Goal: Information Seeking & Learning: Learn about a topic

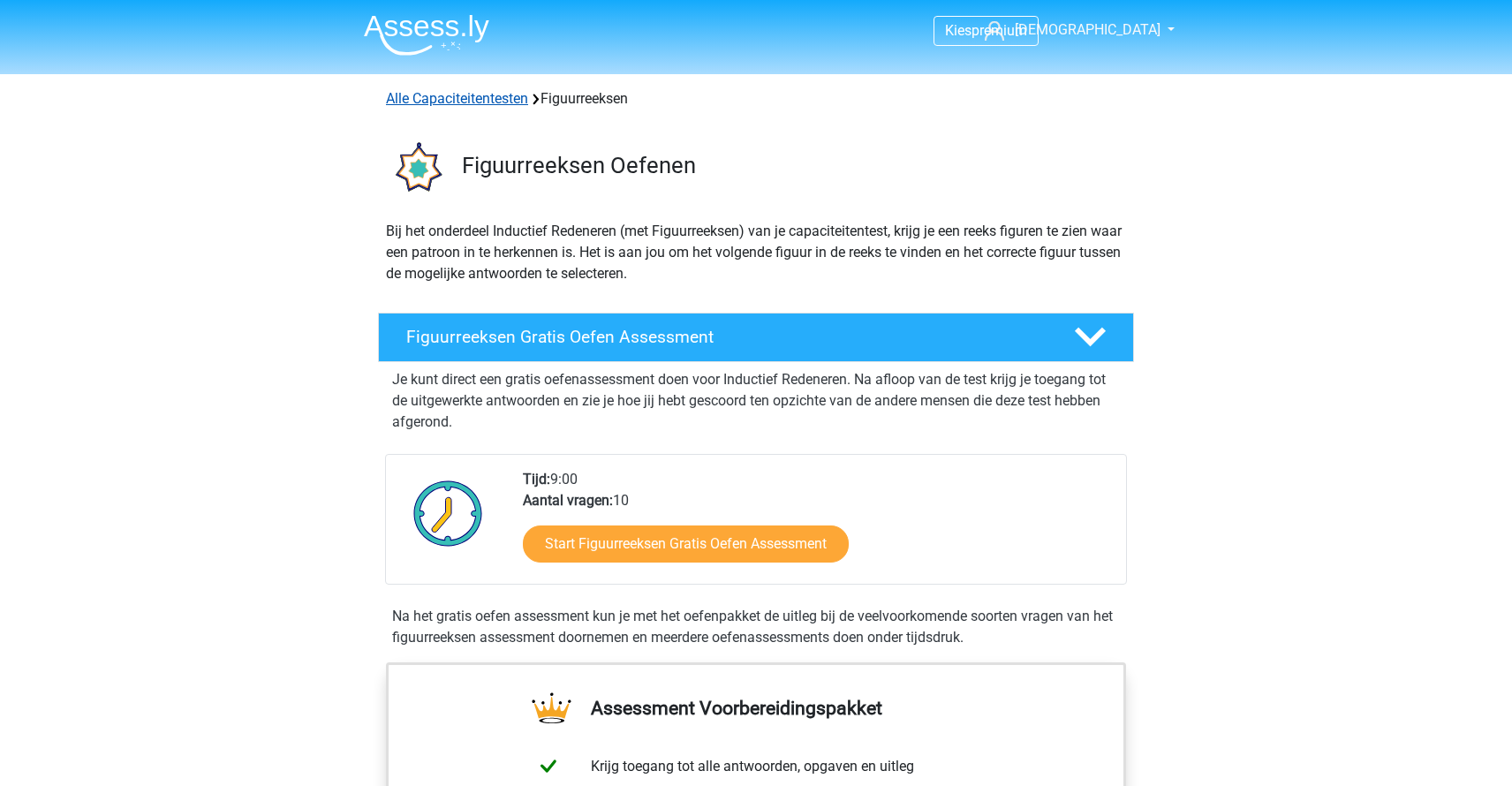
click at [479, 95] on link "Alle Capaciteitentesten" at bounding box center [457, 98] width 142 height 17
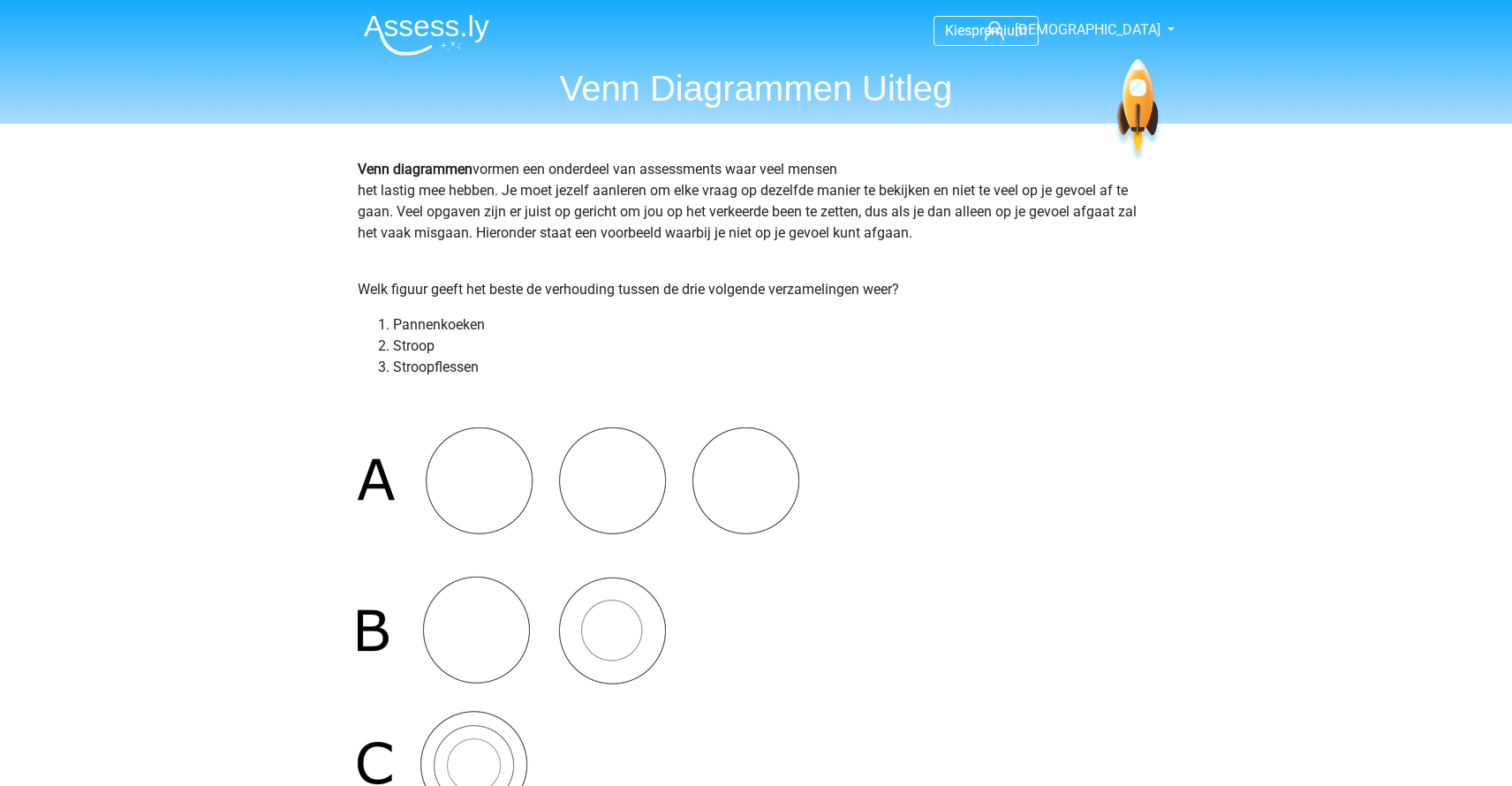
scroll to position [26, 0]
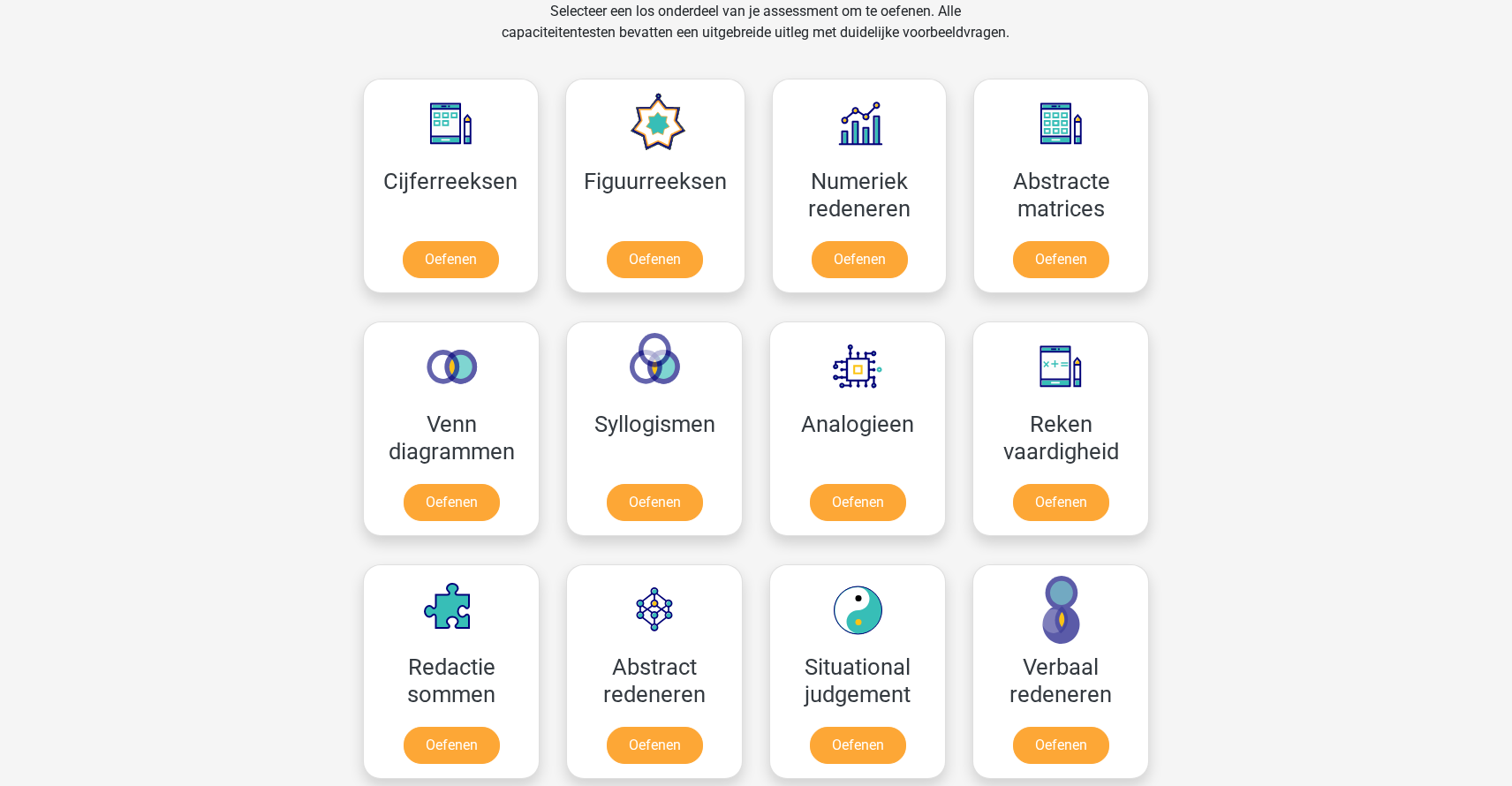
scroll to position [750, 0]
click at [844, 487] on link "Oefenen" at bounding box center [858, 506] width 101 height 39
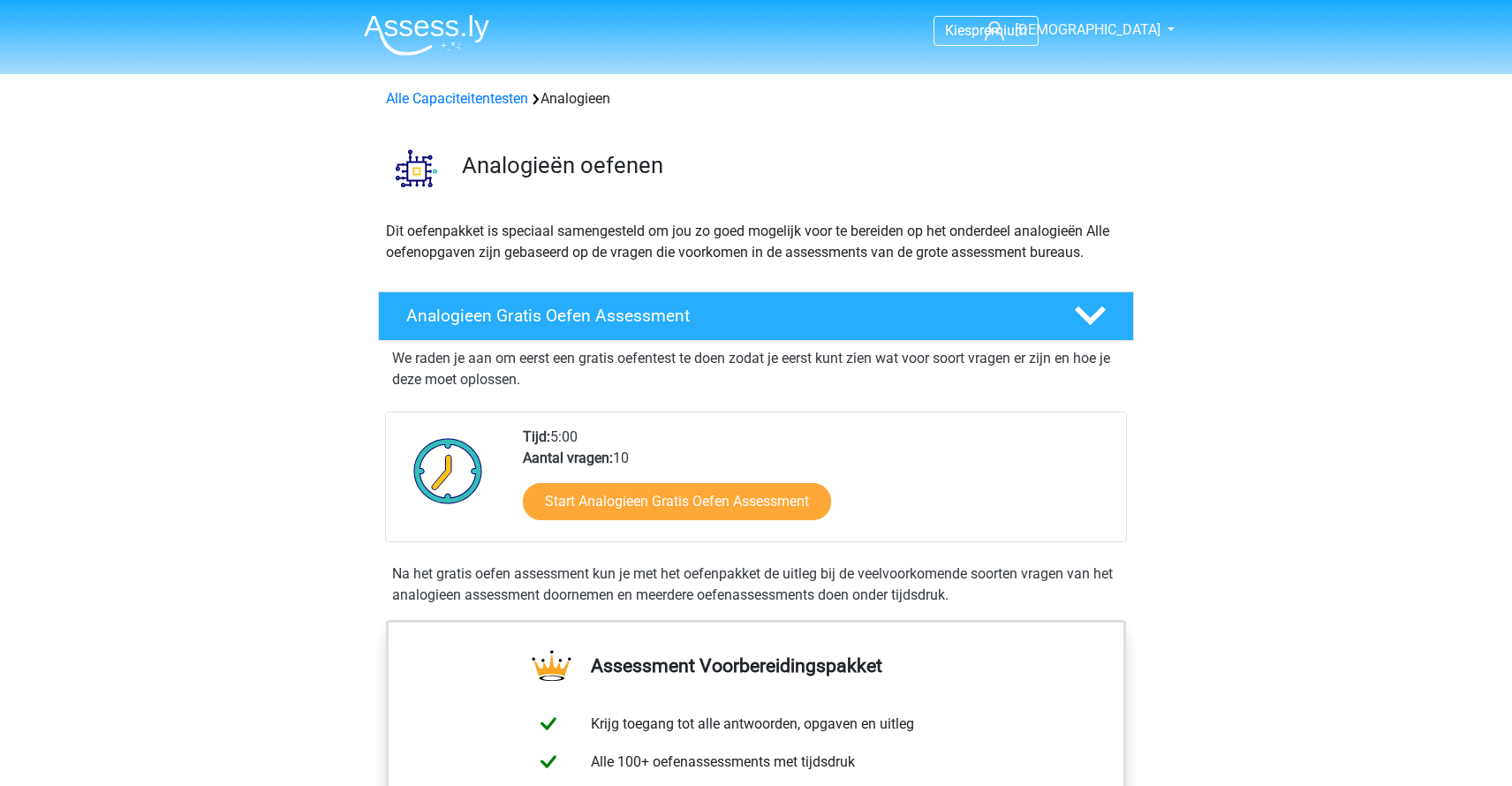
scroll to position [567, 0]
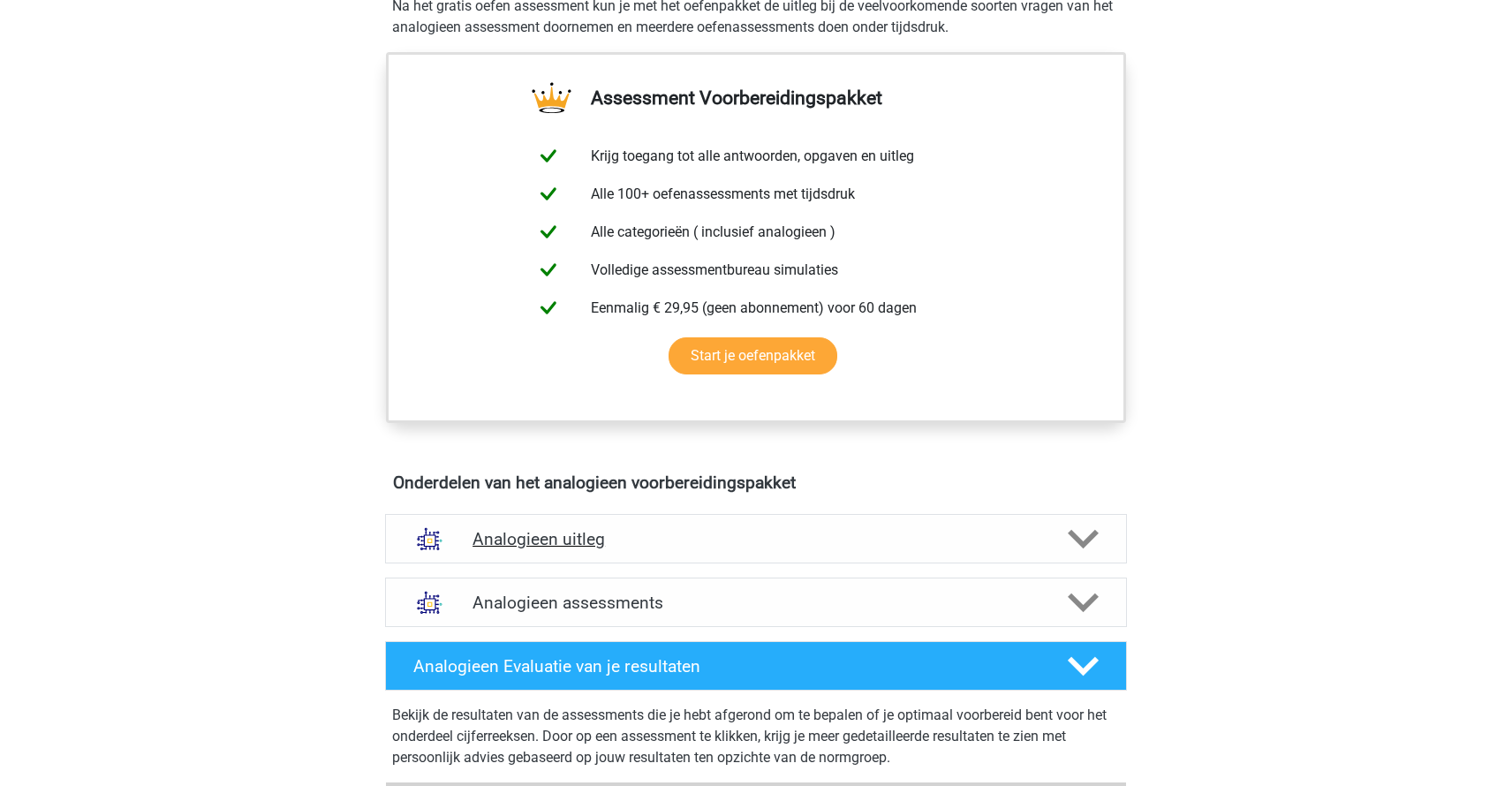
click at [736, 537] on h4 "Analogieen uitleg" at bounding box center [756, 538] width 567 height 20
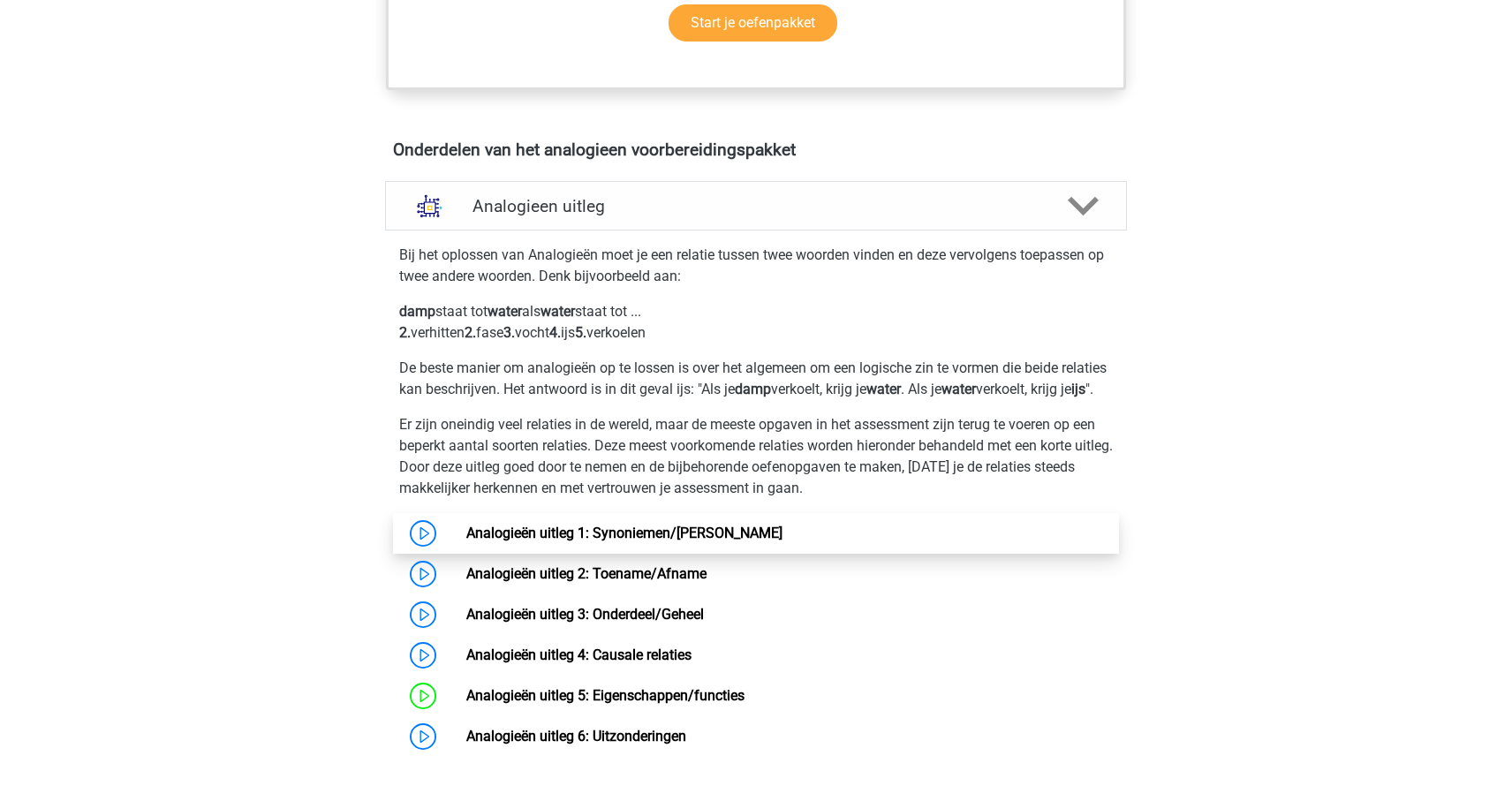
scroll to position [998, 0]
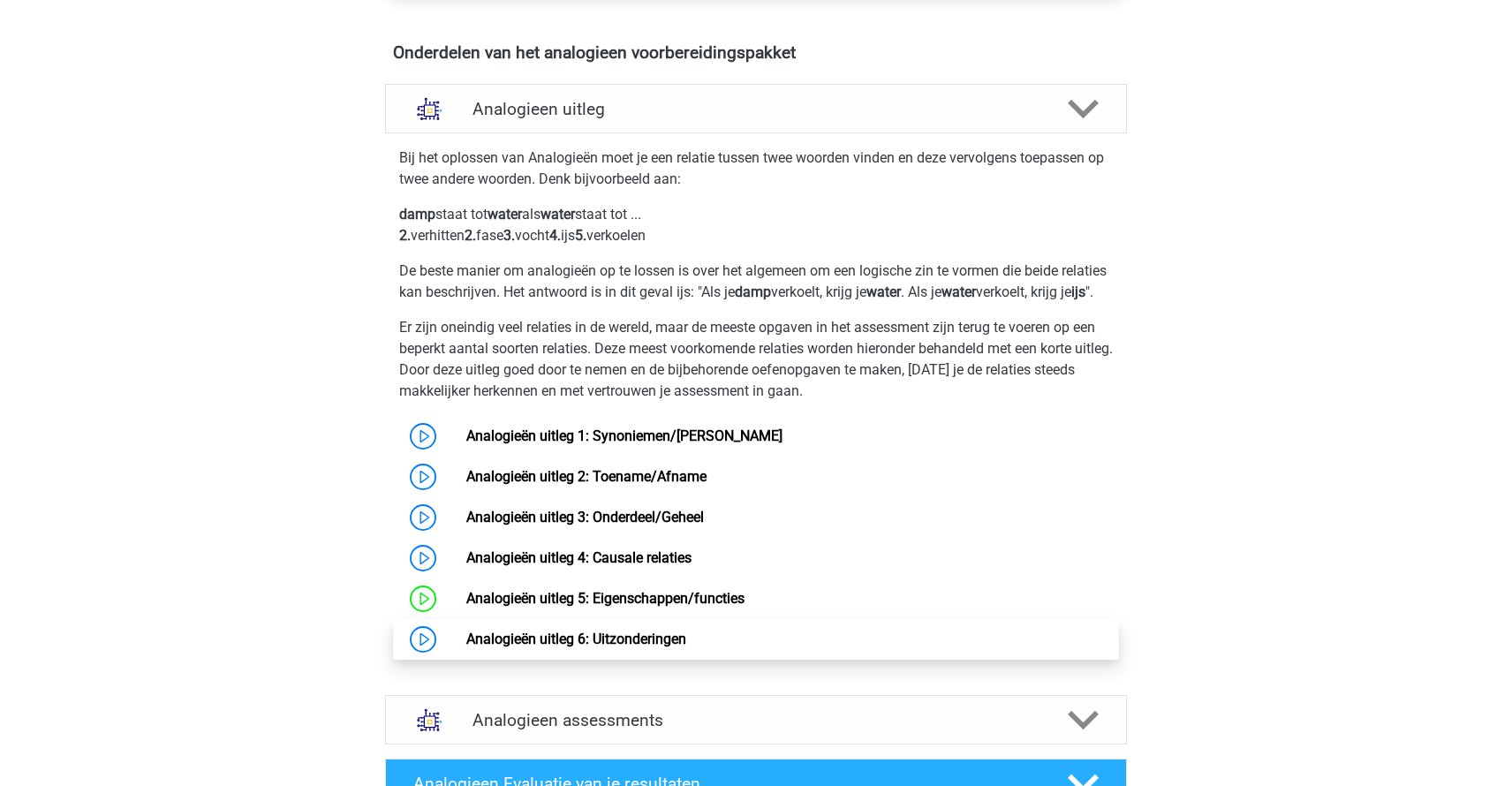
click at [567, 647] on link "Analogieën uitleg 6: Uitzonderingen" at bounding box center [576, 638] width 220 height 17
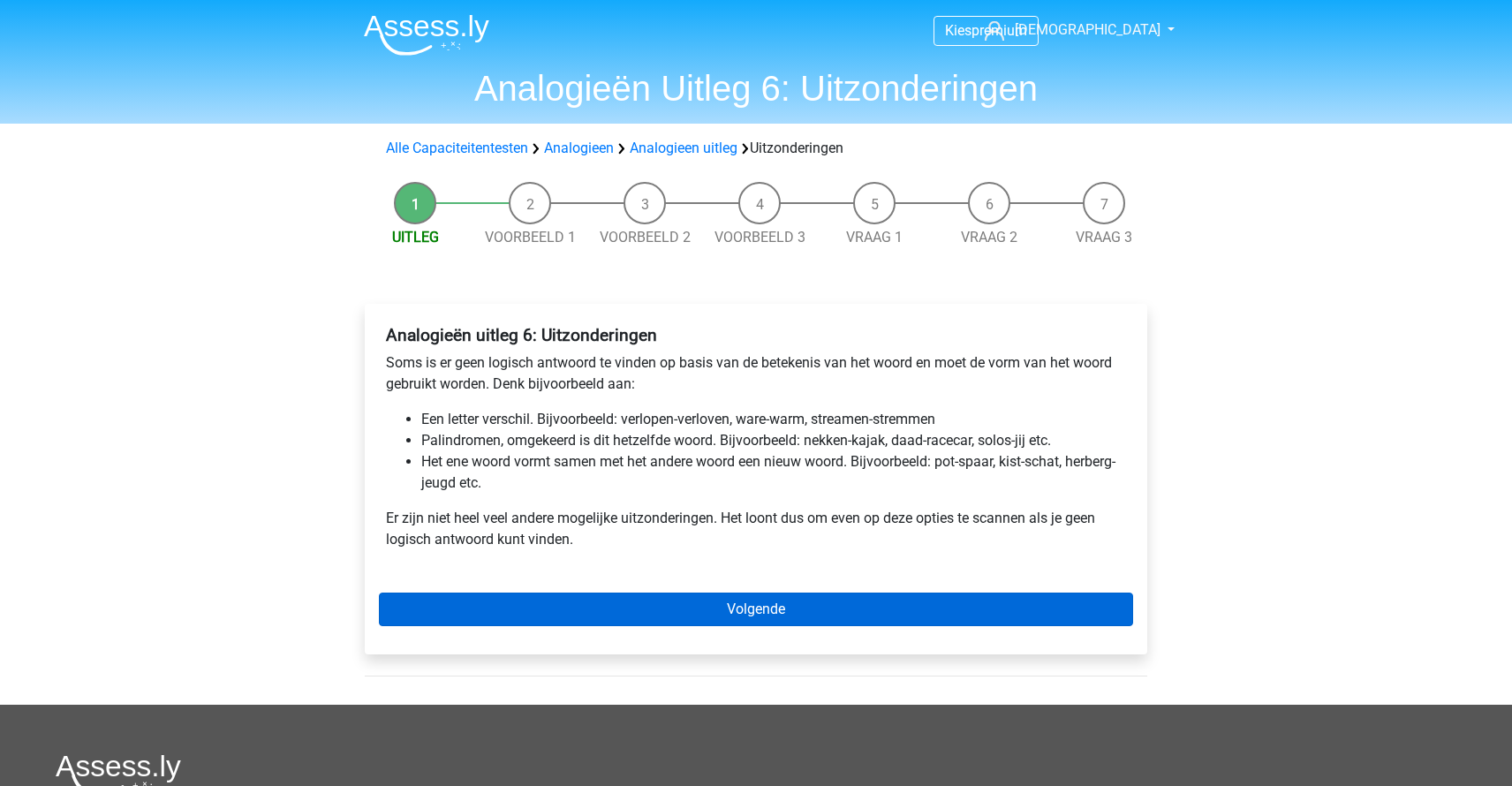
click at [587, 616] on link "Volgende" at bounding box center [756, 609] width 754 height 34
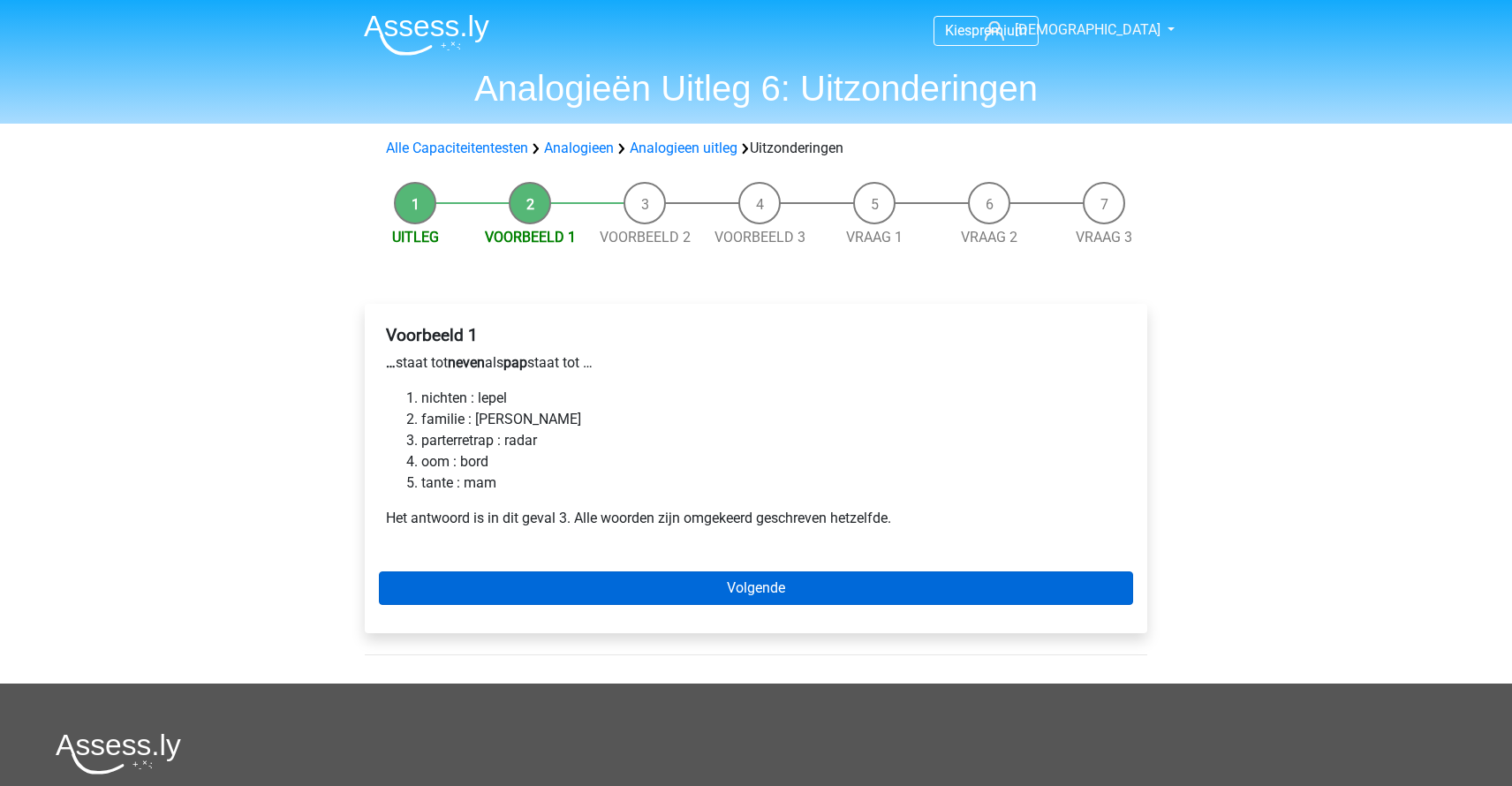
click at [725, 579] on link "Volgende" at bounding box center [756, 588] width 754 height 34
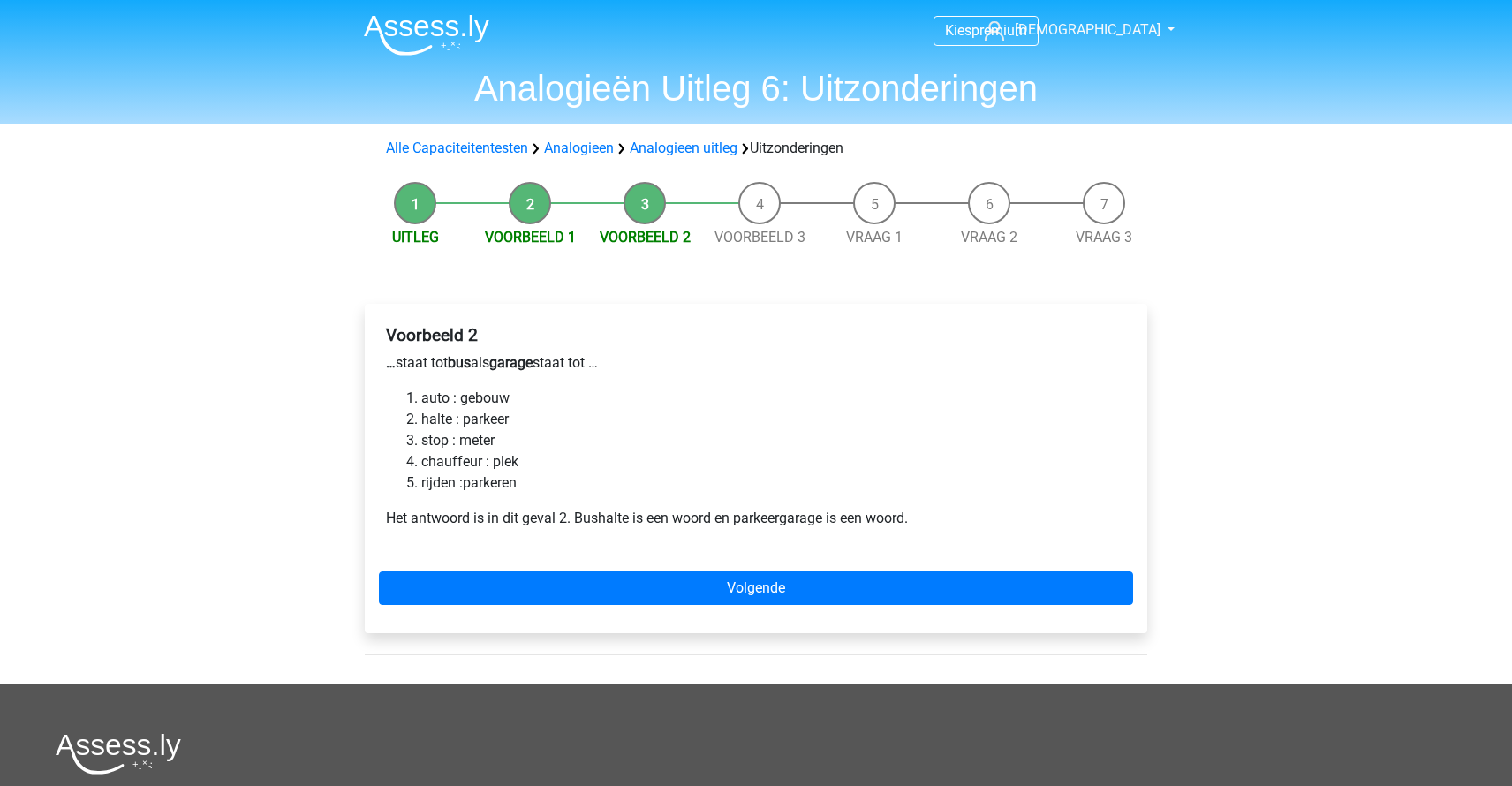
click at [725, 579] on link "Volgende" at bounding box center [756, 588] width 754 height 34
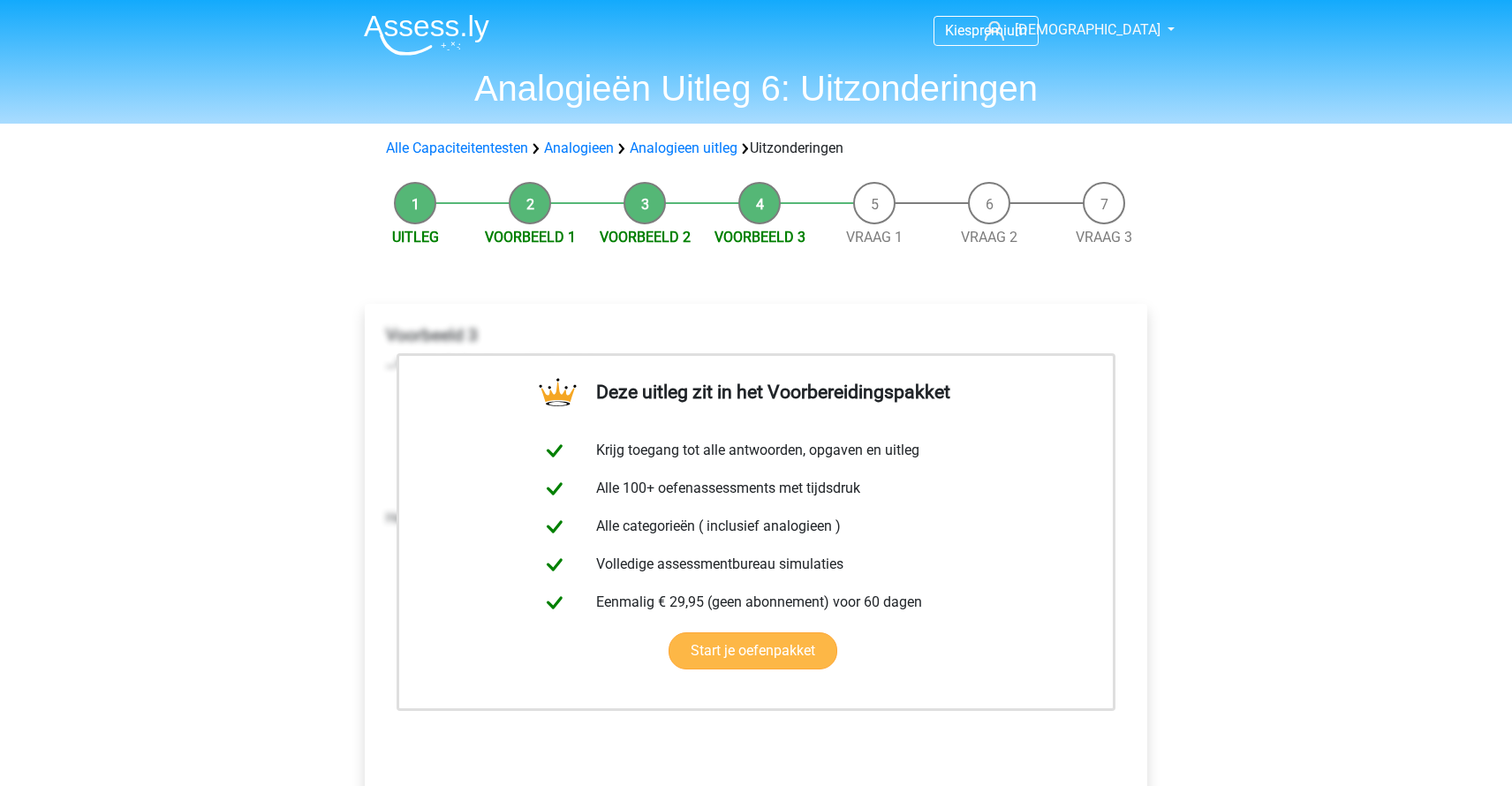
scroll to position [125, 0]
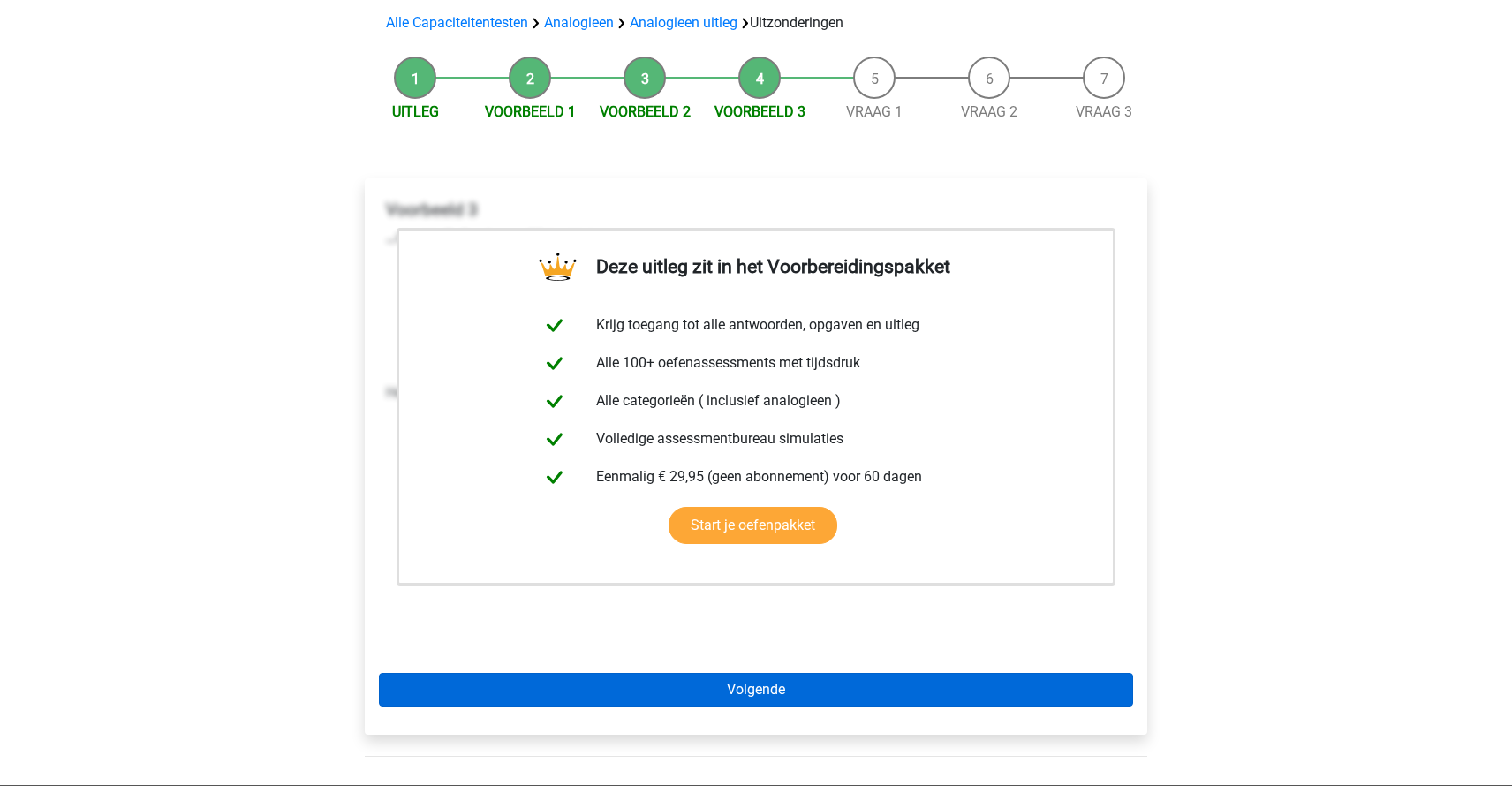
click at [708, 691] on link "Volgende" at bounding box center [756, 690] width 754 height 34
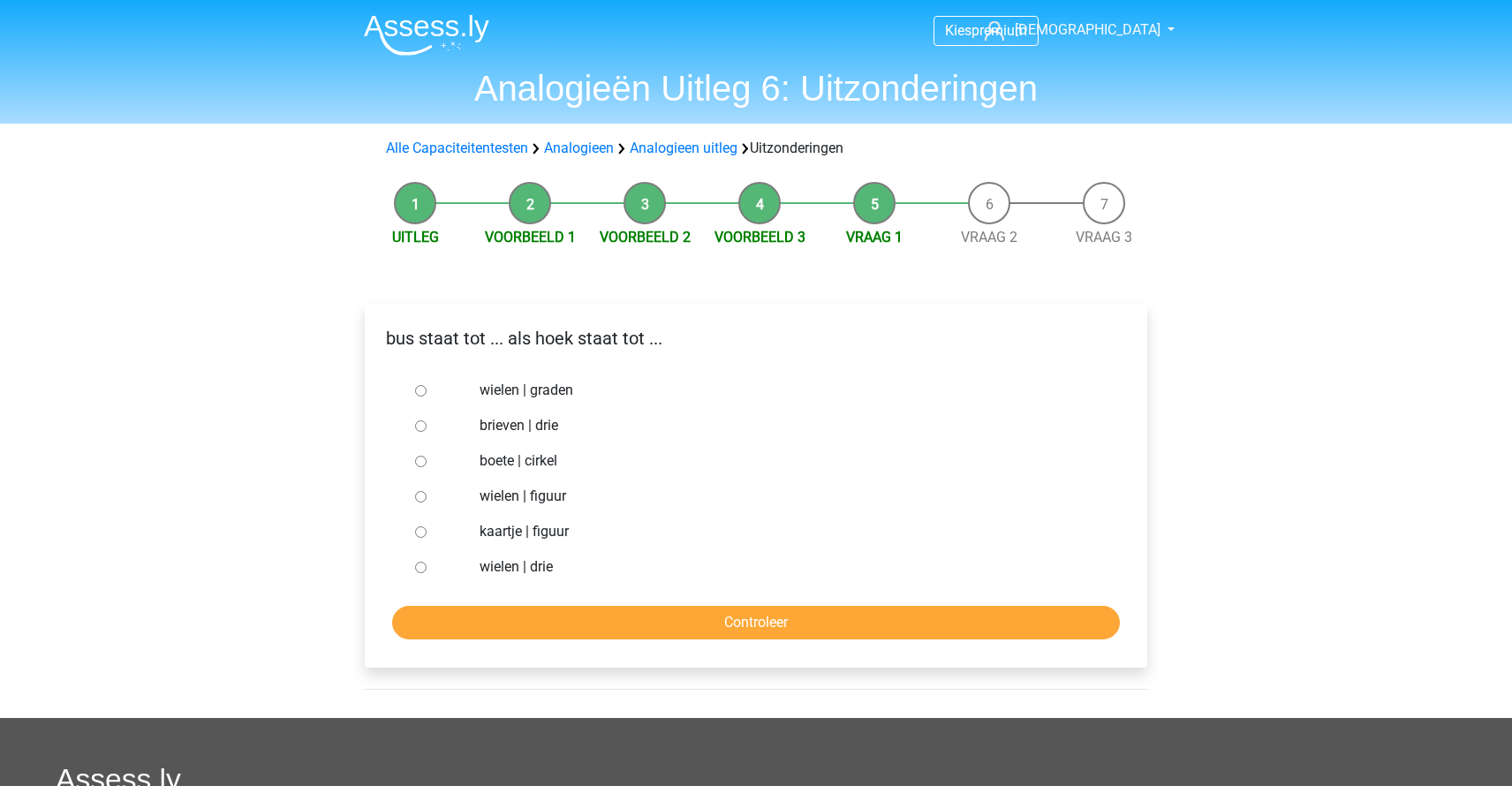
click at [539, 387] on label "wielen | graden" at bounding box center [785, 391] width 611 height 21
click at [427, 387] on input "wielen | graden" at bounding box center [421, 391] width 12 height 12
radio input "true"
click at [744, 611] on input "Controleer" at bounding box center [756, 623] width 728 height 34
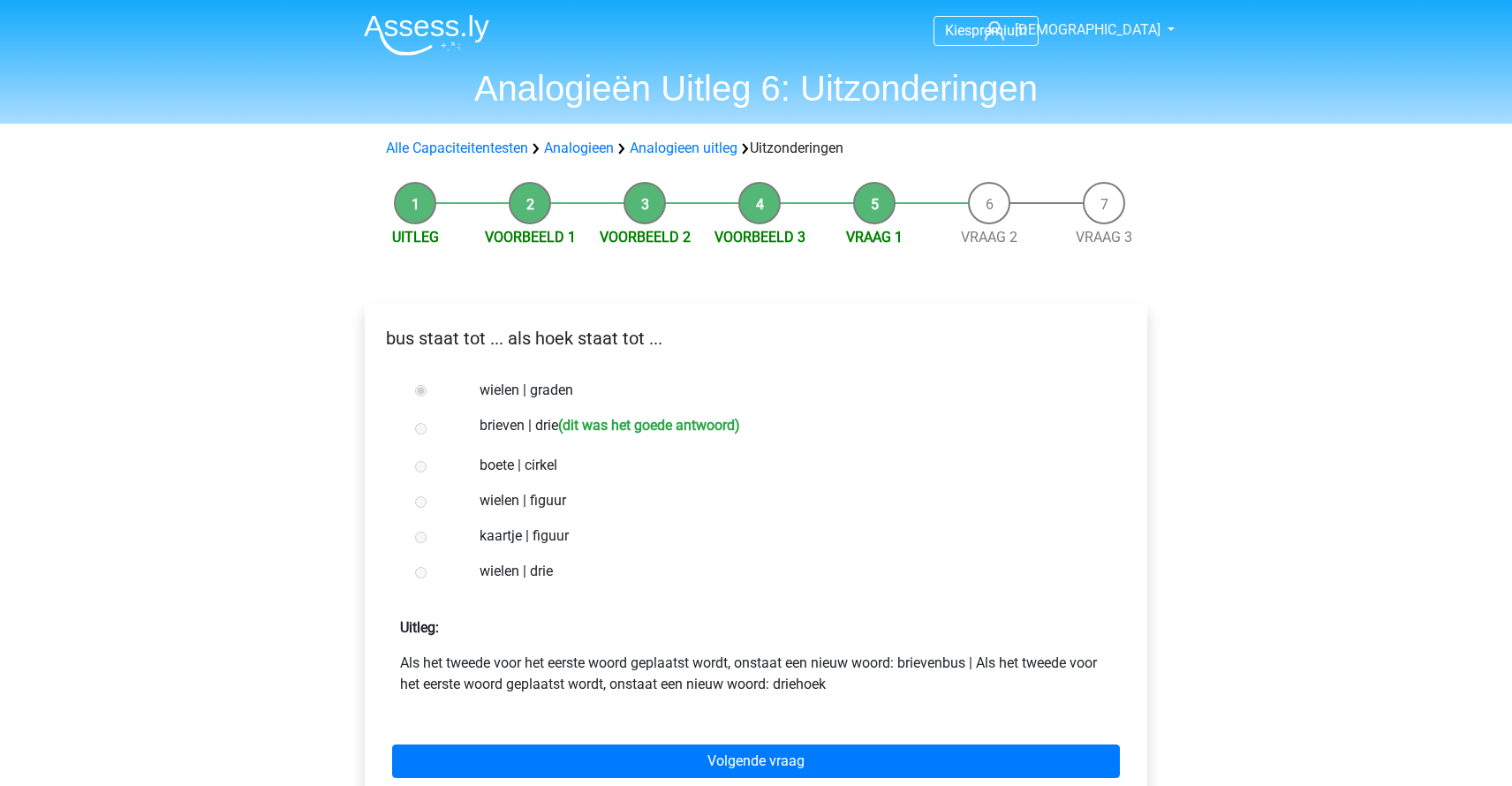
scroll to position [29, 0]
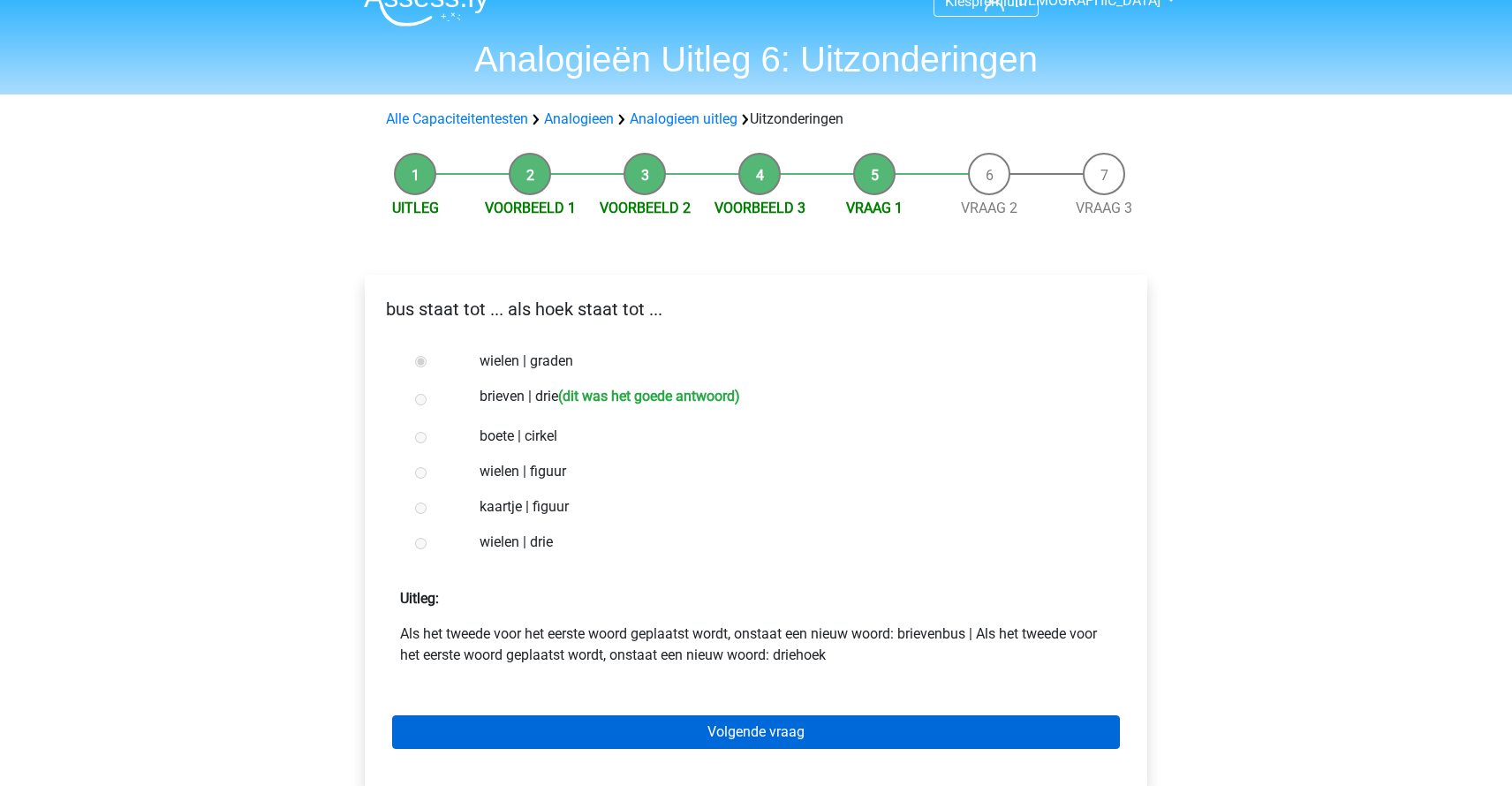
click at [732, 731] on link "Volgende vraag" at bounding box center [756, 732] width 728 height 34
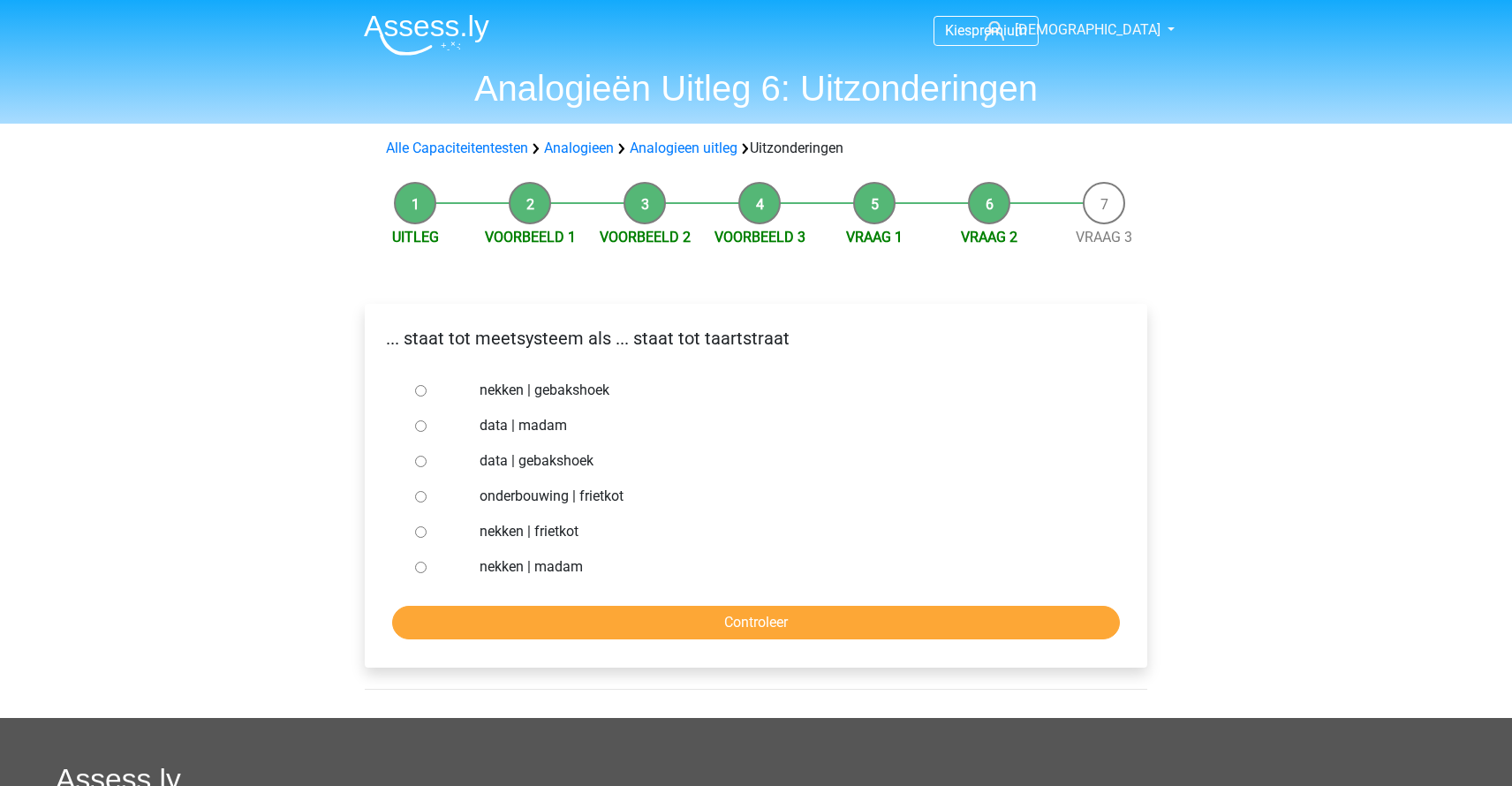
click at [513, 565] on label "nekken | madam" at bounding box center [785, 567] width 611 height 21
click at [427, 565] on input "nekken | madam" at bounding box center [421, 567] width 12 height 12
radio input "true"
click at [697, 628] on input "Controleer" at bounding box center [756, 623] width 728 height 34
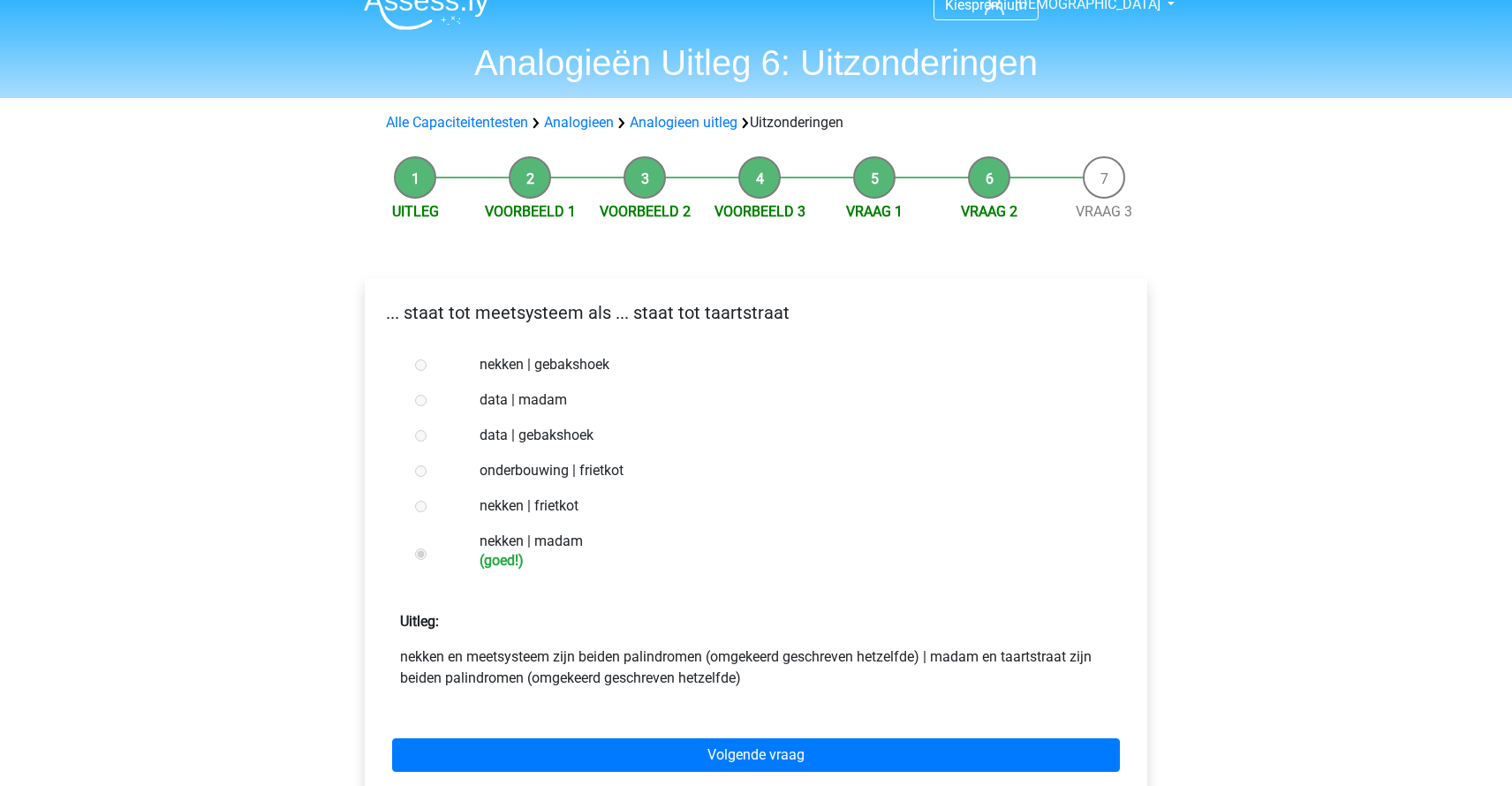
scroll to position [73, 0]
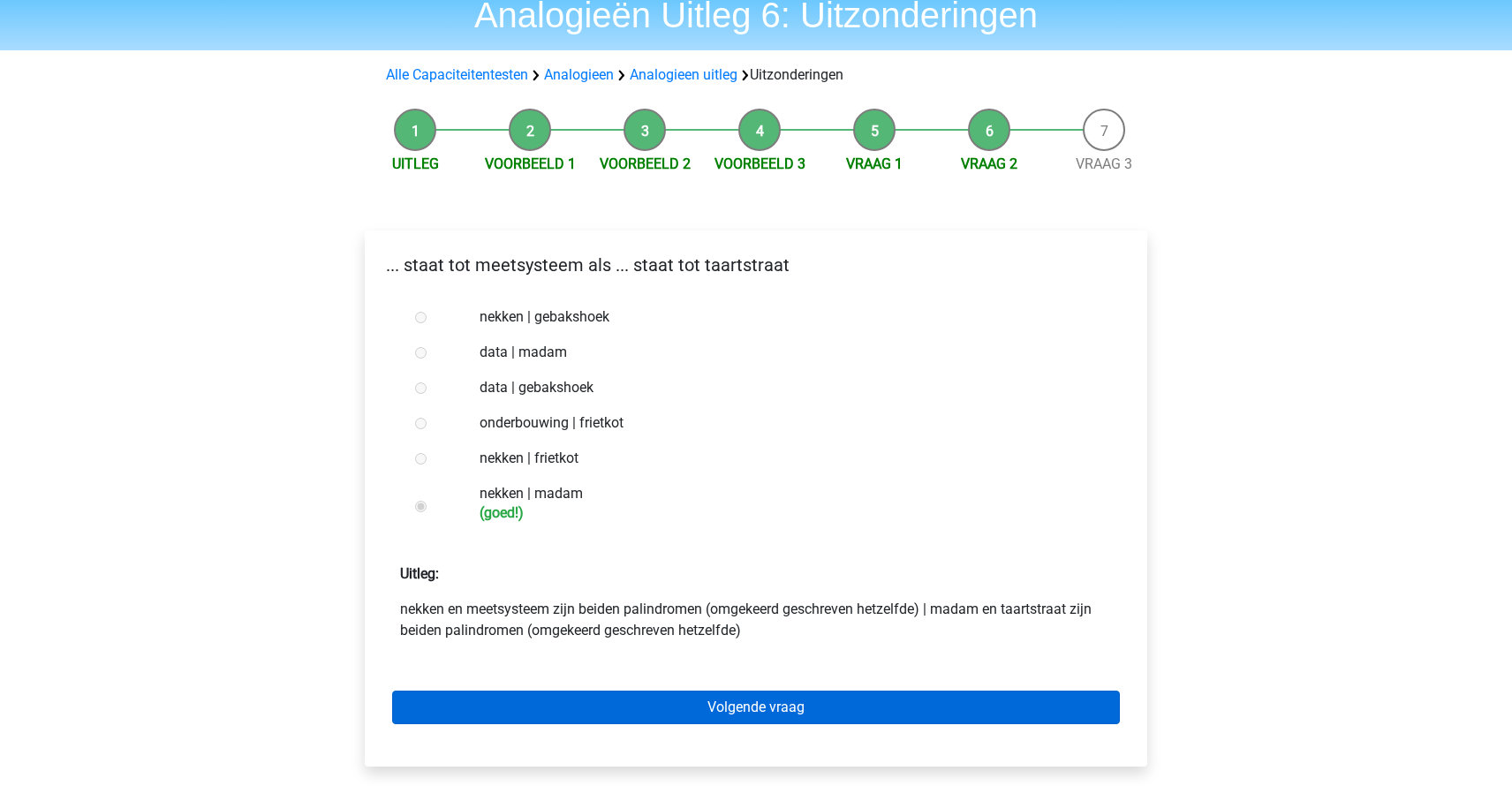
click at [708, 702] on link "Volgende vraag" at bounding box center [756, 707] width 728 height 34
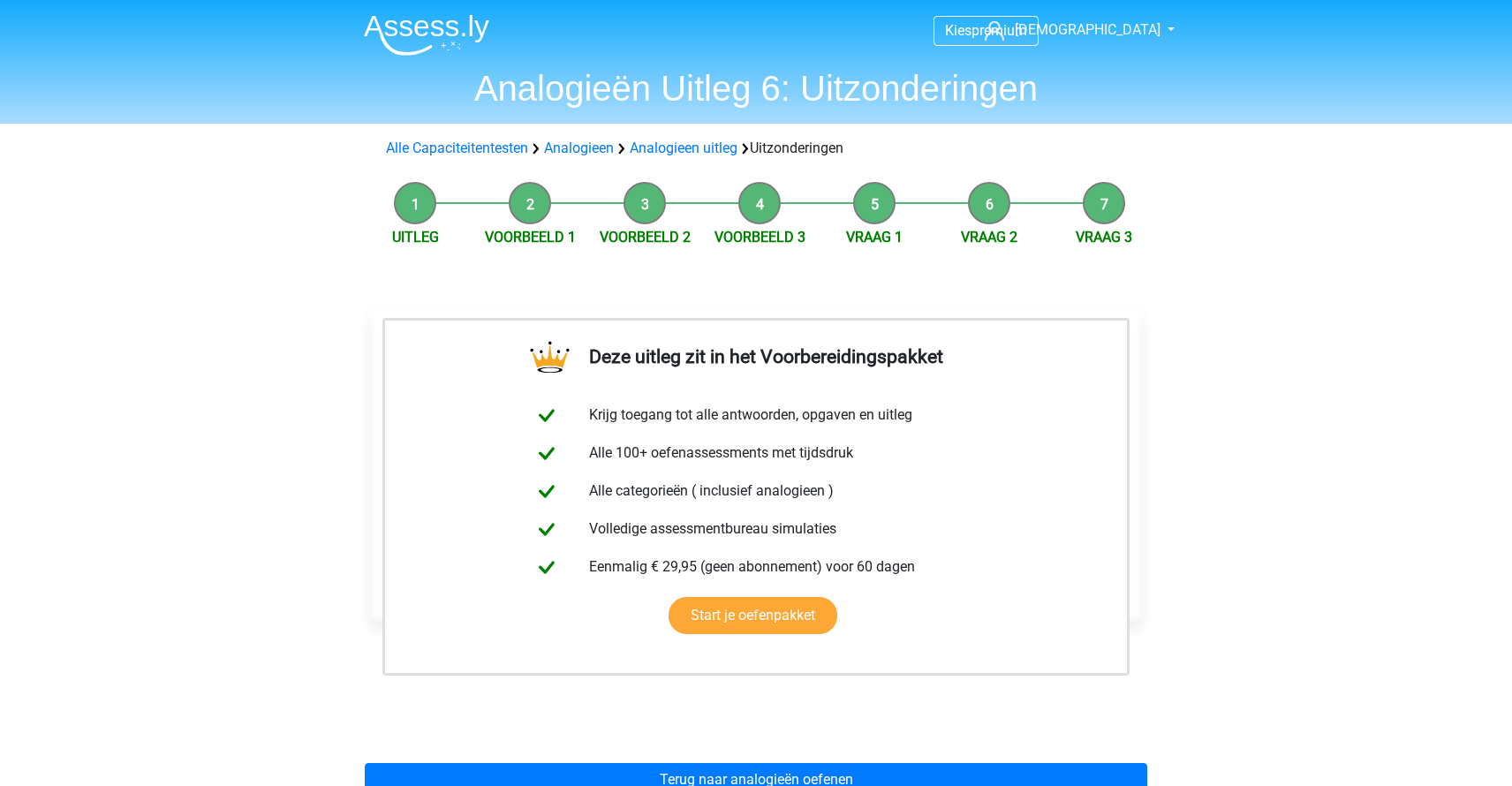
scroll to position [28, 0]
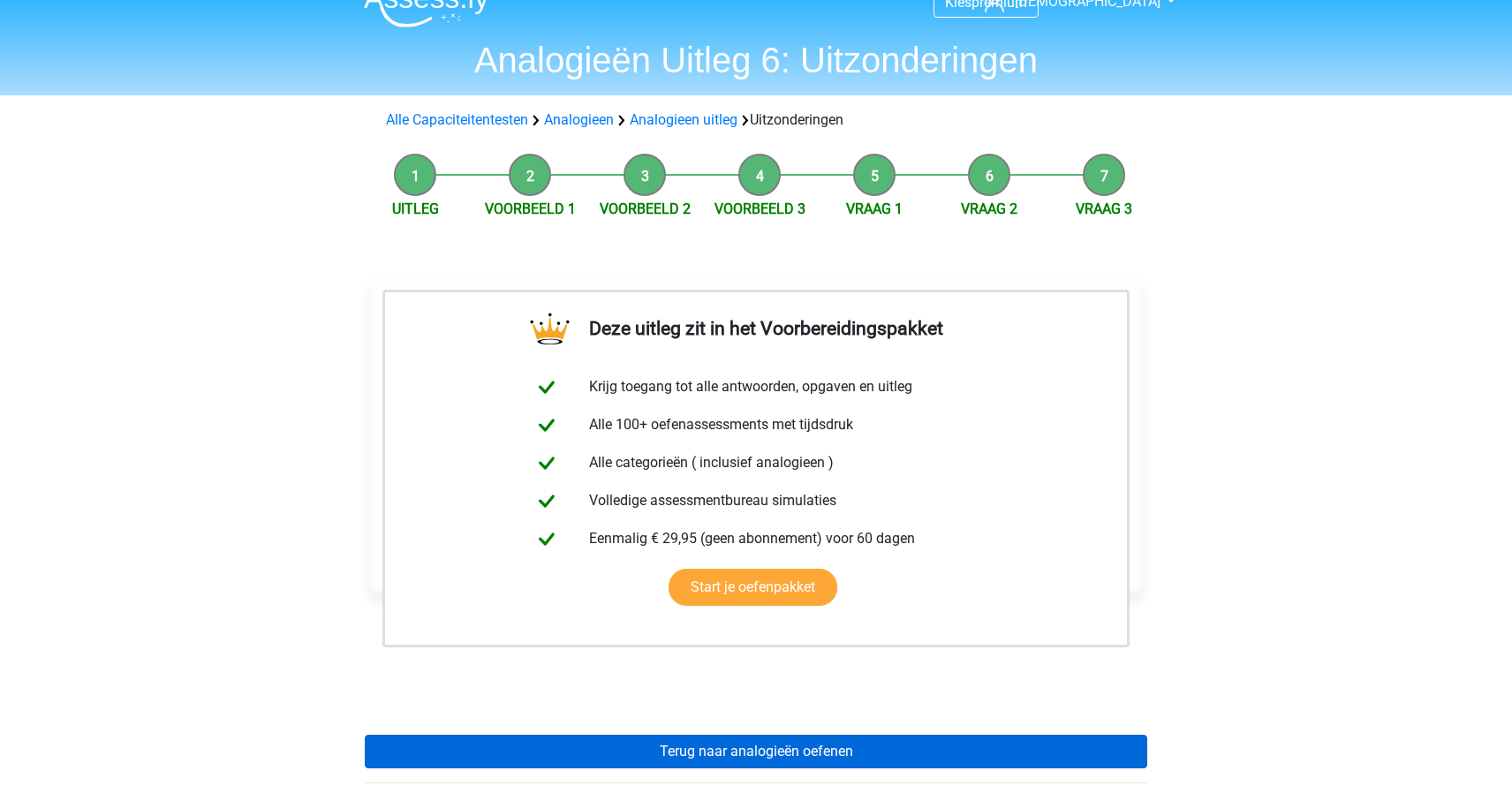
click at [712, 744] on link "Terug naar analogieën oefenen" at bounding box center [755, 751] width 782 height 34
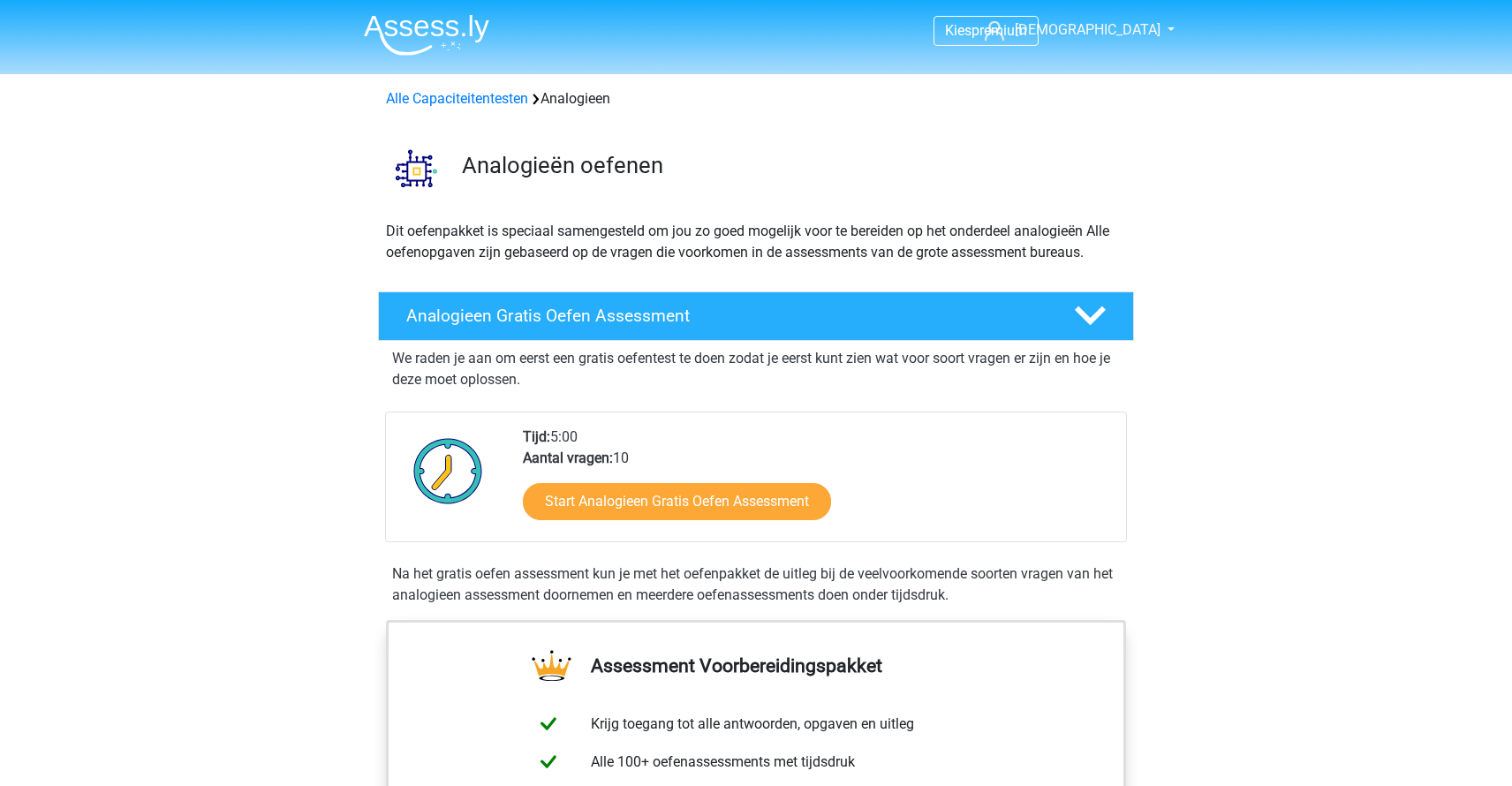
click at [475, 44] on img at bounding box center [426, 35] width 125 height 42
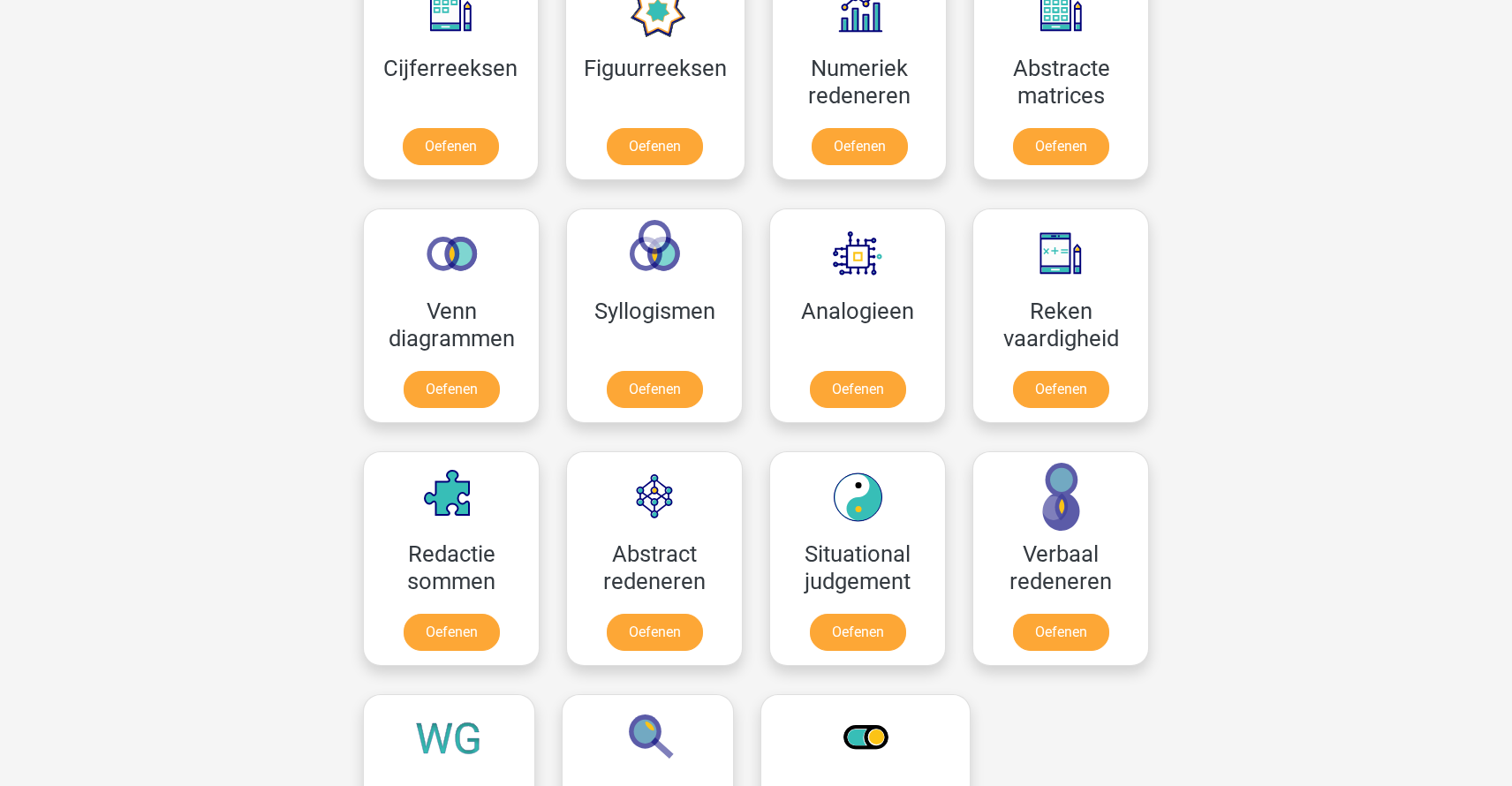
scroll to position [764, 0]
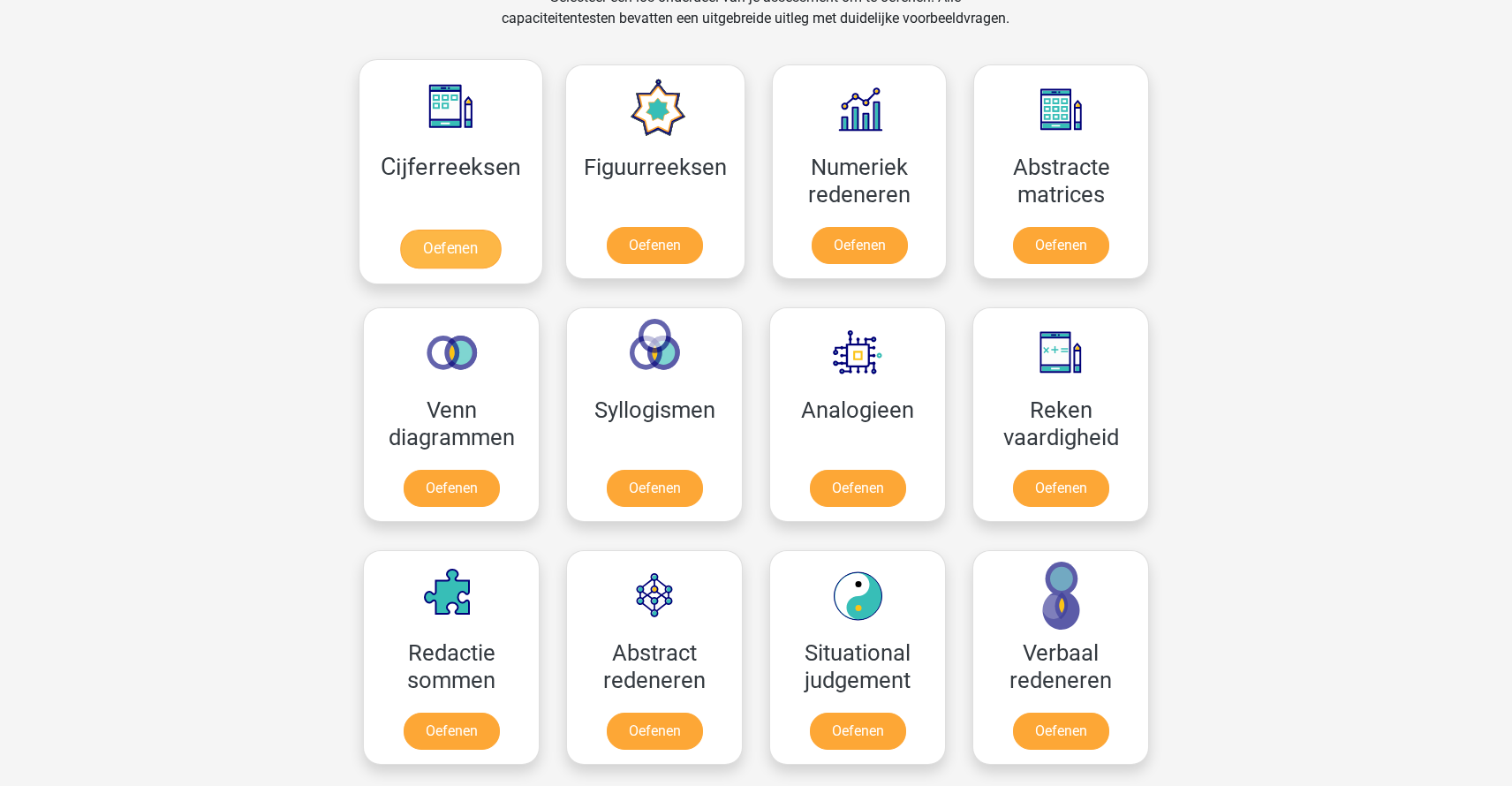
click at [400, 229] on link "Oefenen" at bounding box center [451, 249] width 101 height 39
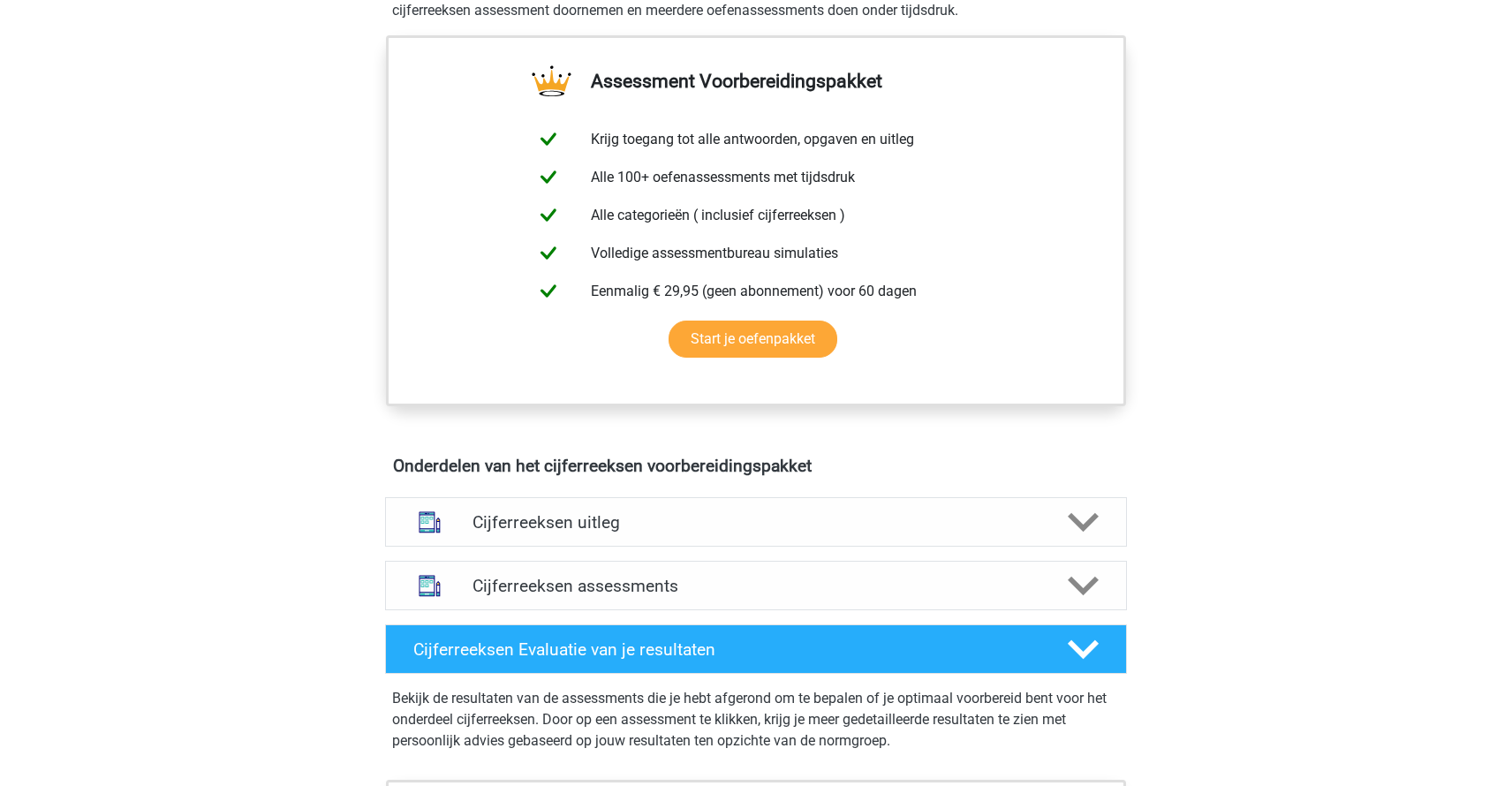
scroll to position [782, 0]
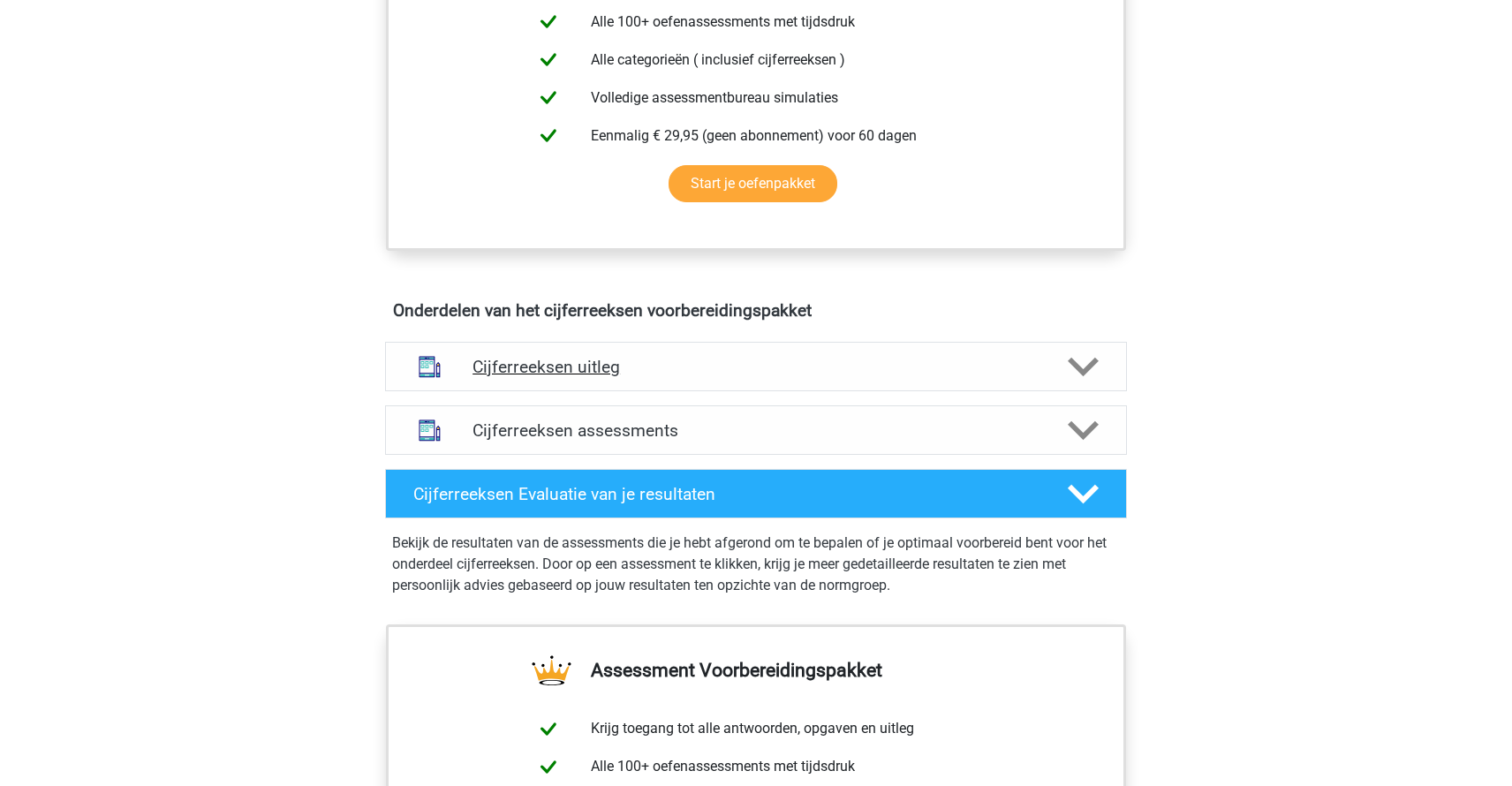
click at [742, 370] on div "Cijferreeksen uitleg" at bounding box center [756, 366] width 742 height 50
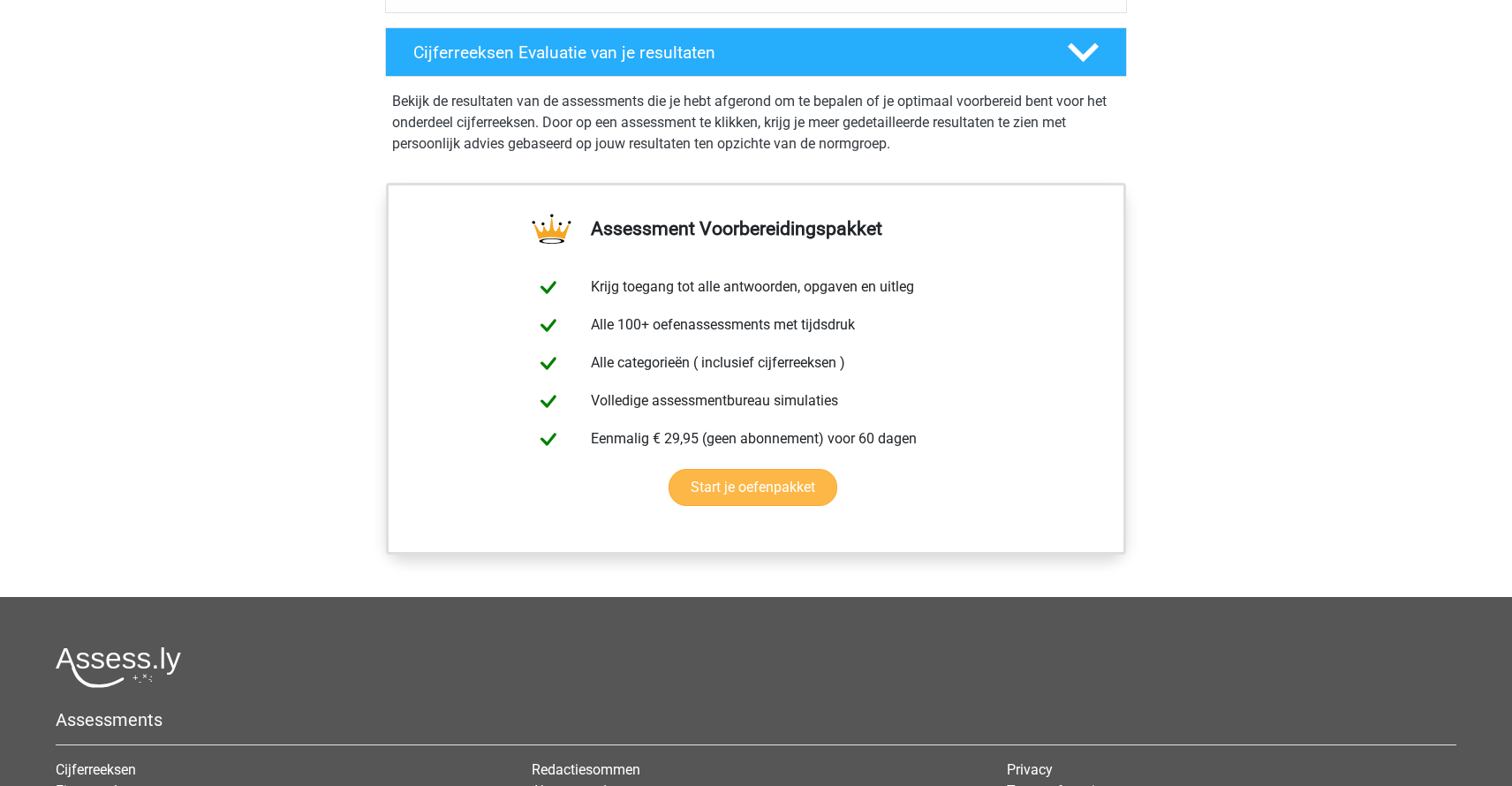
scroll to position [1009, 0]
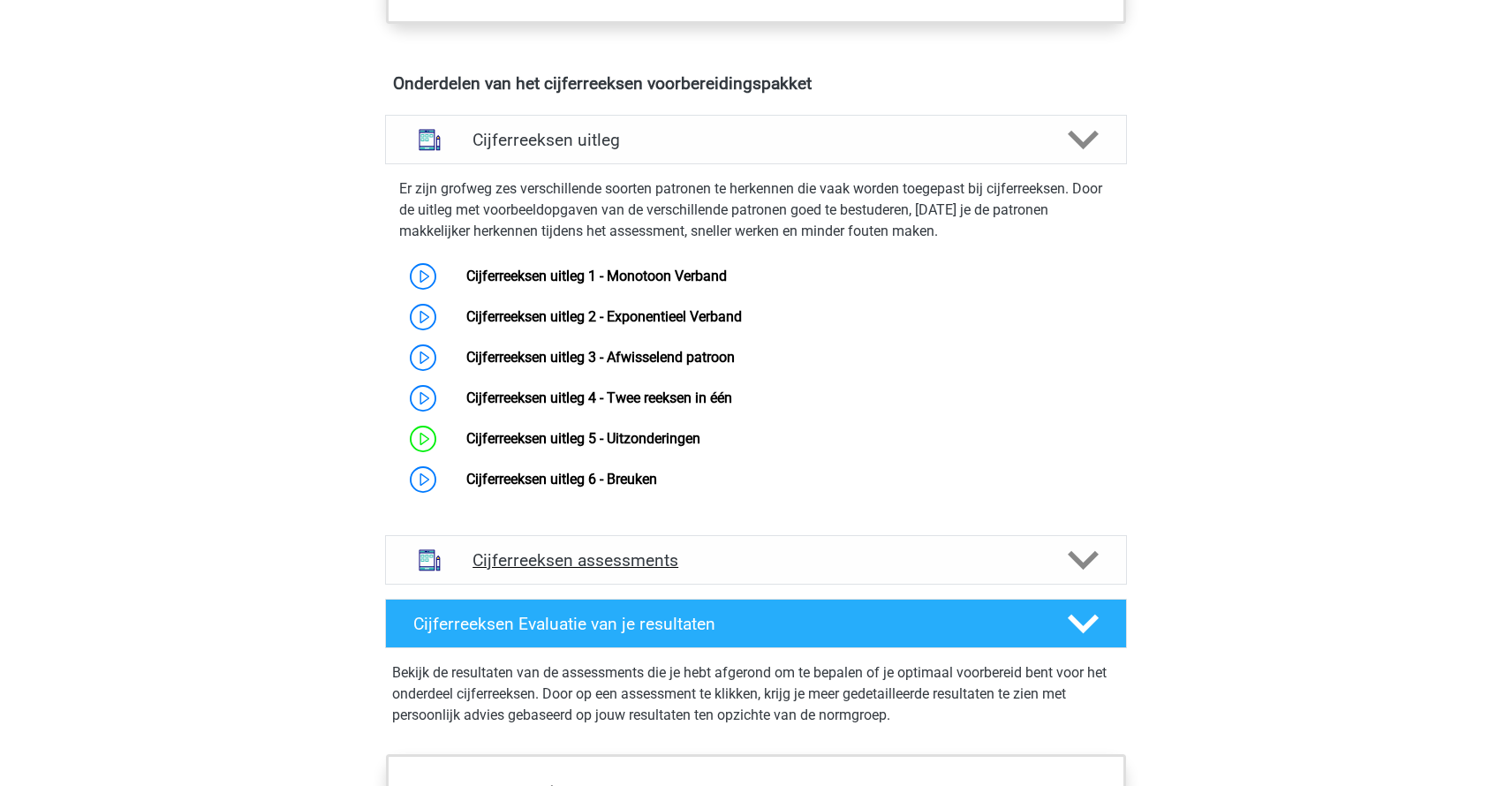
click at [712, 570] on h4 "Cijferreeksen assessments" at bounding box center [756, 560] width 567 height 20
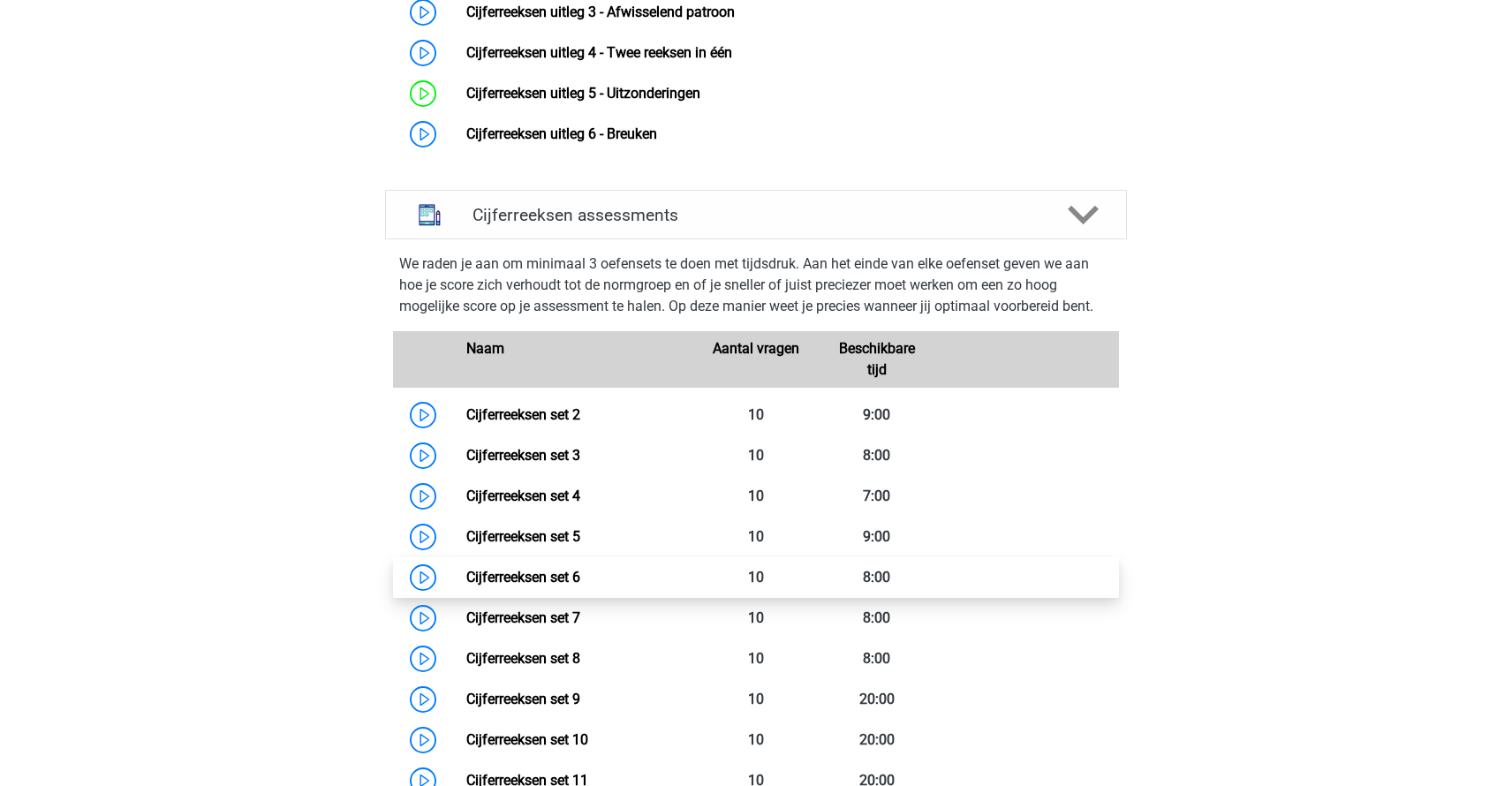
scroll to position [1358, 0]
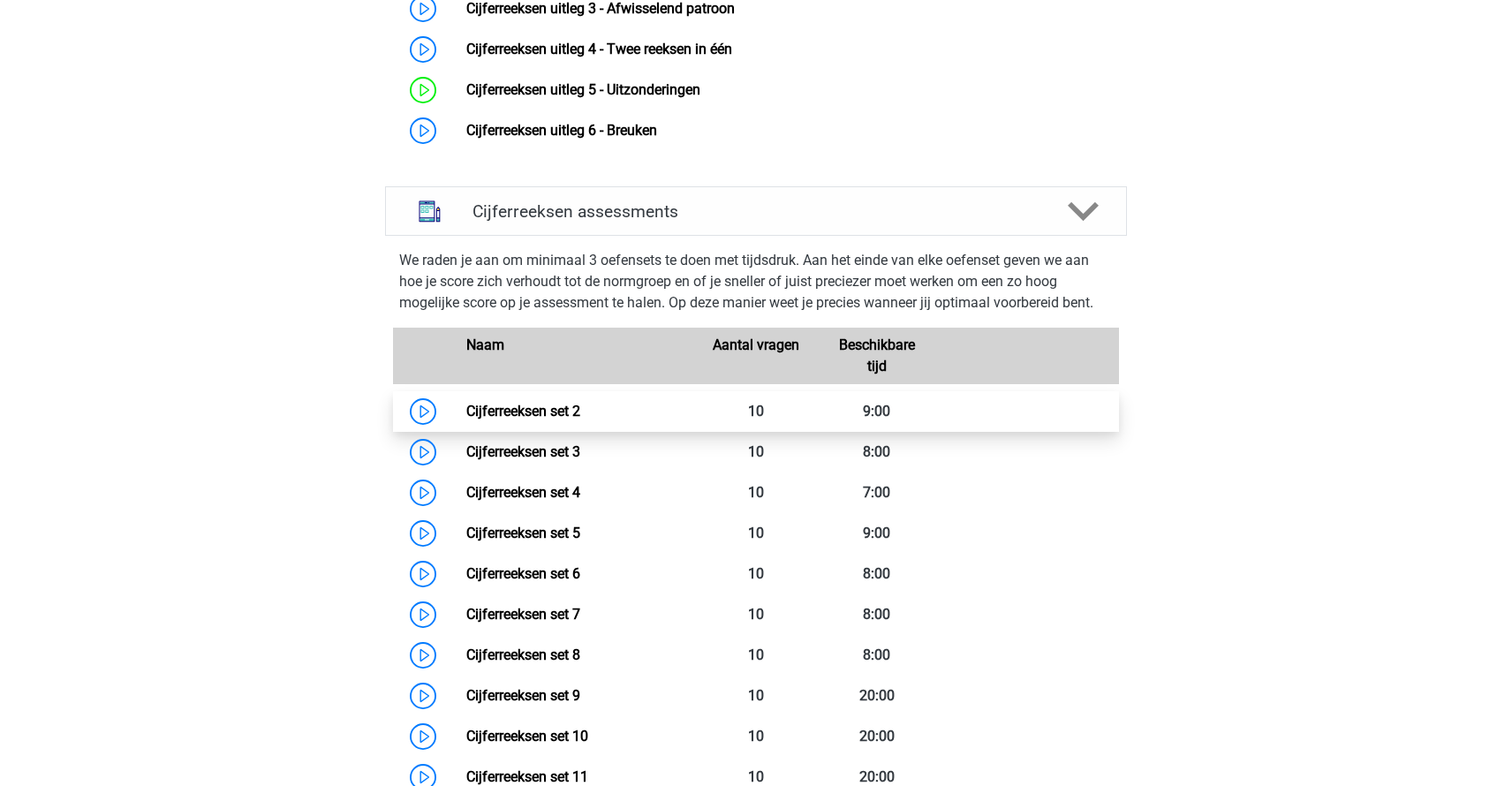
click at [580, 420] on link "Cijferreeksen set 2" at bounding box center [523, 410] width 114 height 17
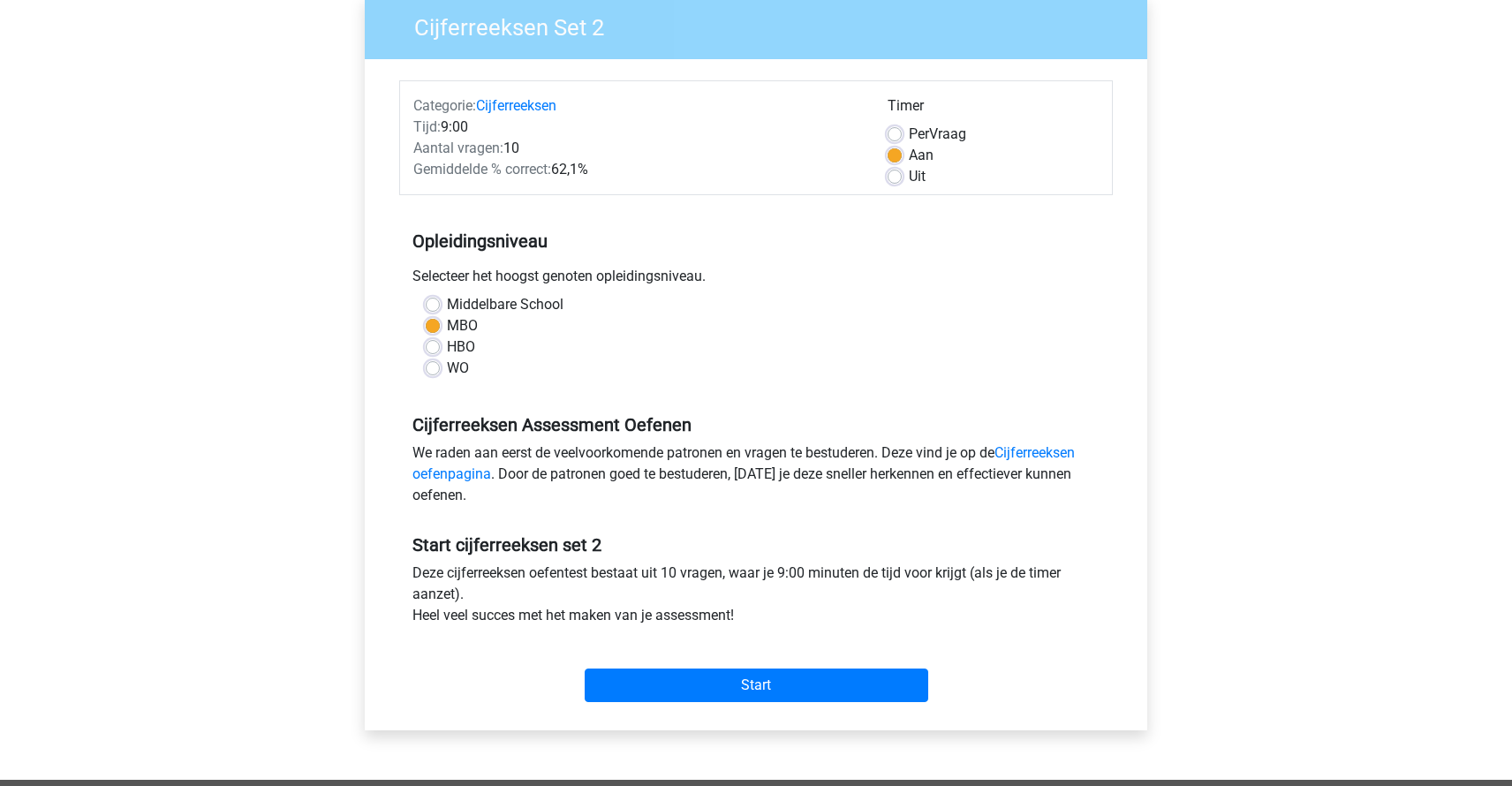
scroll to position [295, 0]
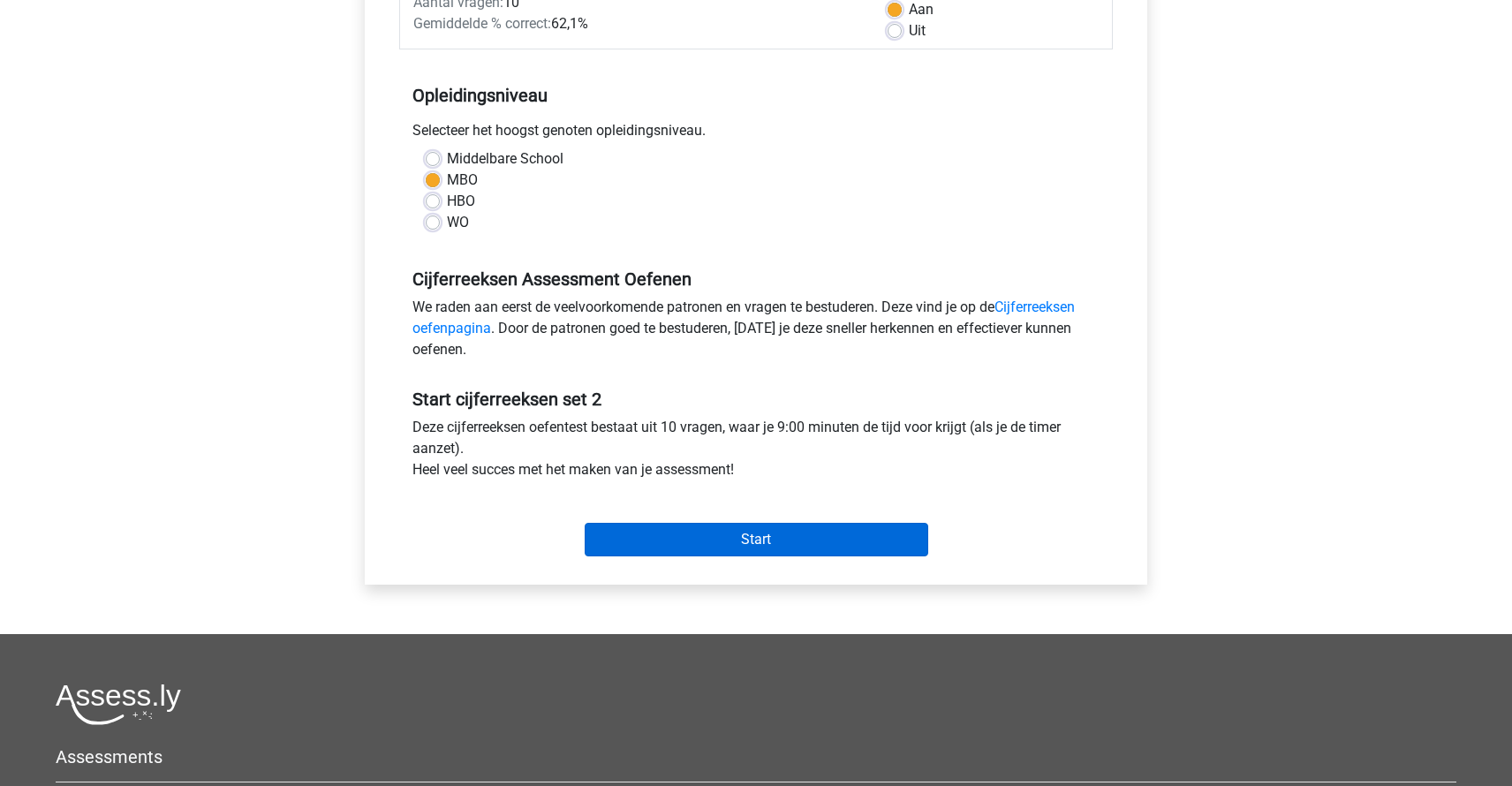
click at [617, 543] on input "Start" at bounding box center [757, 539] width 344 height 34
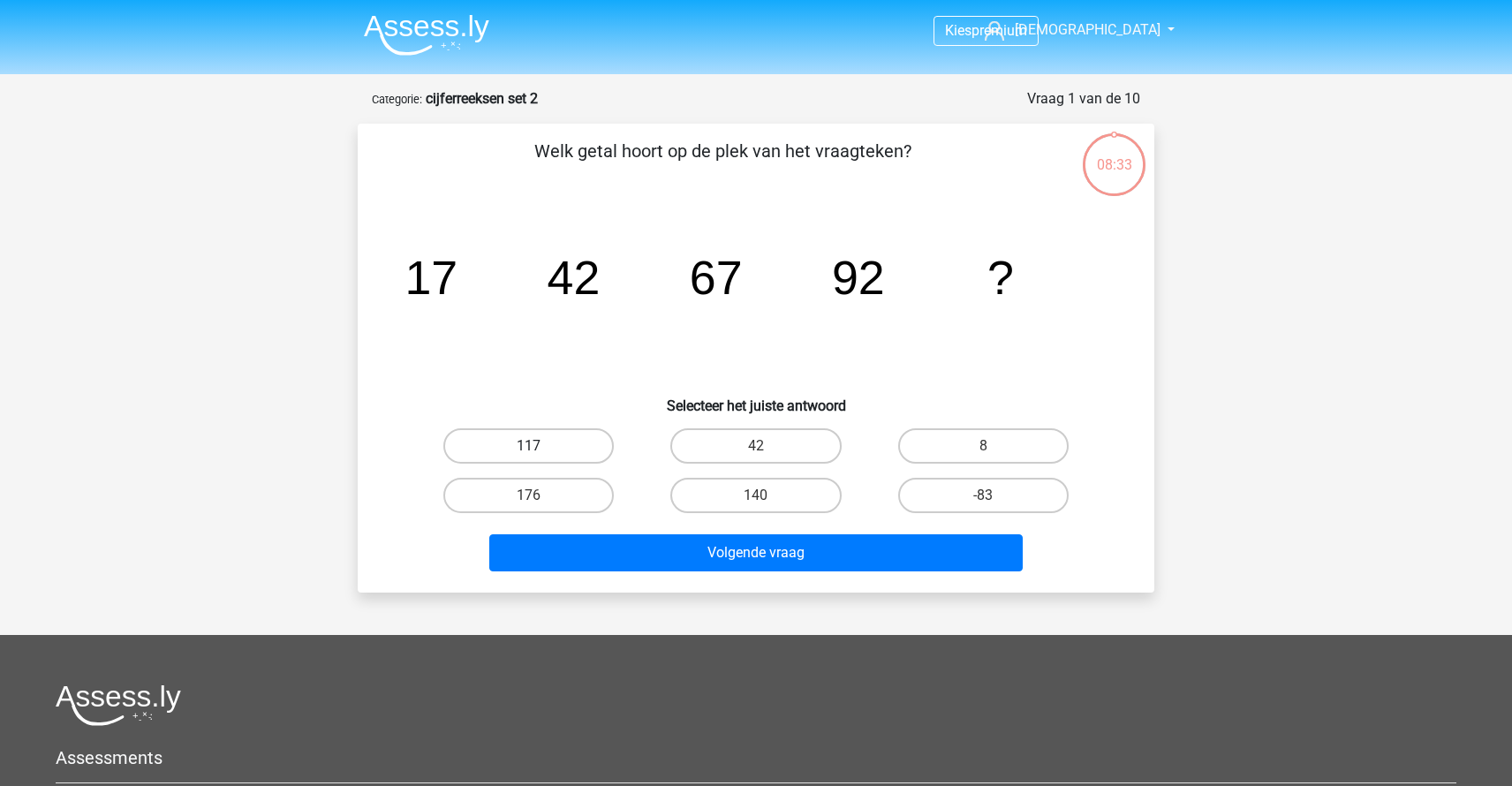
click at [552, 449] on label "117" at bounding box center [528, 446] width 170 height 35
click at [540, 449] on input "117" at bounding box center [534, 452] width 12 height 12
radio input "true"
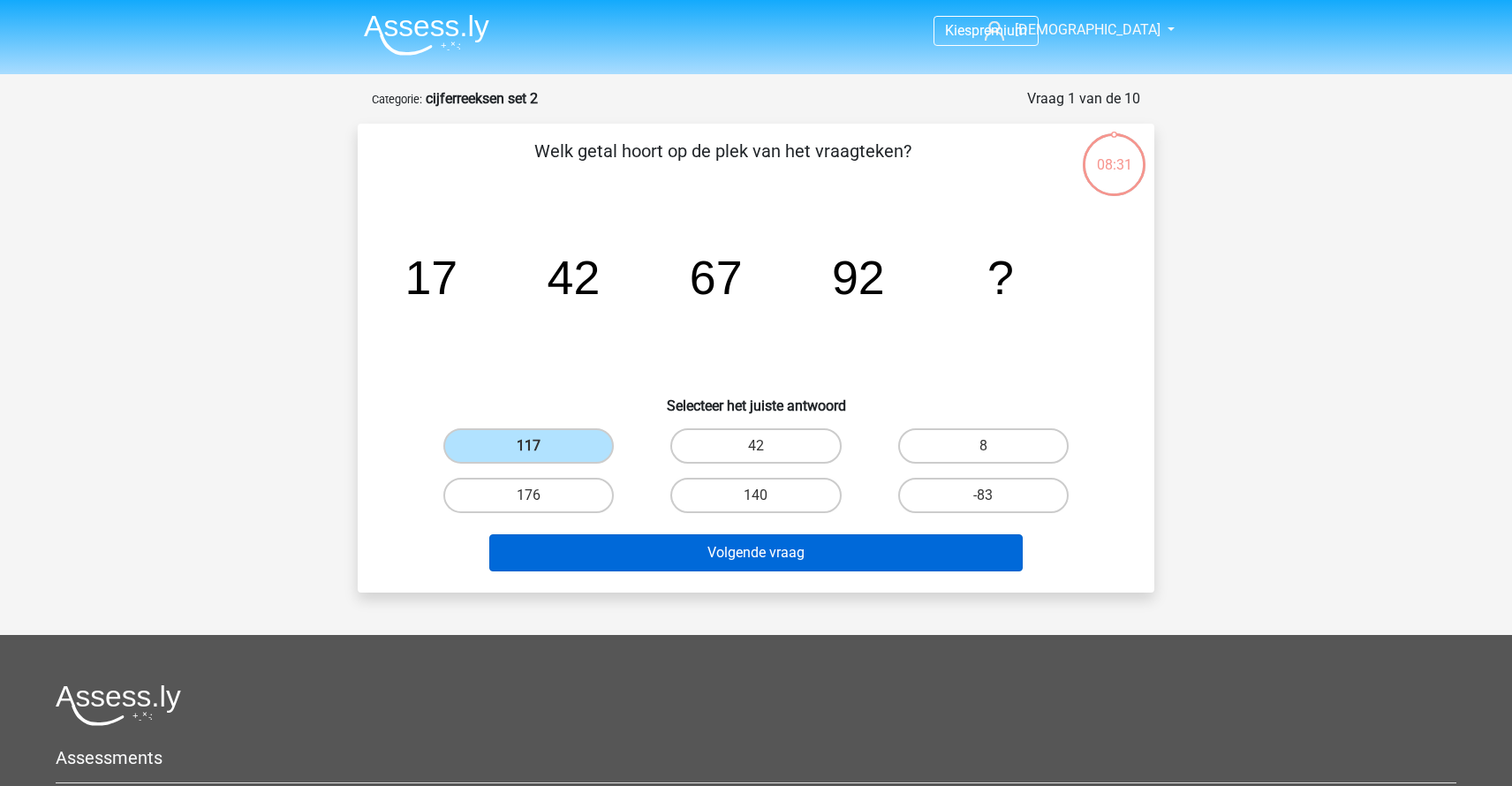
click at [690, 559] on button "Volgende vraag" at bounding box center [757, 553] width 534 height 37
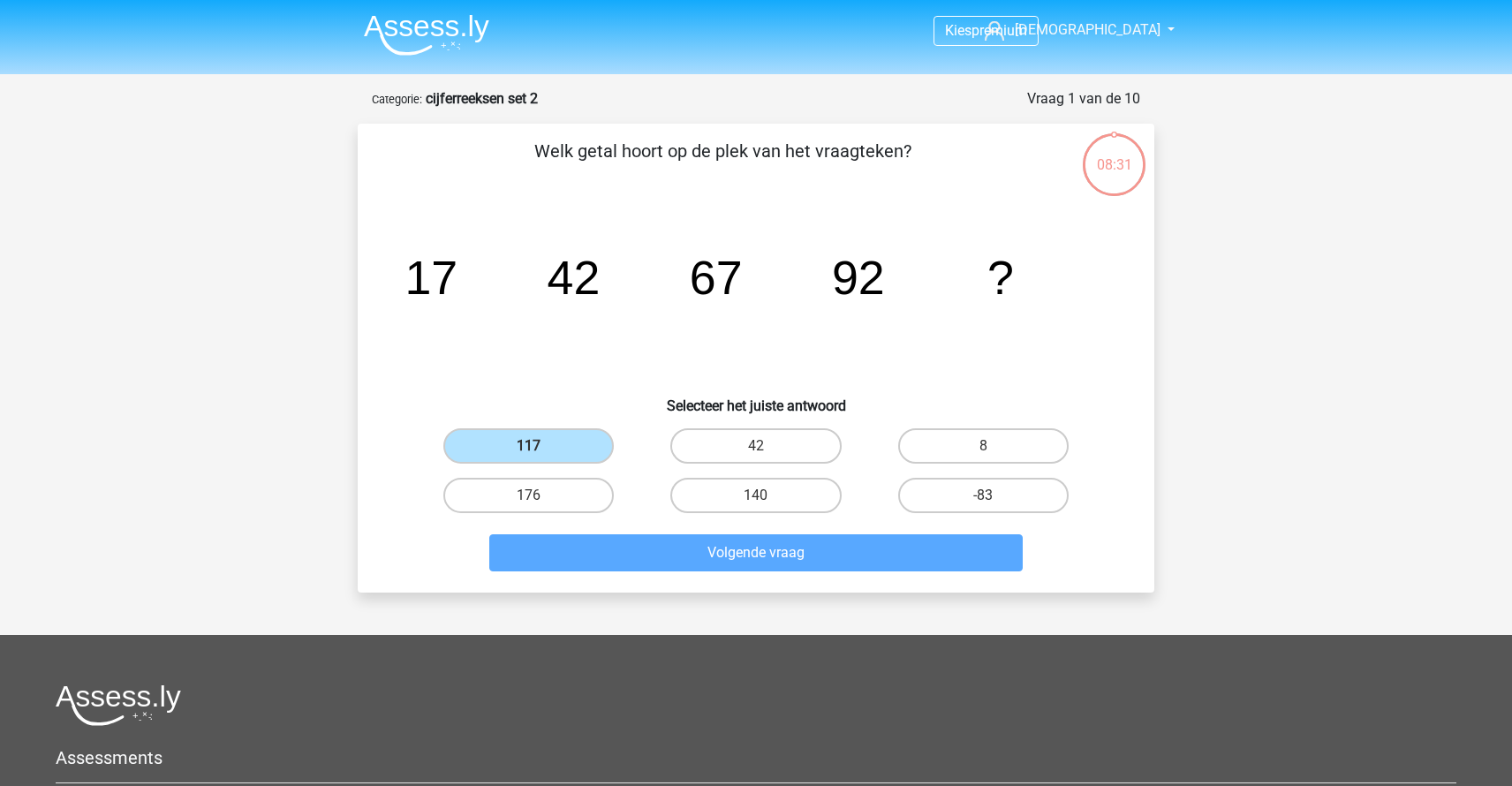
scroll to position [88, 0]
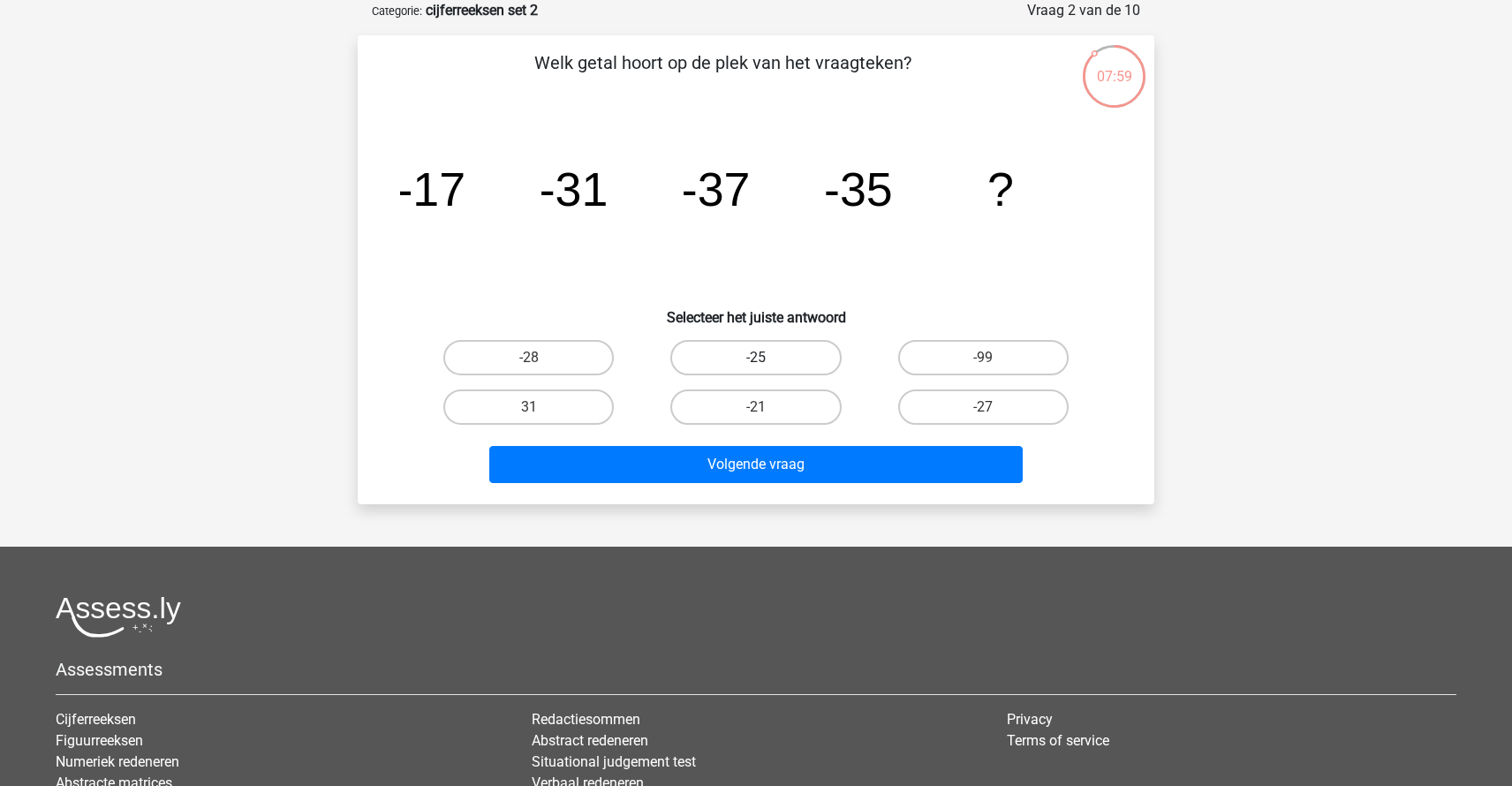
click at [727, 348] on label "-25" at bounding box center [755, 358] width 170 height 35
click at [756, 358] on input "-25" at bounding box center [762, 363] width 12 height 12
radio input "true"
click at [727, 348] on label "-25" at bounding box center [755, 358] width 170 height 35
click at [756, 358] on input "-25" at bounding box center [762, 363] width 12 height 12
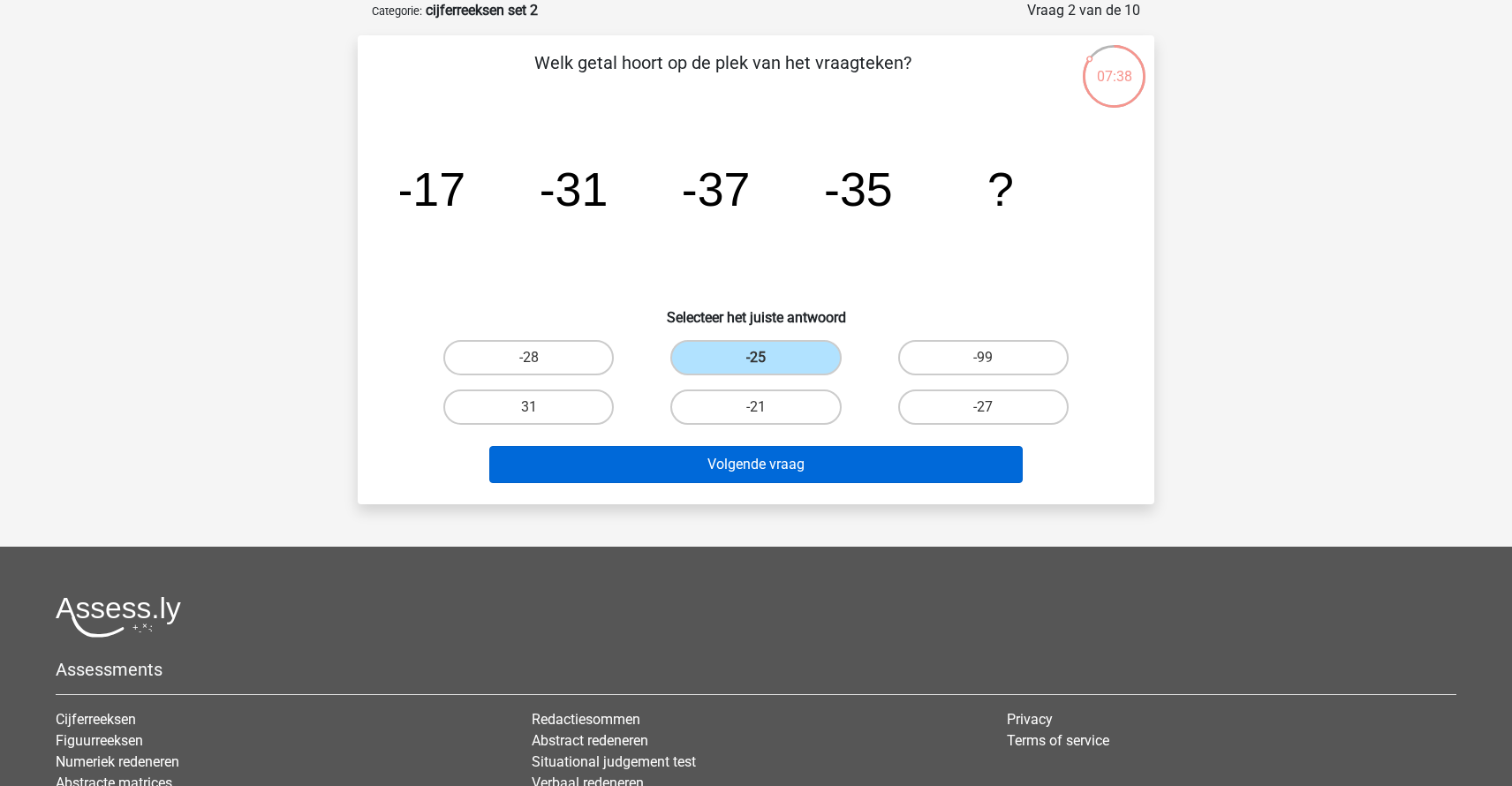
click at [754, 459] on button "Volgende vraag" at bounding box center [757, 464] width 534 height 37
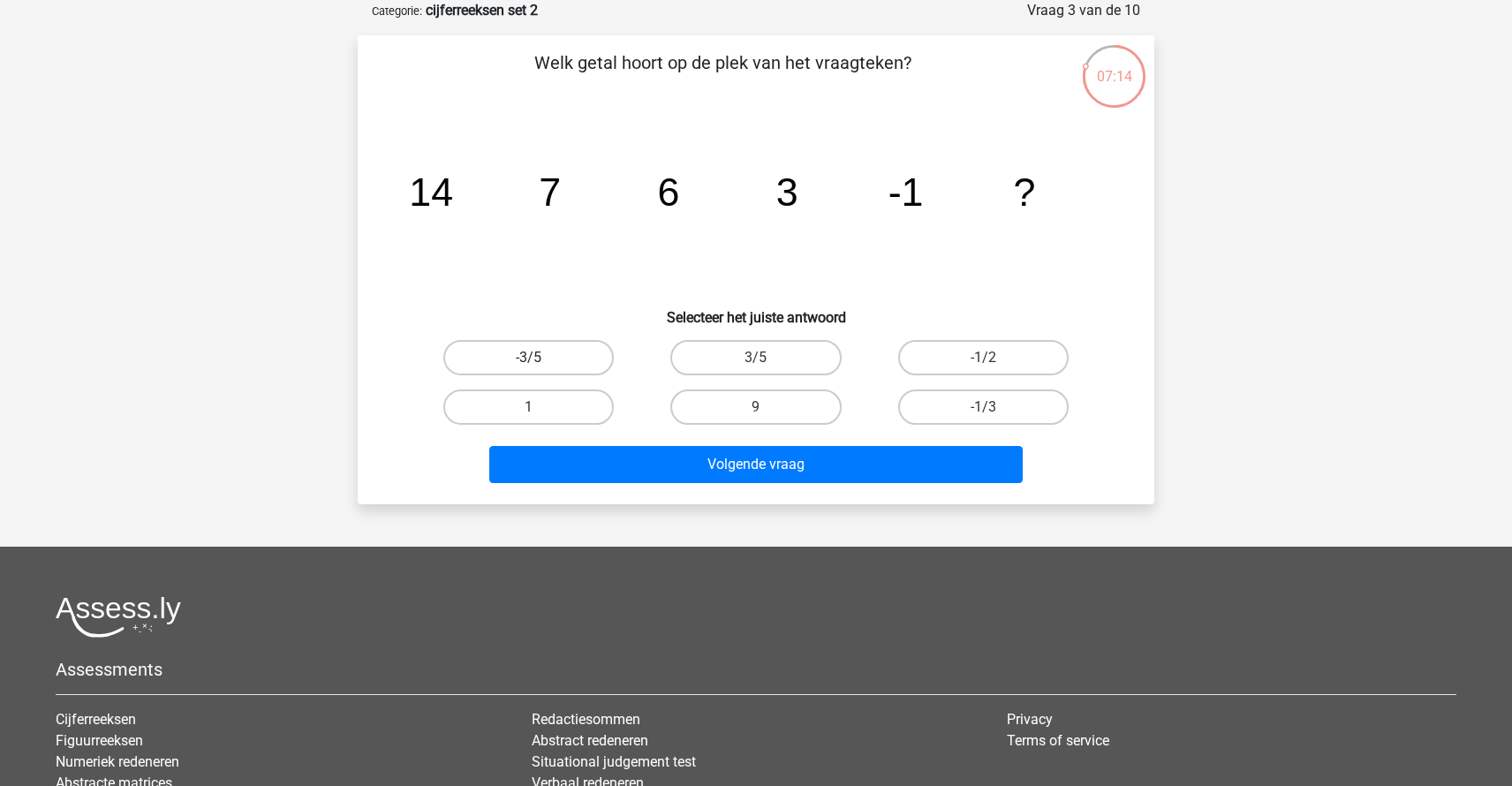
click at [558, 359] on label "-3/5" at bounding box center [528, 358] width 170 height 35
click at [540, 359] on input "-3/5" at bounding box center [534, 363] width 12 height 12
radio input "true"
click at [934, 404] on label "-1/3" at bounding box center [982, 407] width 170 height 35
click at [983, 407] on input "-1/3" at bounding box center [989, 413] width 12 height 12
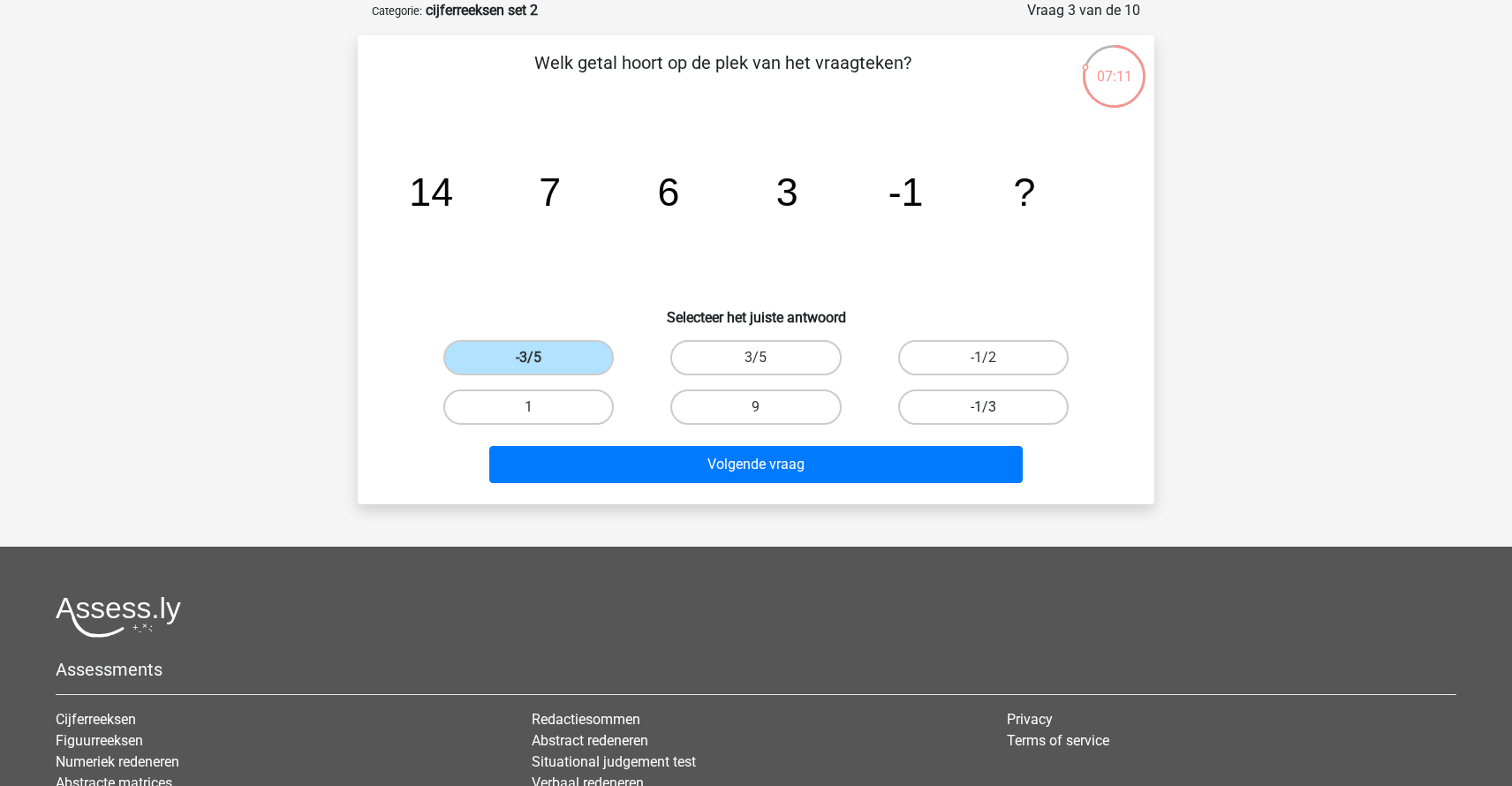
radio input "true"
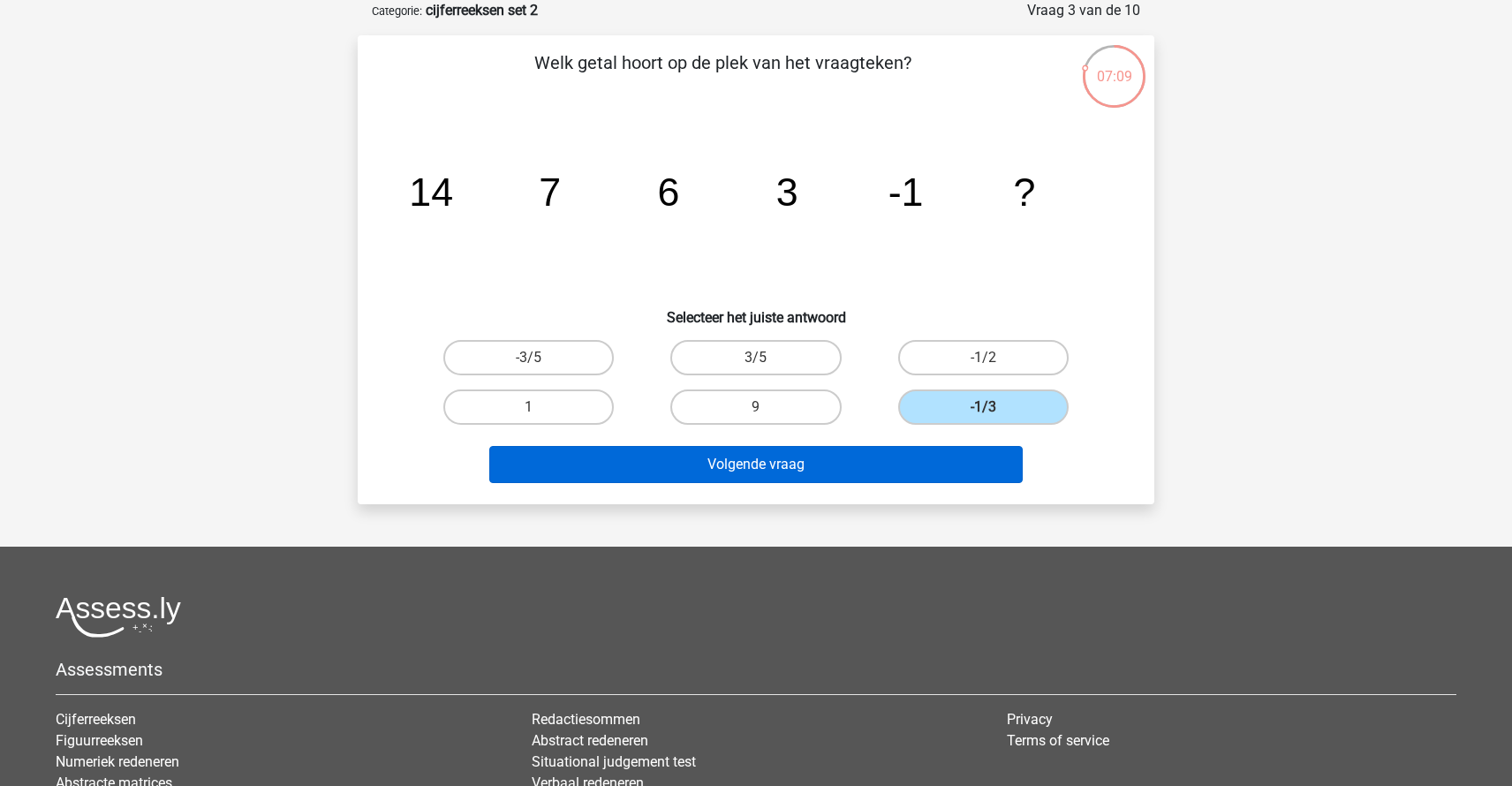
click at [881, 458] on button "Volgende vraag" at bounding box center [757, 464] width 534 height 37
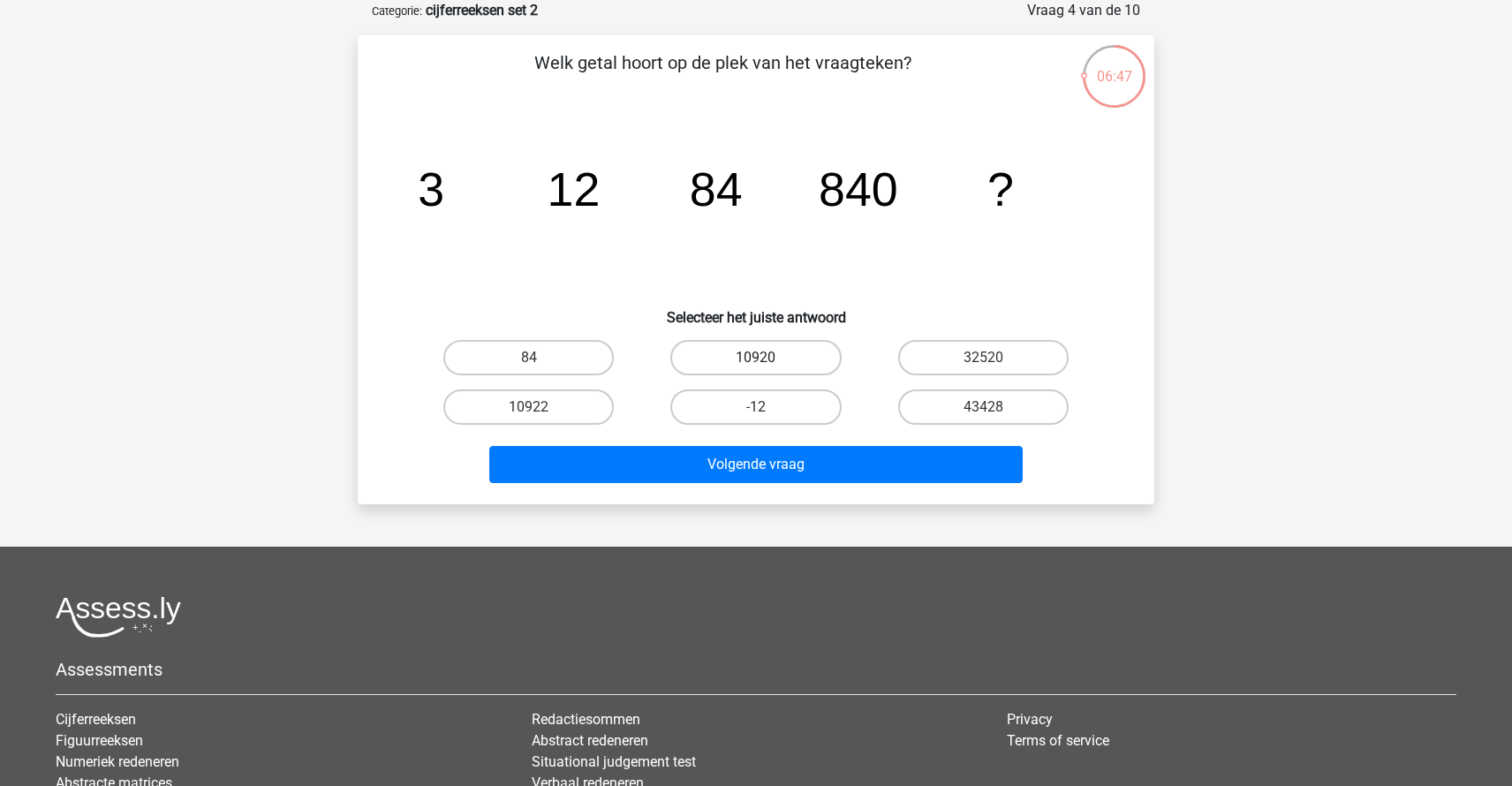
click at [739, 373] on label "10920" at bounding box center [755, 358] width 170 height 35
click at [756, 369] on input "10920" at bounding box center [762, 363] width 12 height 12
radio input "true"
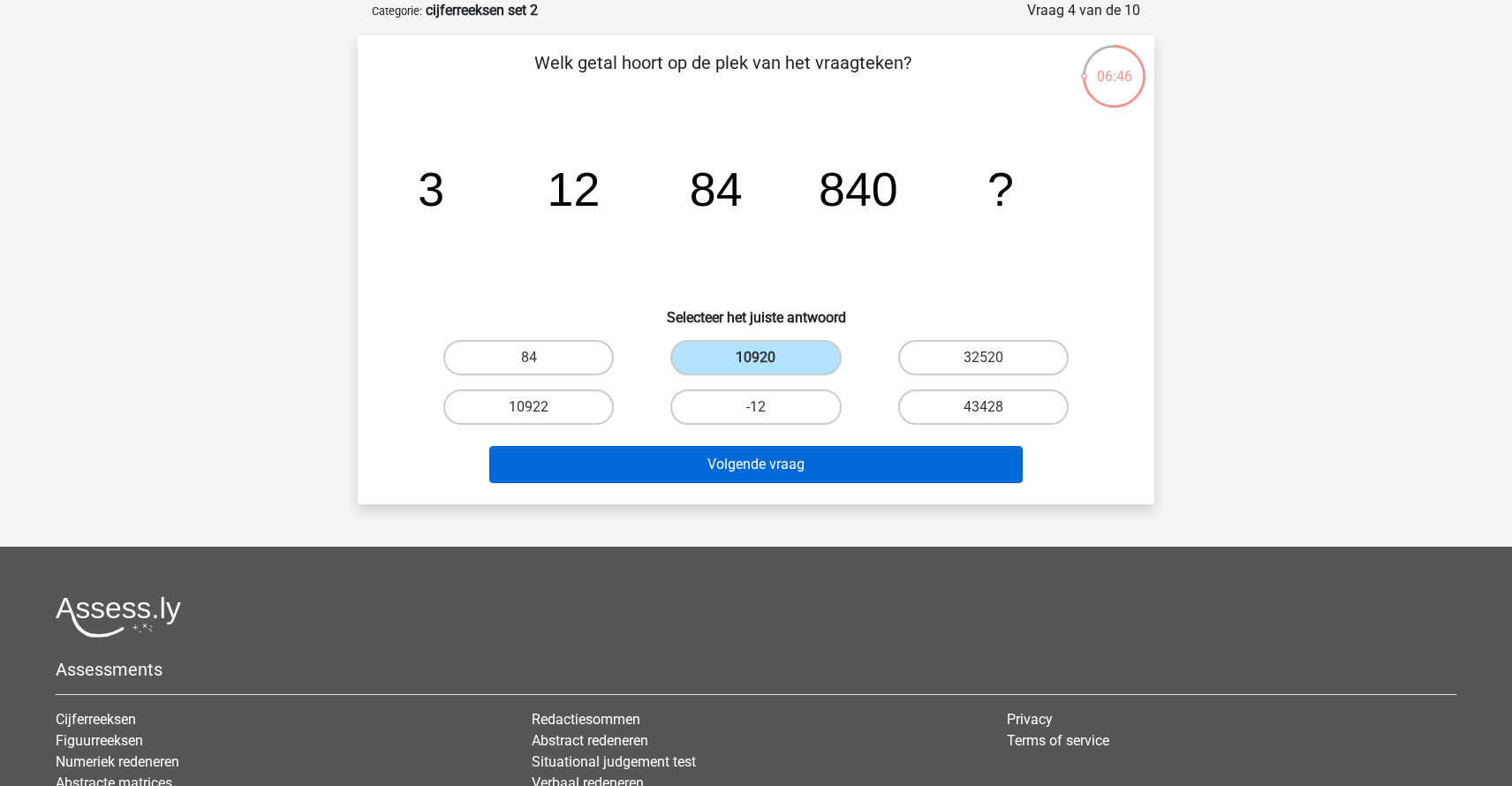
click at [757, 468] on button "Volgende vraag" at bounding box center [757, 464] width 534 height 37
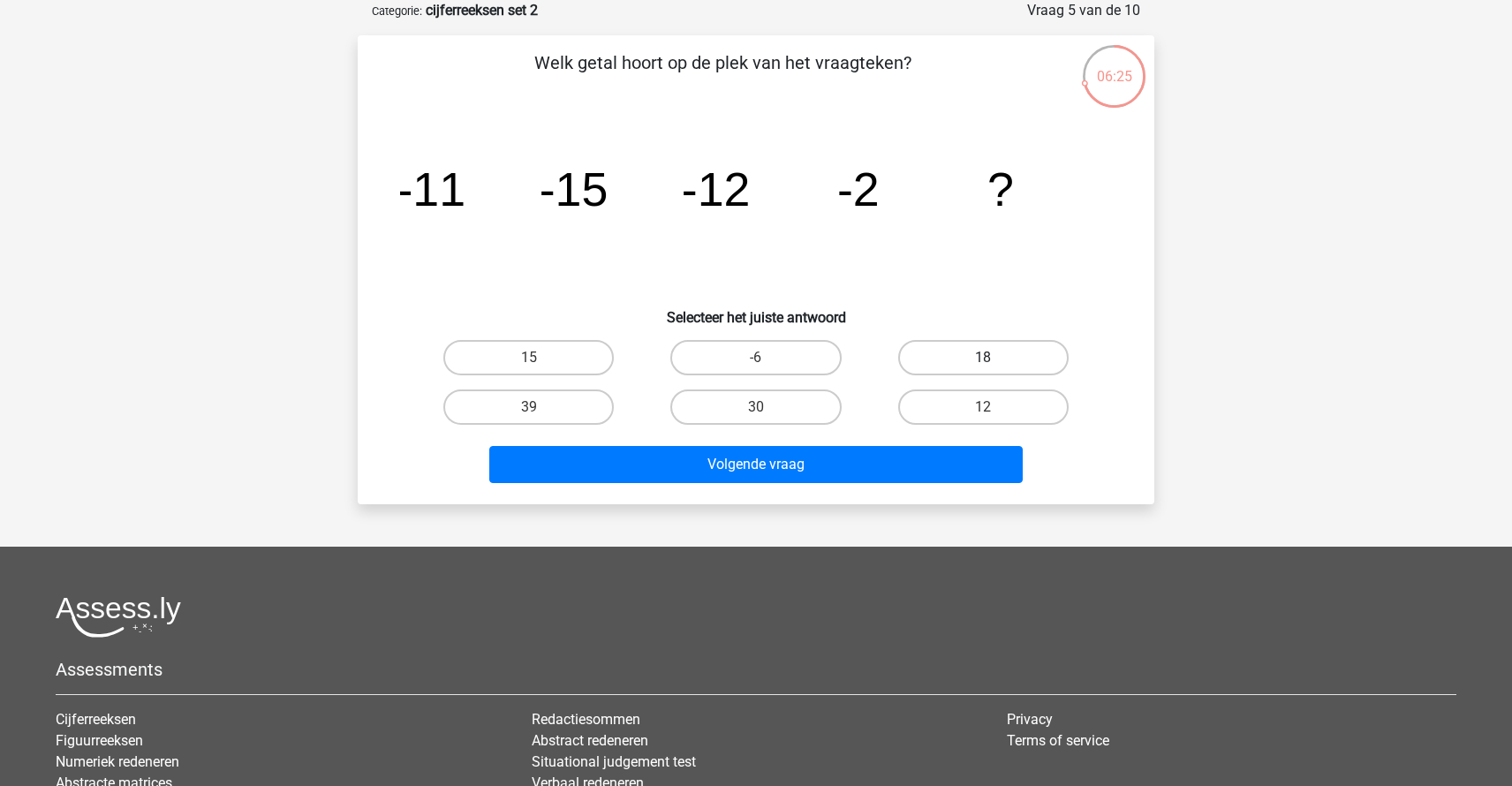
click at [1025, 364] on label "18" at bounding box center [982, 358] width 170 height 35
click at [994, 364] on input "18" at bounding box center [989, 363] width 12 height 12
radio input "true"
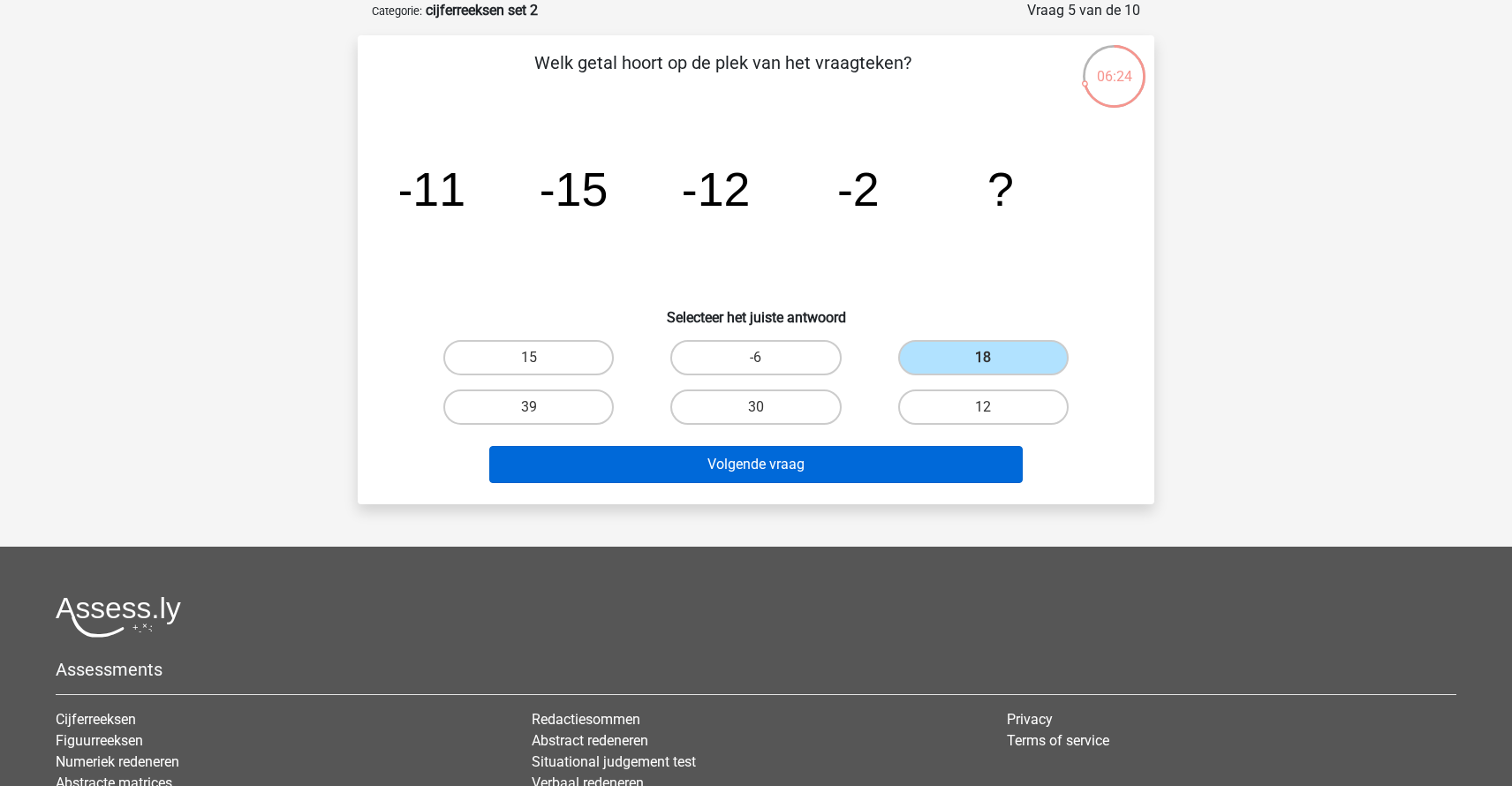
click at [873, 462] on button "Volgende vraag" at bounding box center [757, 464] width 534 height 37
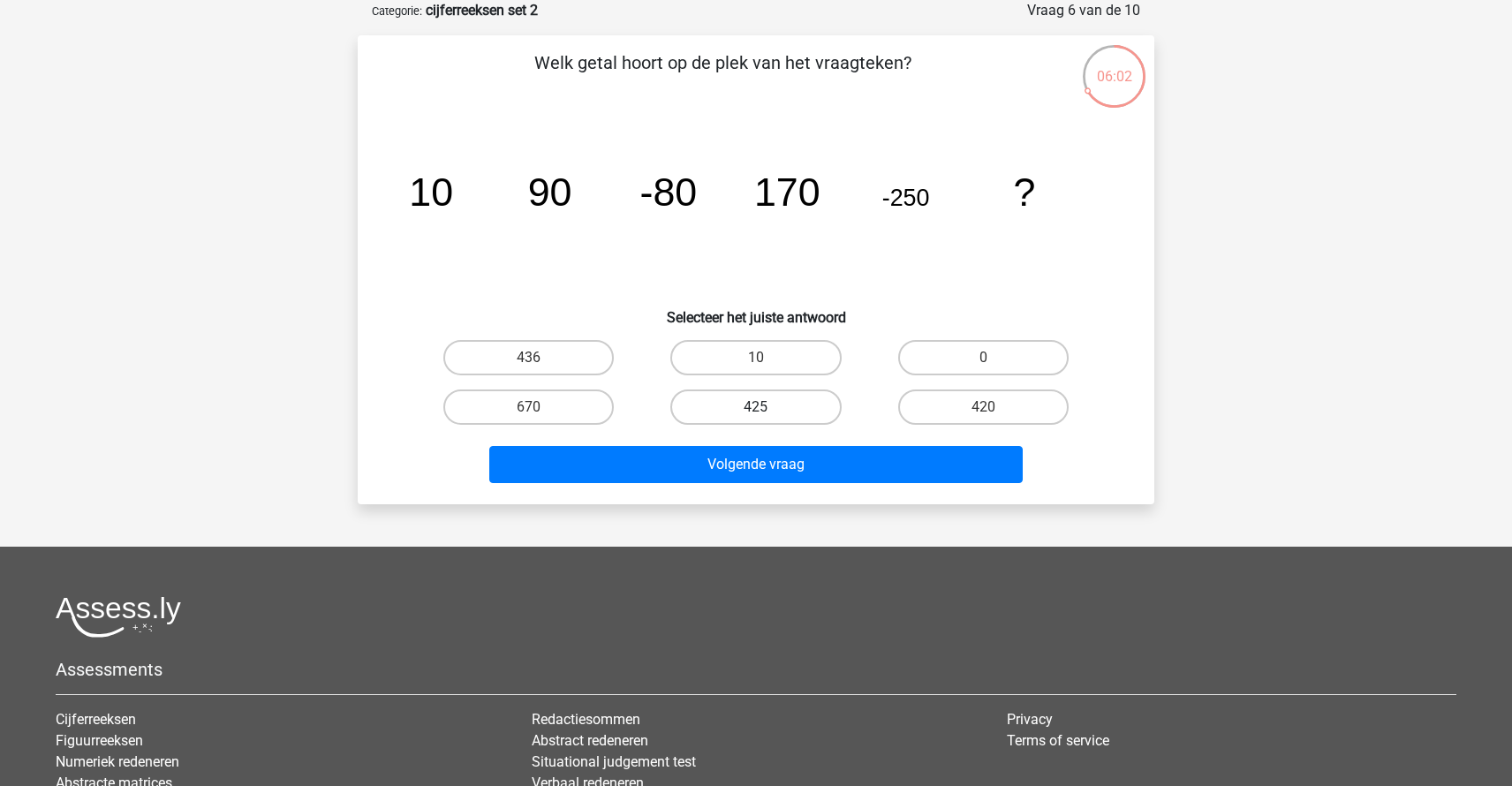
click at [733, 393] on label "425" at bounding box center [755, 407] width 170 height 35
click at [756, 407] on input "425" at bounding box center [762, 413] width 12 height 12
radio input "true"
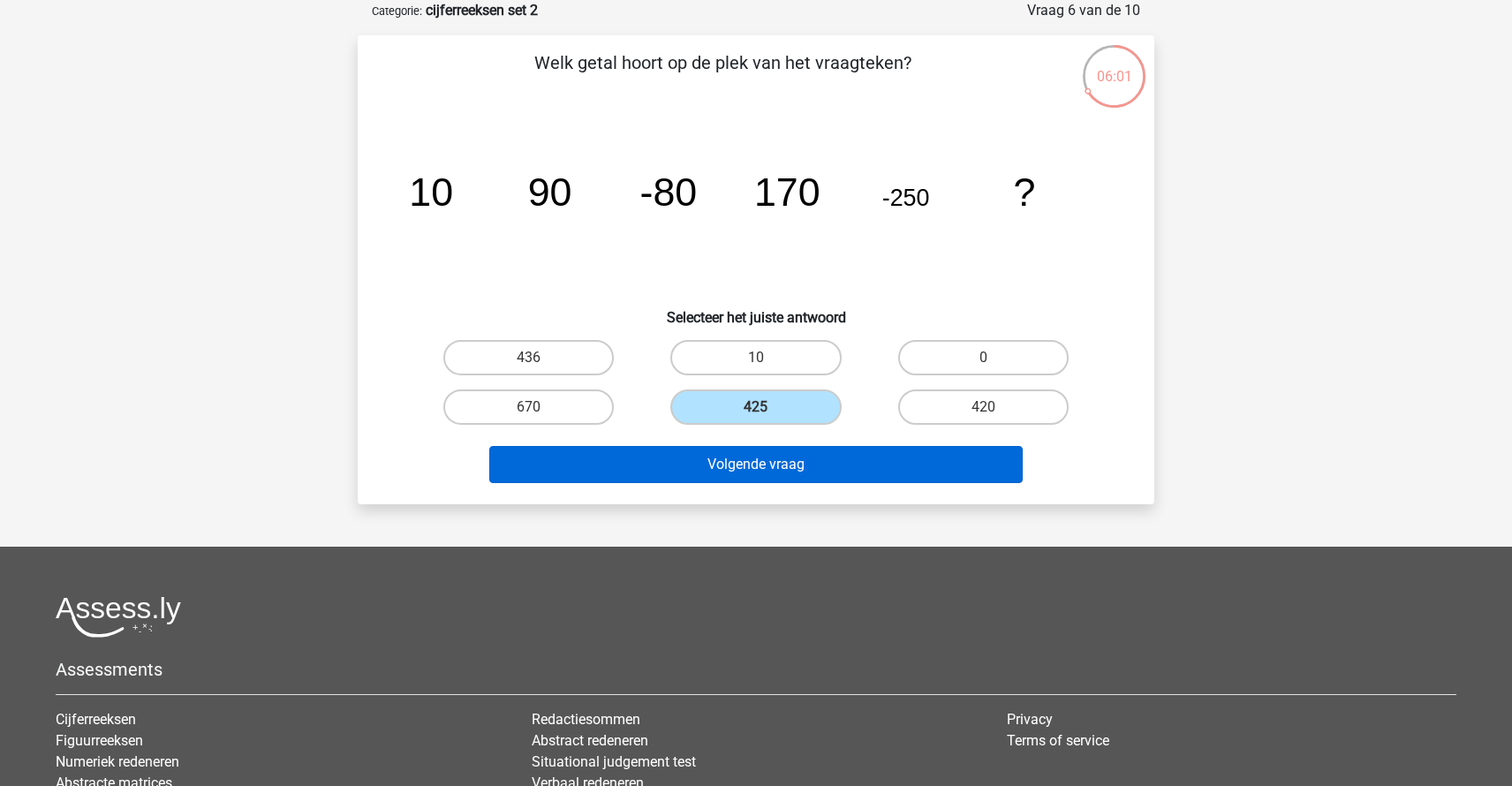
click at [744, 470] on button "Volgende vraag" at bounding box center [757, 464] width 534 height 37
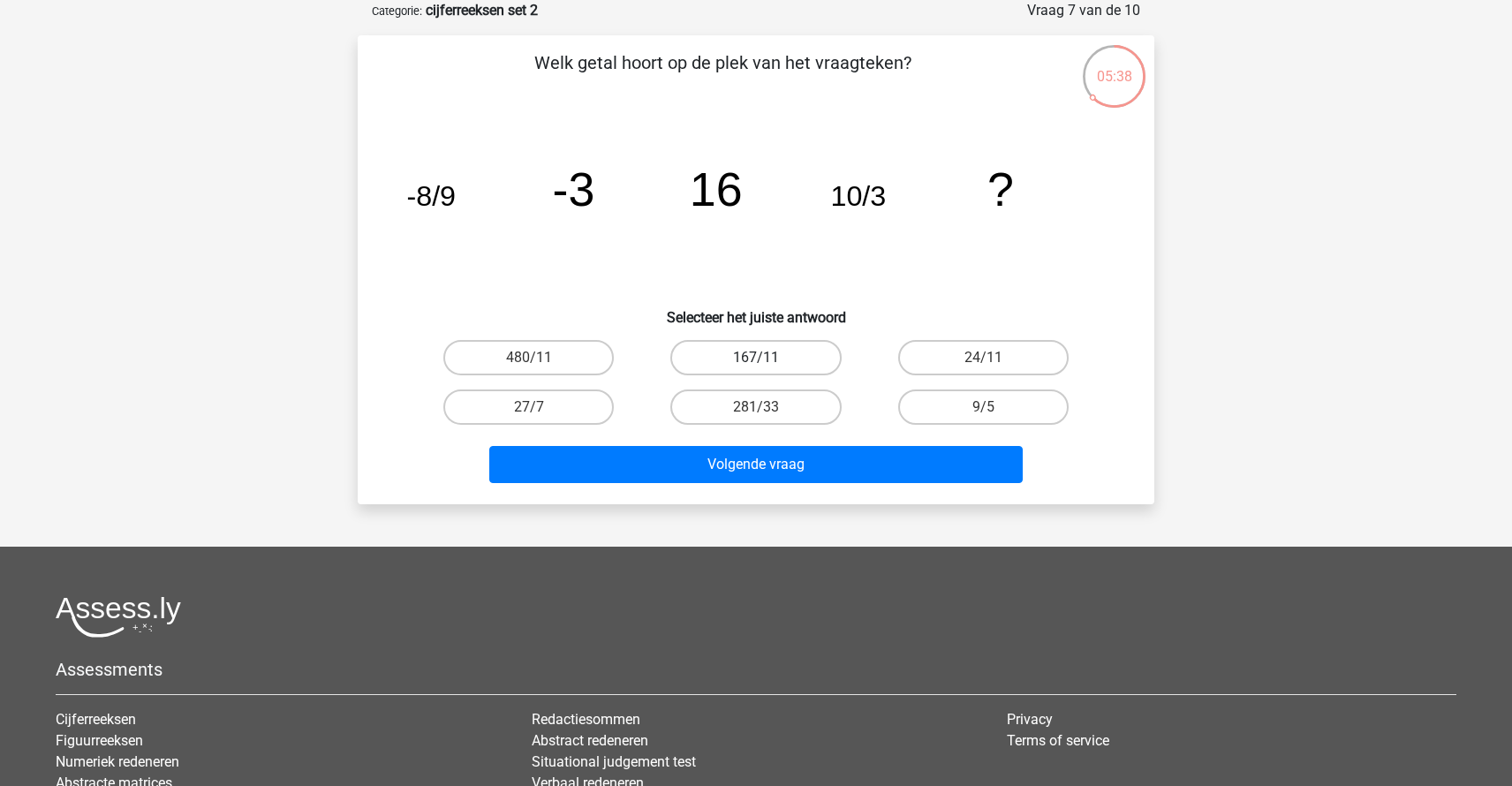
click at [791, 347] on label "167/11" at bounding box center [755, 358] width 170 height 35
click at [768, 358] on input "167/11" at bounding box center [762, 363] width 12 height 12
radio input "true"
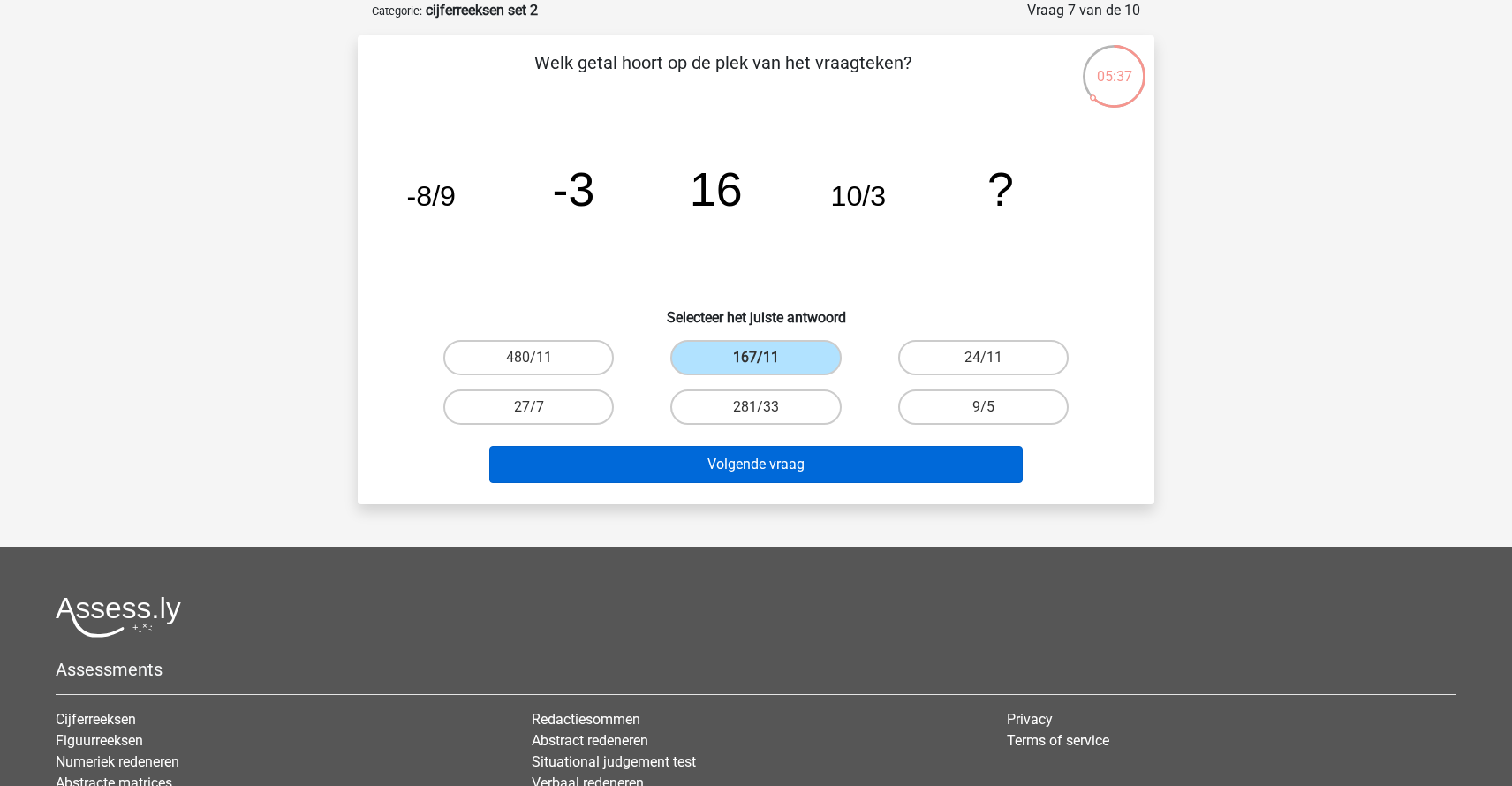
click at [793, 460] on button "Volgende vraag" at bounding box center [757, 464] width 534 height 37
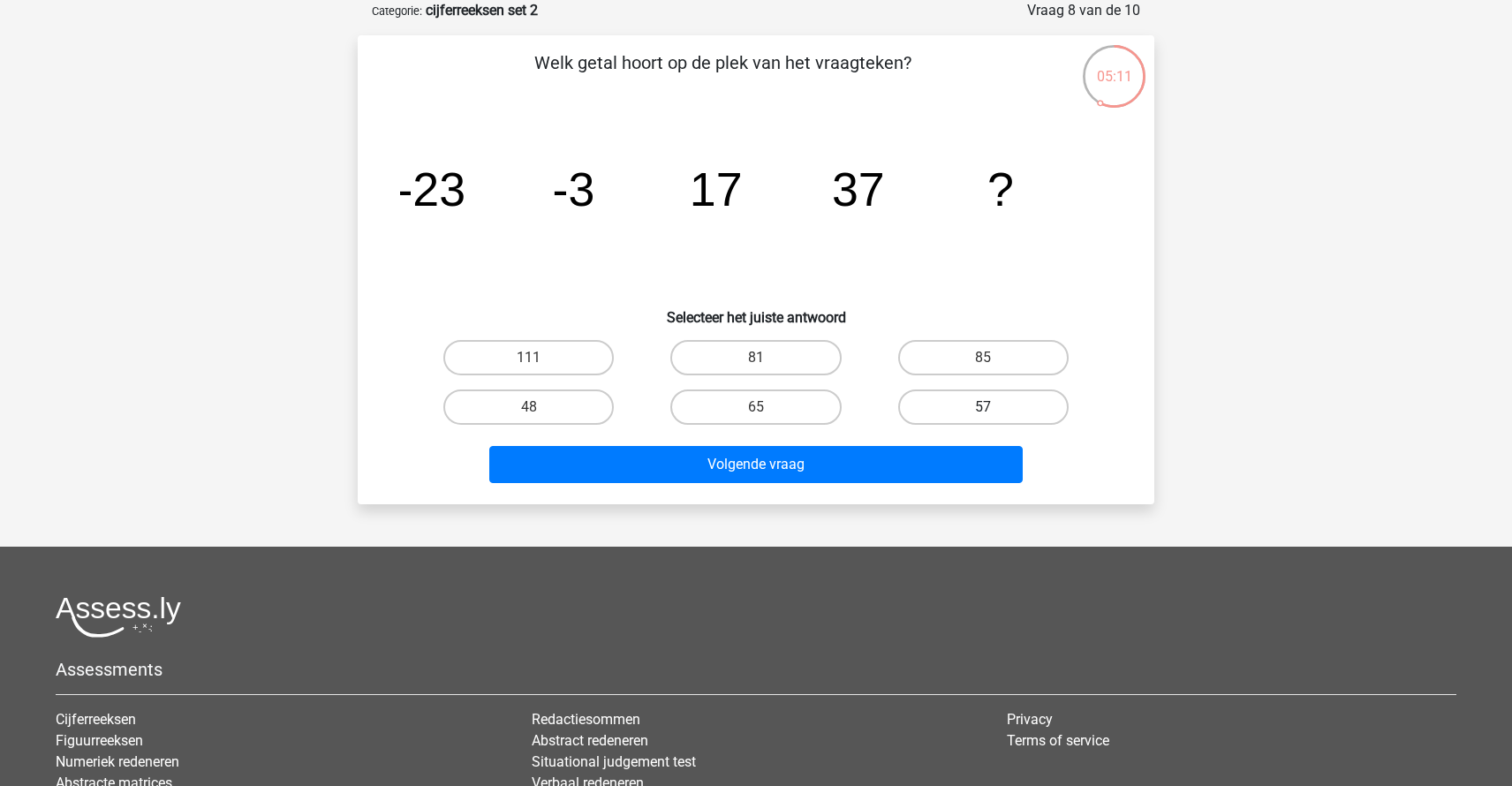
click at [979, 401] on label "57" at bounding box center [982, 407] width 170 height 35
click at [983, 407] on input "57" at bounding box center [989, 413] width 12 height 12
radio input "true"
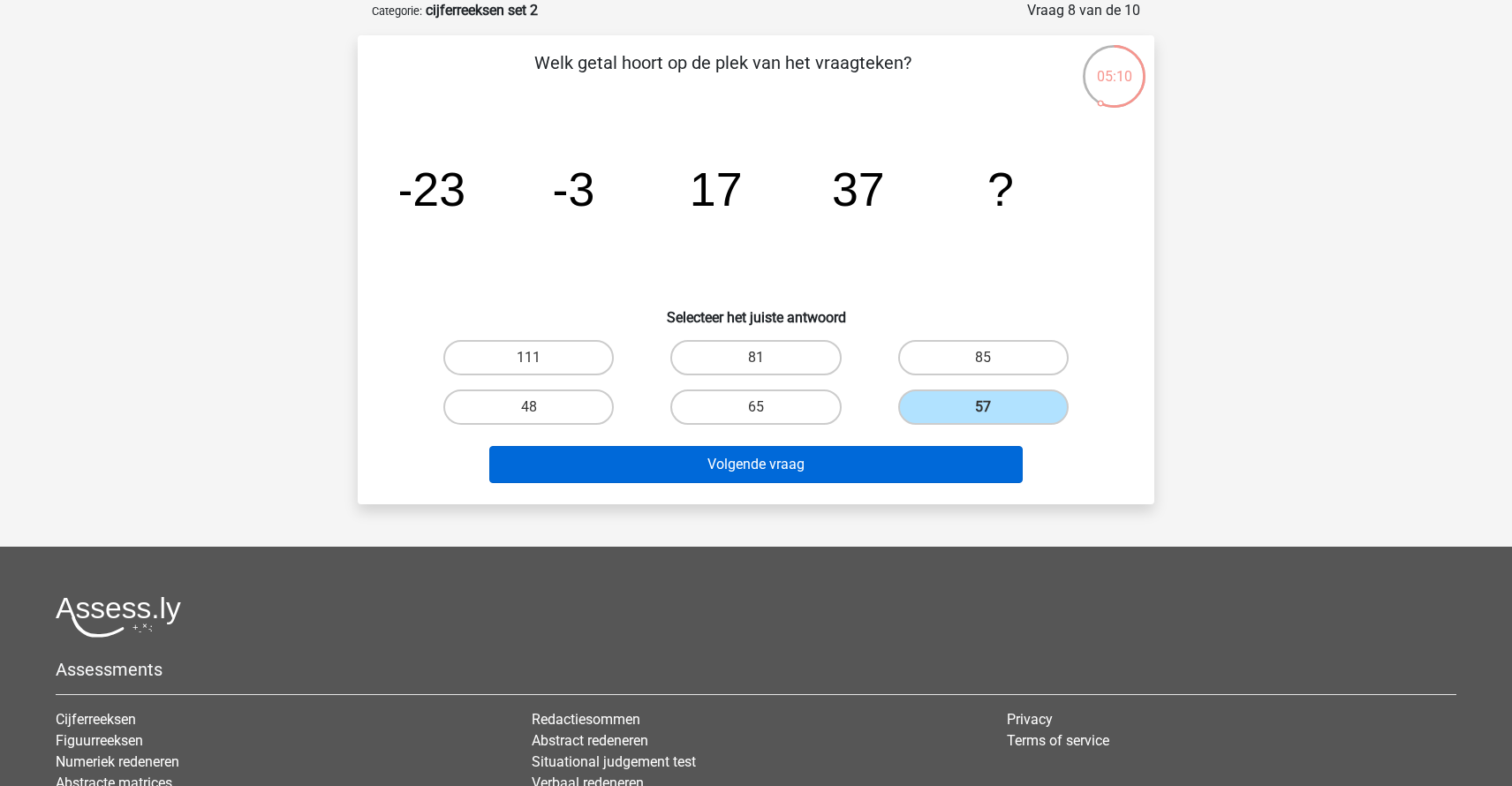
click at [907, 455] on button "Volgende vraag" at bounding box center [757, 464] width 534 height 37
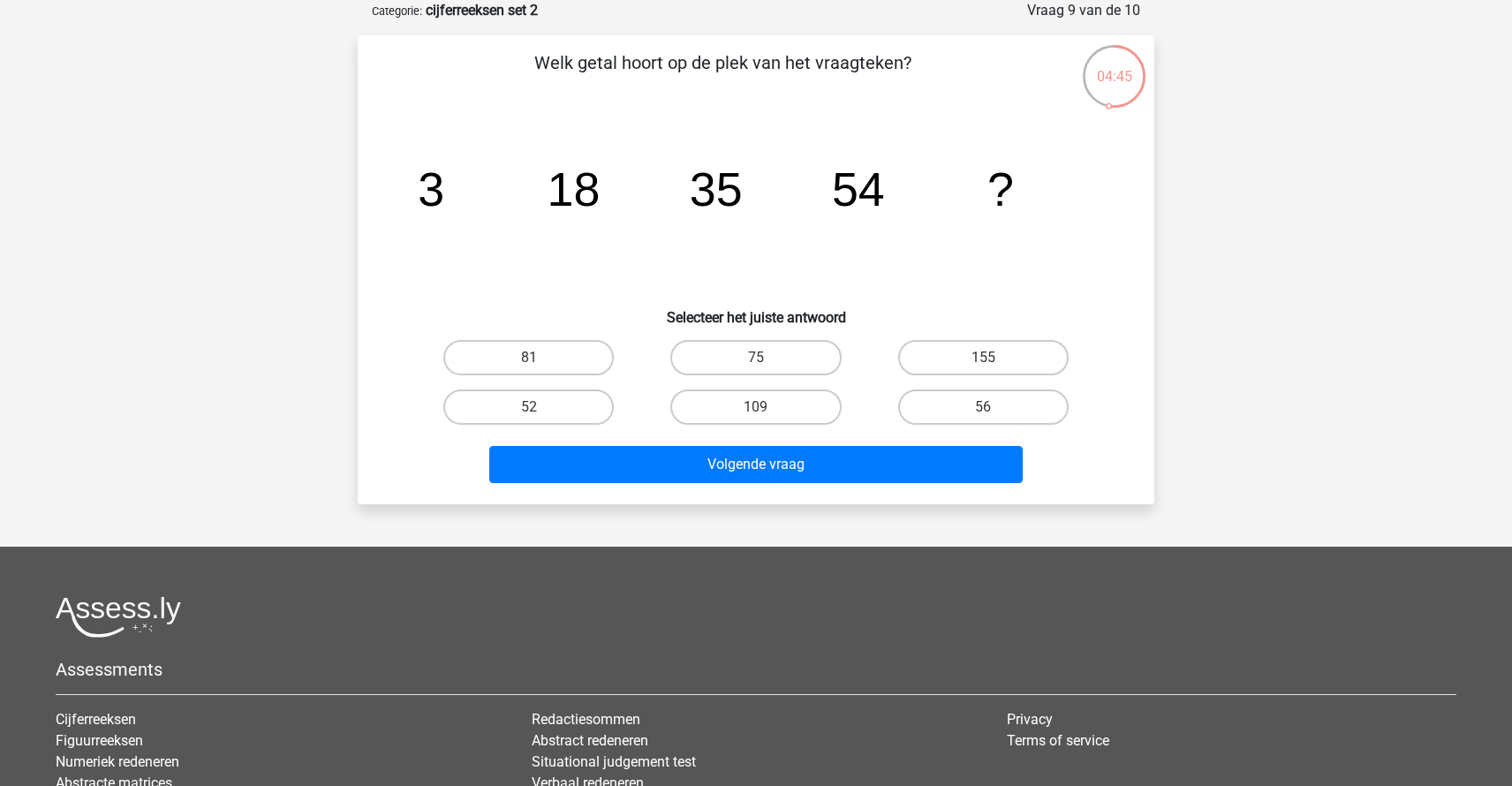
click at [761, 361] on input "75" at bounding box center [762, 363] width 12 height 12
radio input "true"
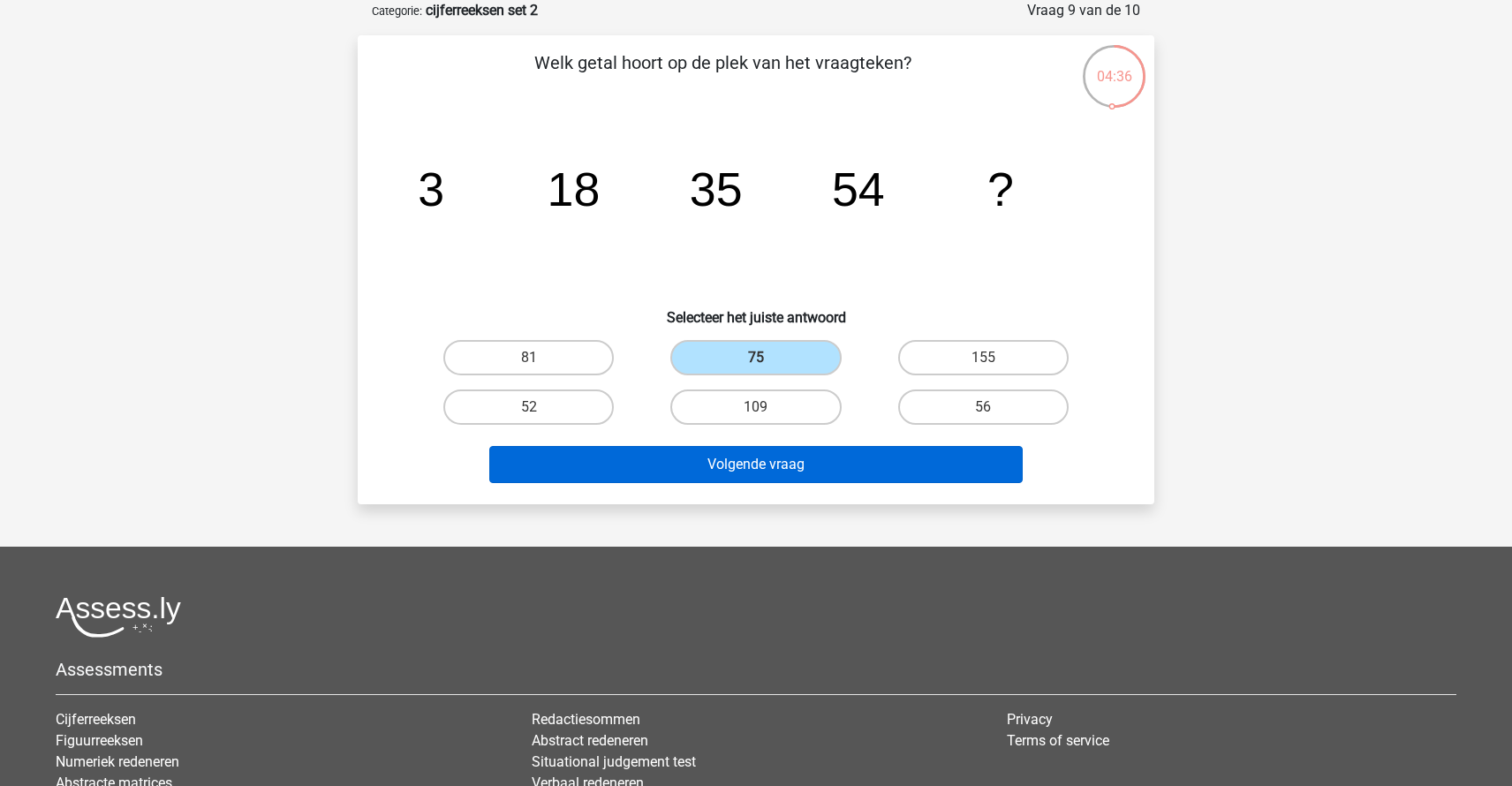
click at [754, 460] on button "Volgende vraag" at bounding box center [757, 464] width 534 height 37
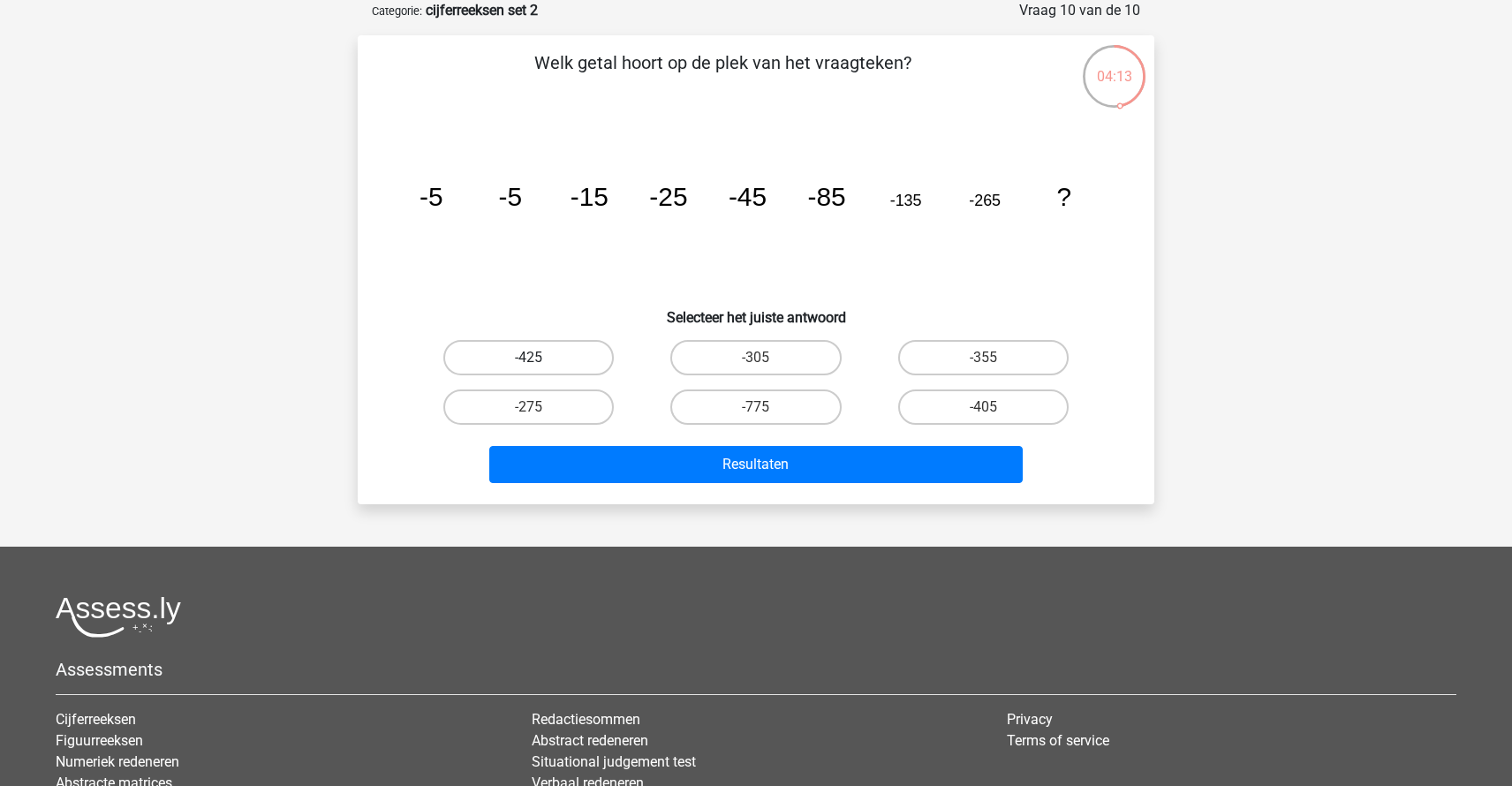
click at [536, 350] on label "-425" at bounding box center [528, 358] width 170 height 35
click at [536, 358] on input "-425" at bounding box center [534, 363] width 12 height 12
radio input "true"
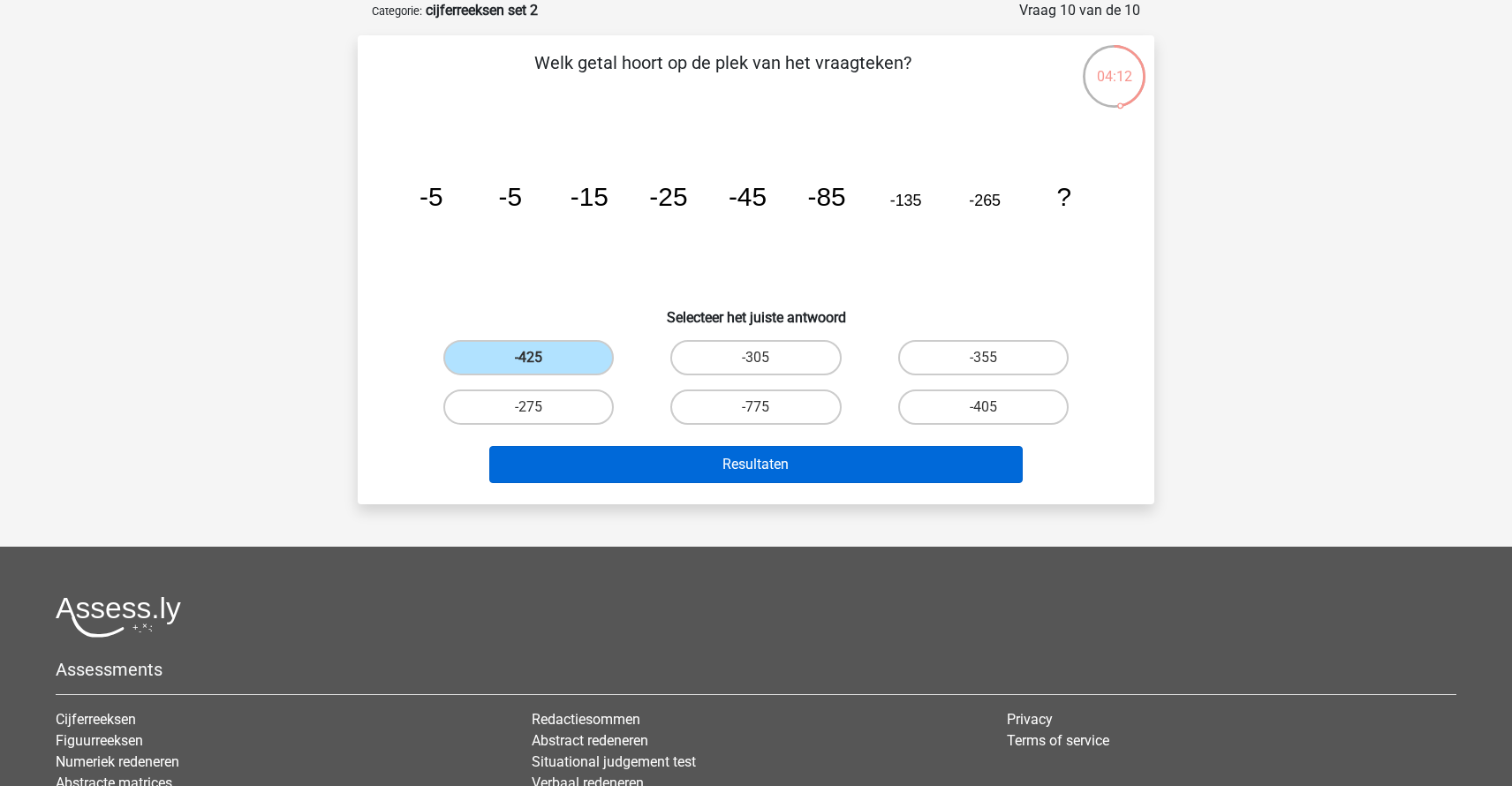
click at [703, 467] on button "Resultaten" at bounding box center [757, 464] width 534 height 37
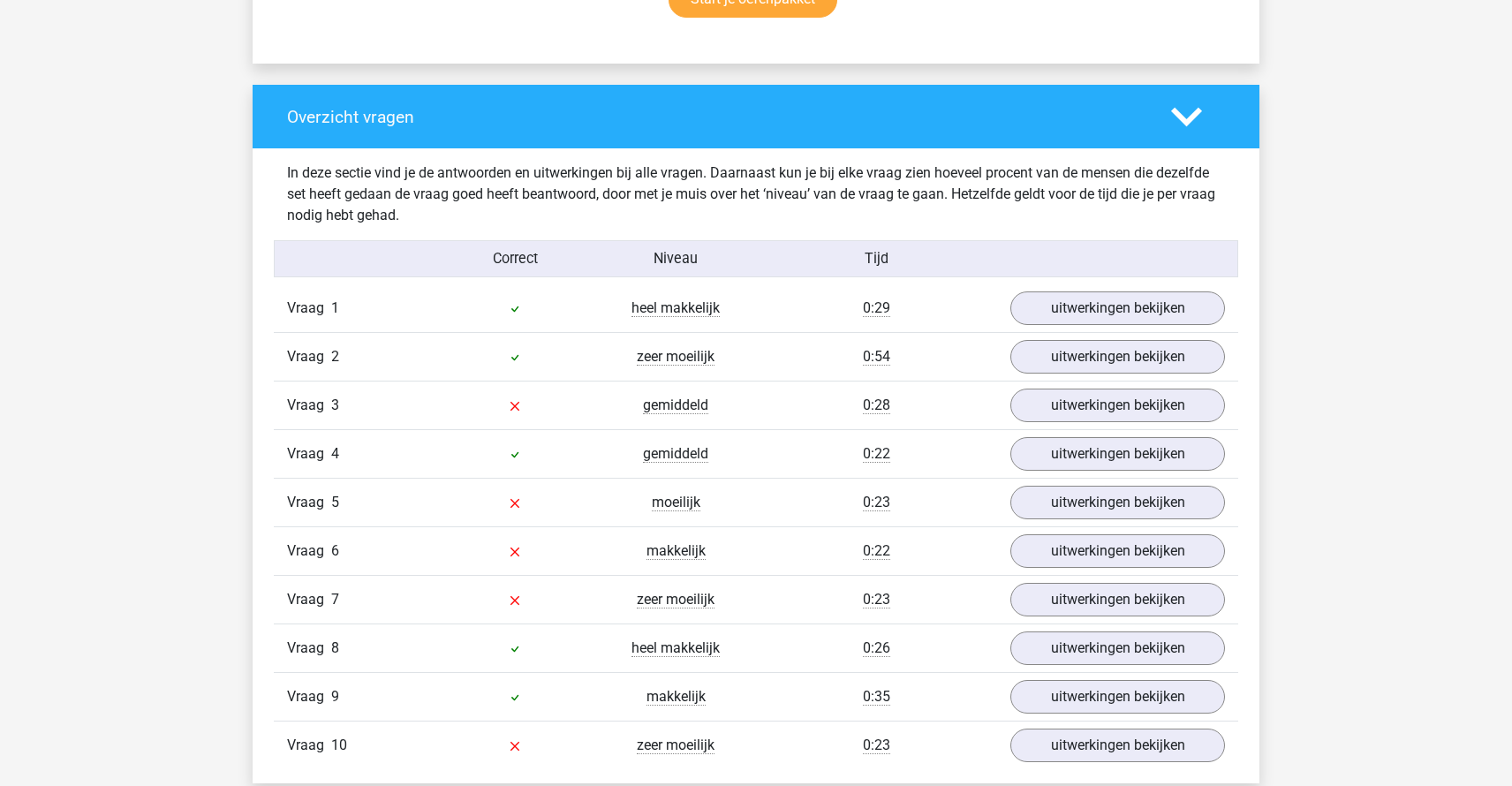
scroll to position [1260, 0]
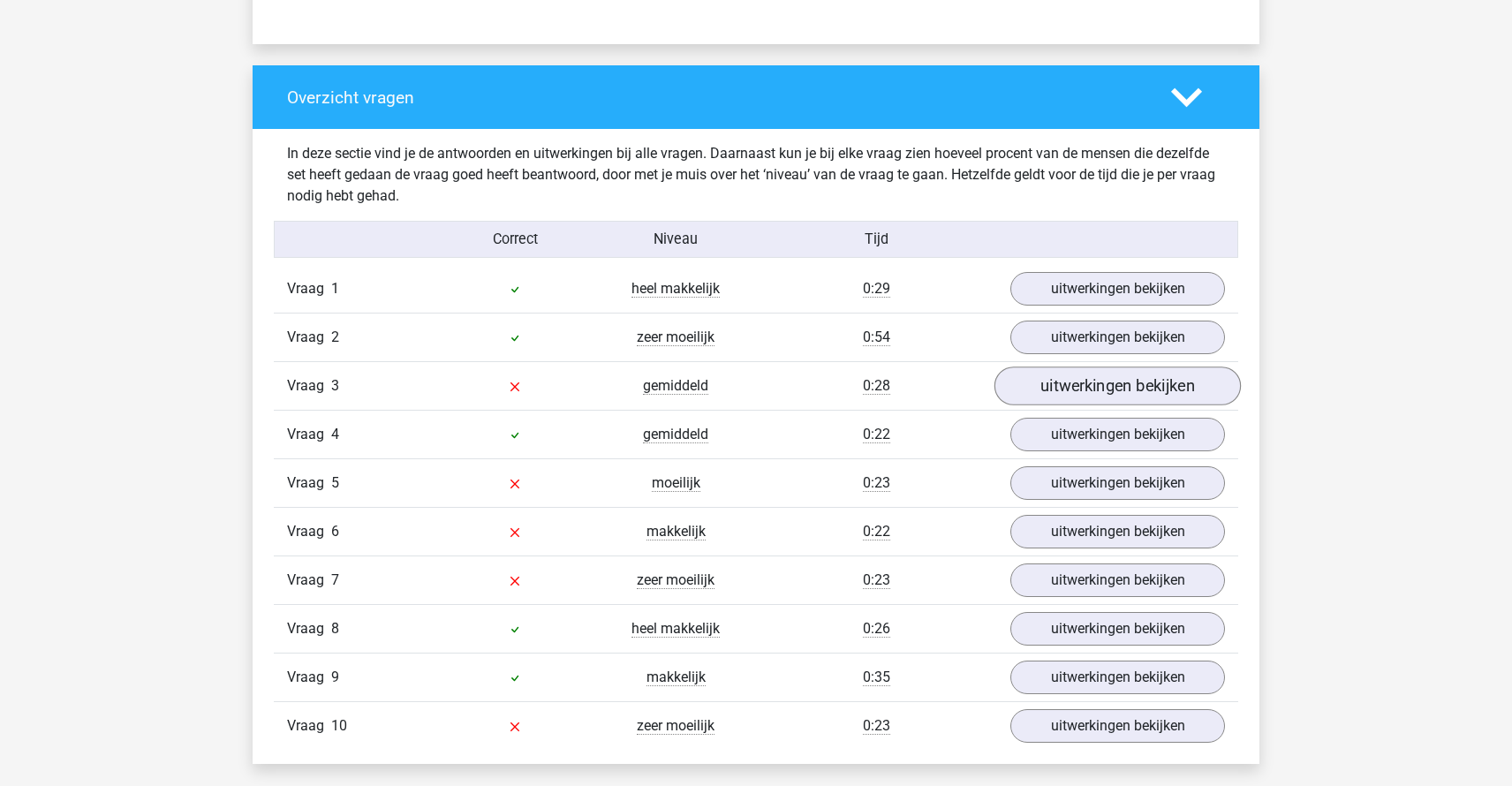
click at [1081, 381] on link "uitwerkingen bekijken" at bounding box center [1117, 387] width 247 height 39
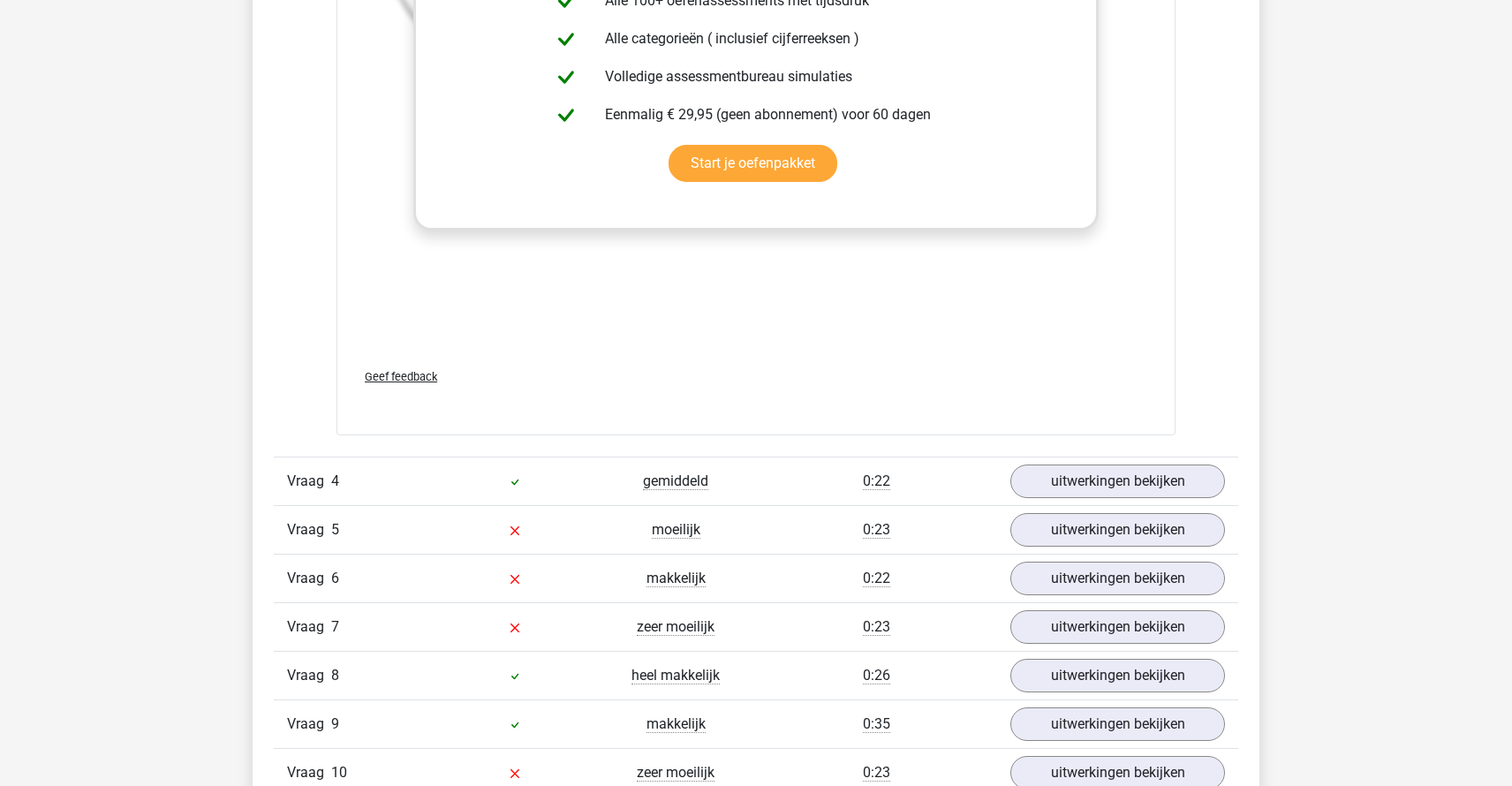
scroll to position [2457, 0]
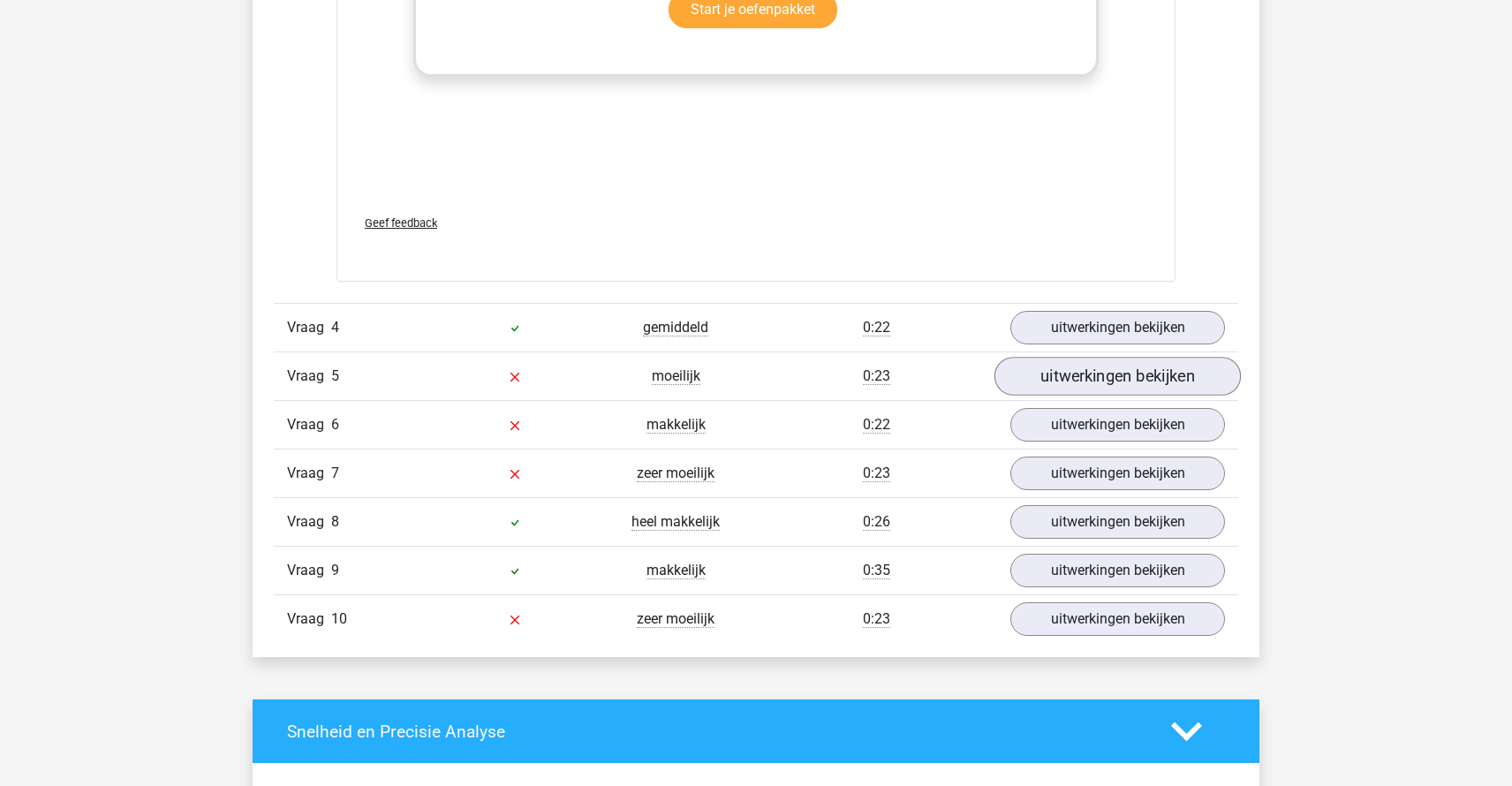
click at [1077, 376] on link "uitwerkingen bekijken" at bounding box center [1117, 376] width 247 height 39
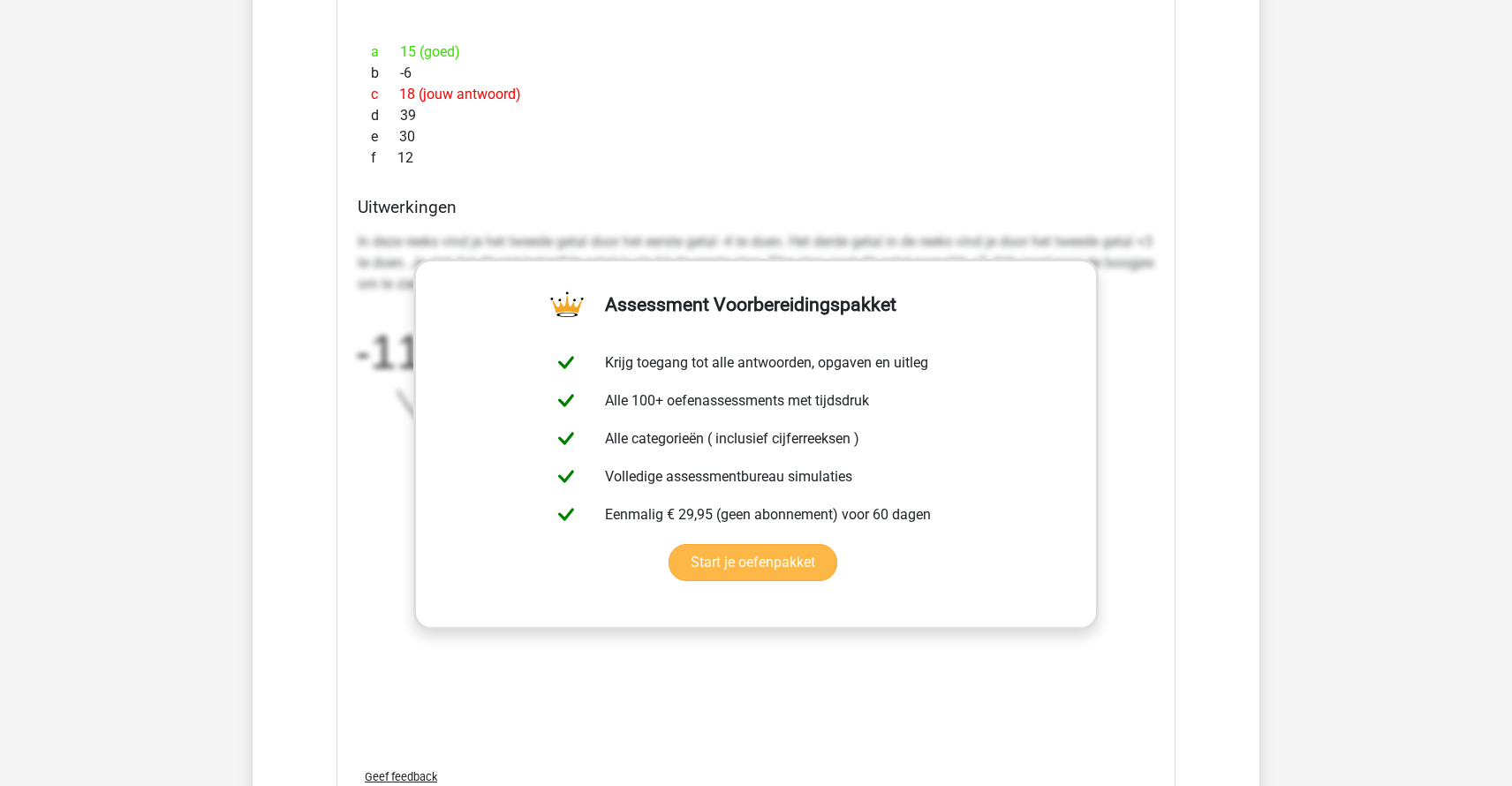
scroll to position [3674, 0]
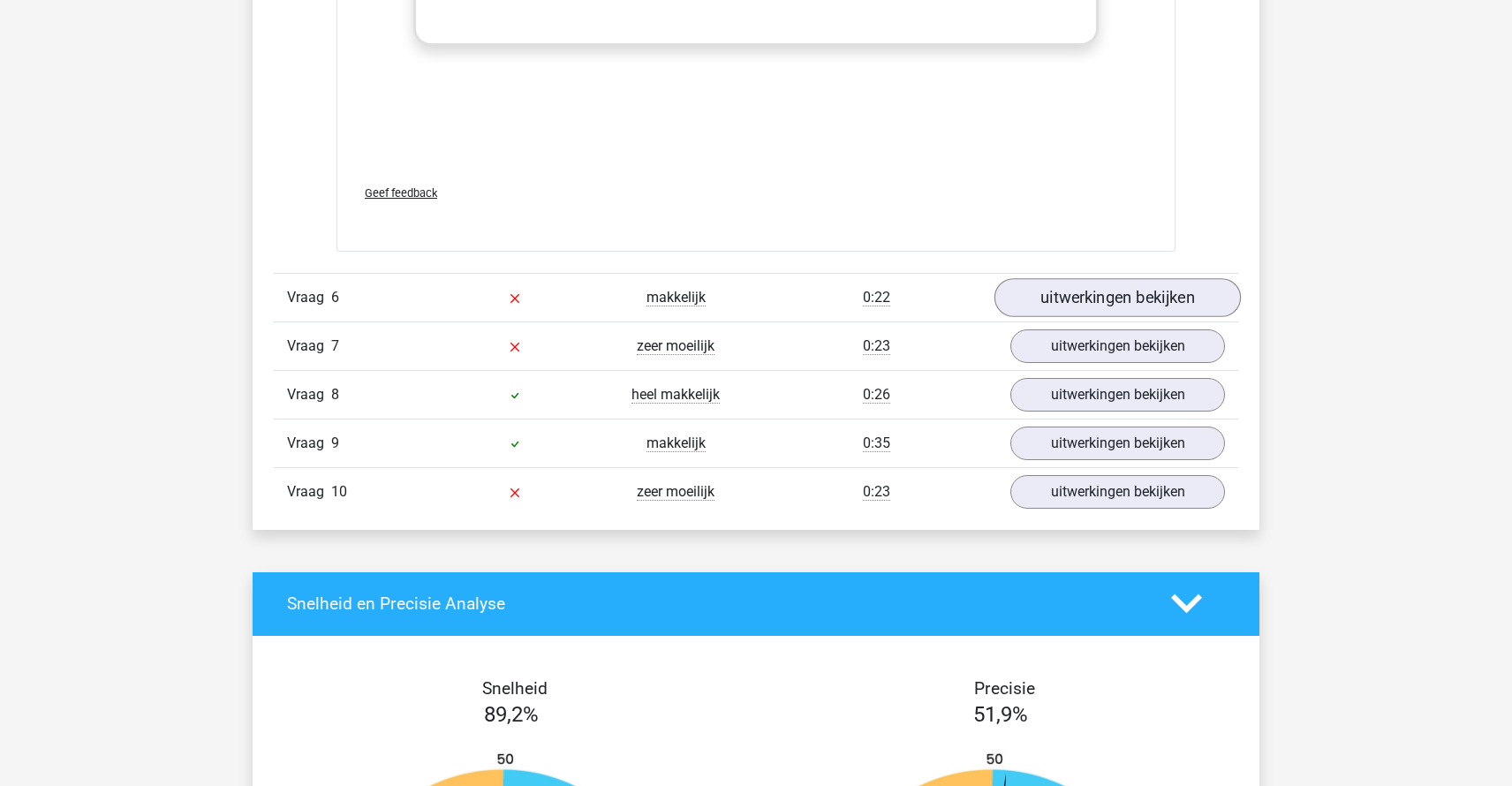
click at [1107, 304] on link "uitwerkingen bekijken" at bounding box center [1117, 297] width 247 height 39
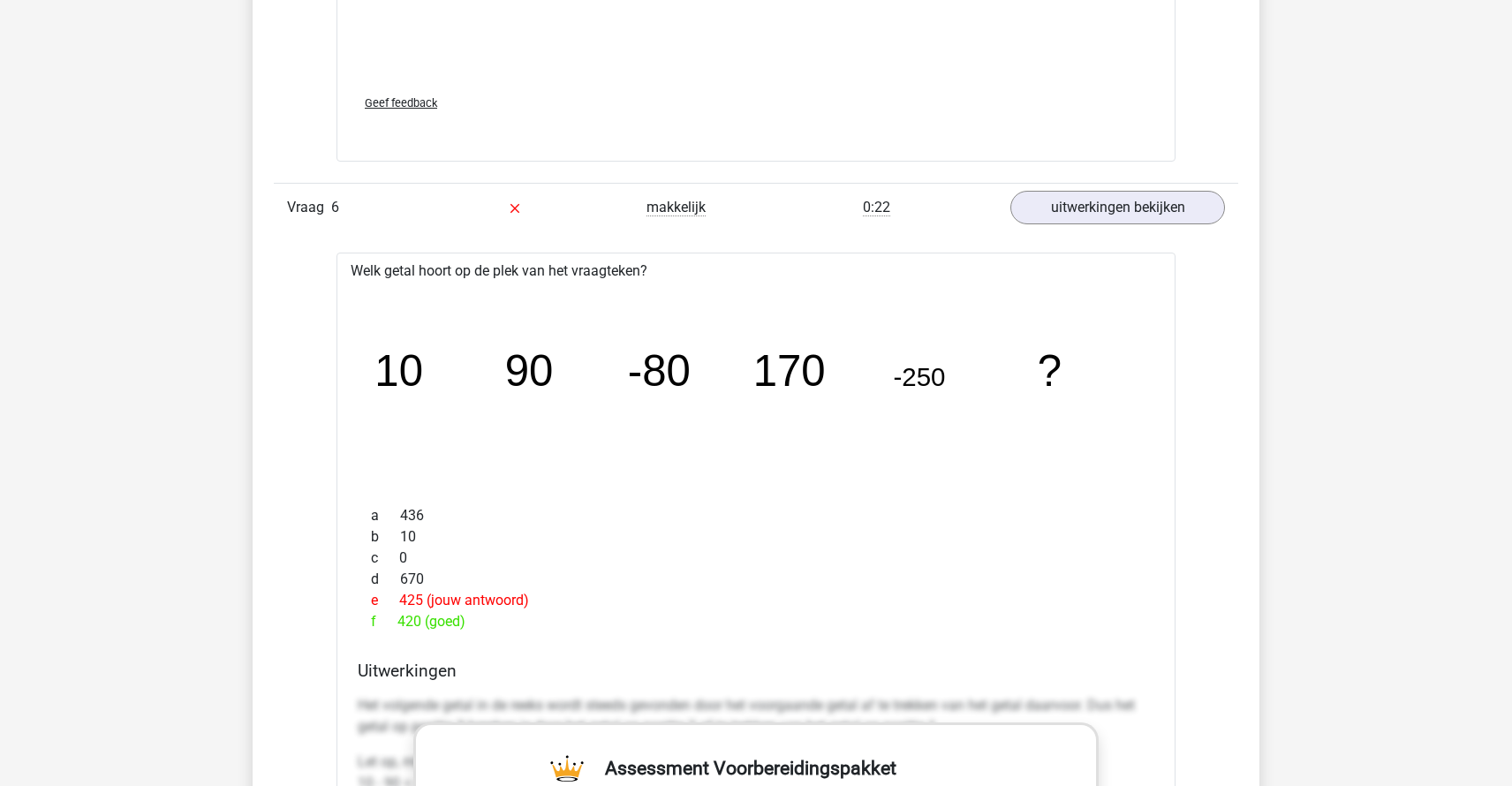
scroll to position [3844, 0]
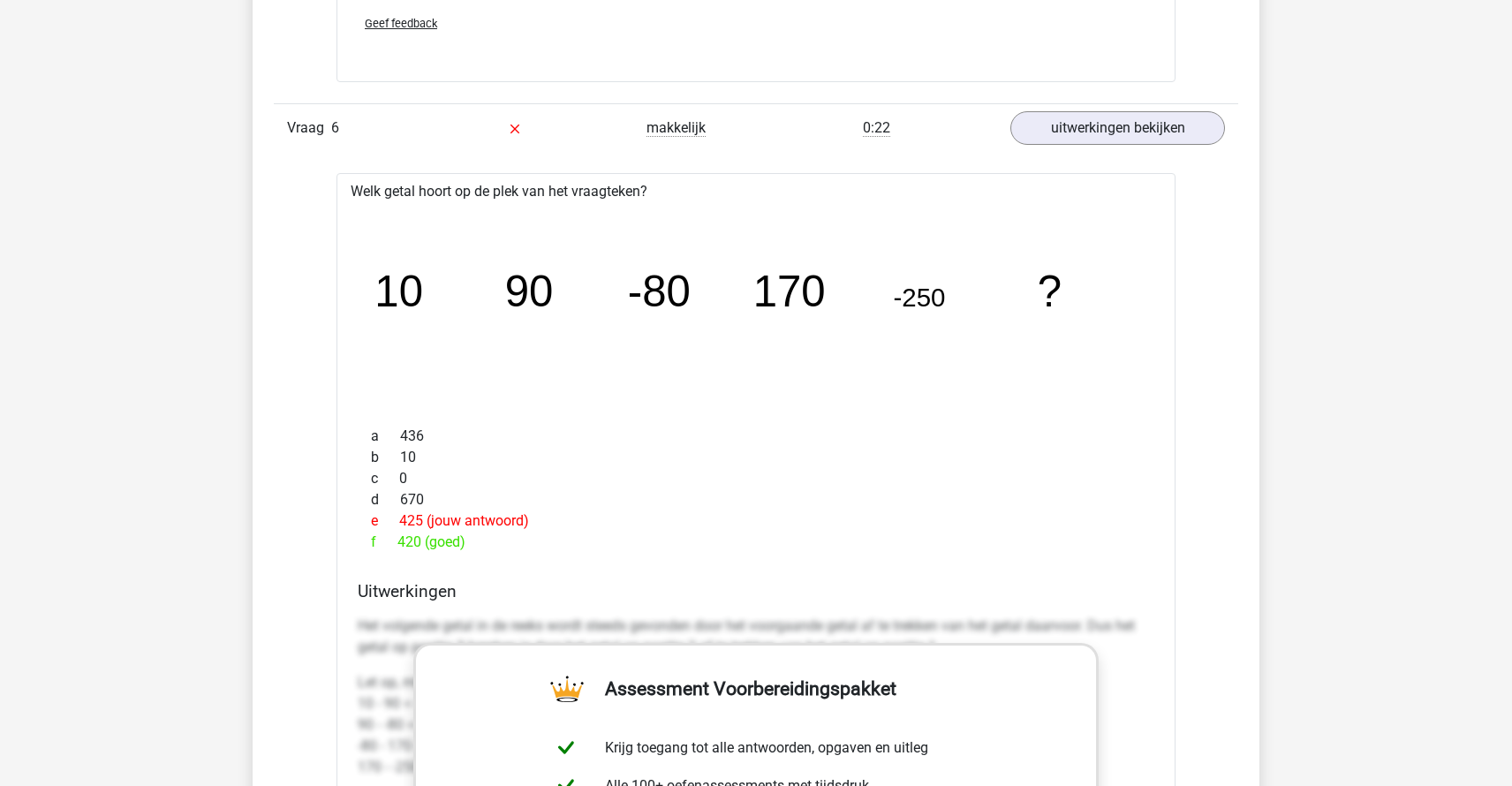
drag, startPoint x: 472, startPoint y: 538, endPoint x: 417, endPoint y: 540, distance: 55.0
click at [417, 540] on div "f 420 (goed)" at bounding box center [756, 542] width 797 height 21
click at [416, 540] on div "f 420 (goed)" at bounding box center [756, 542] width 797 height 21
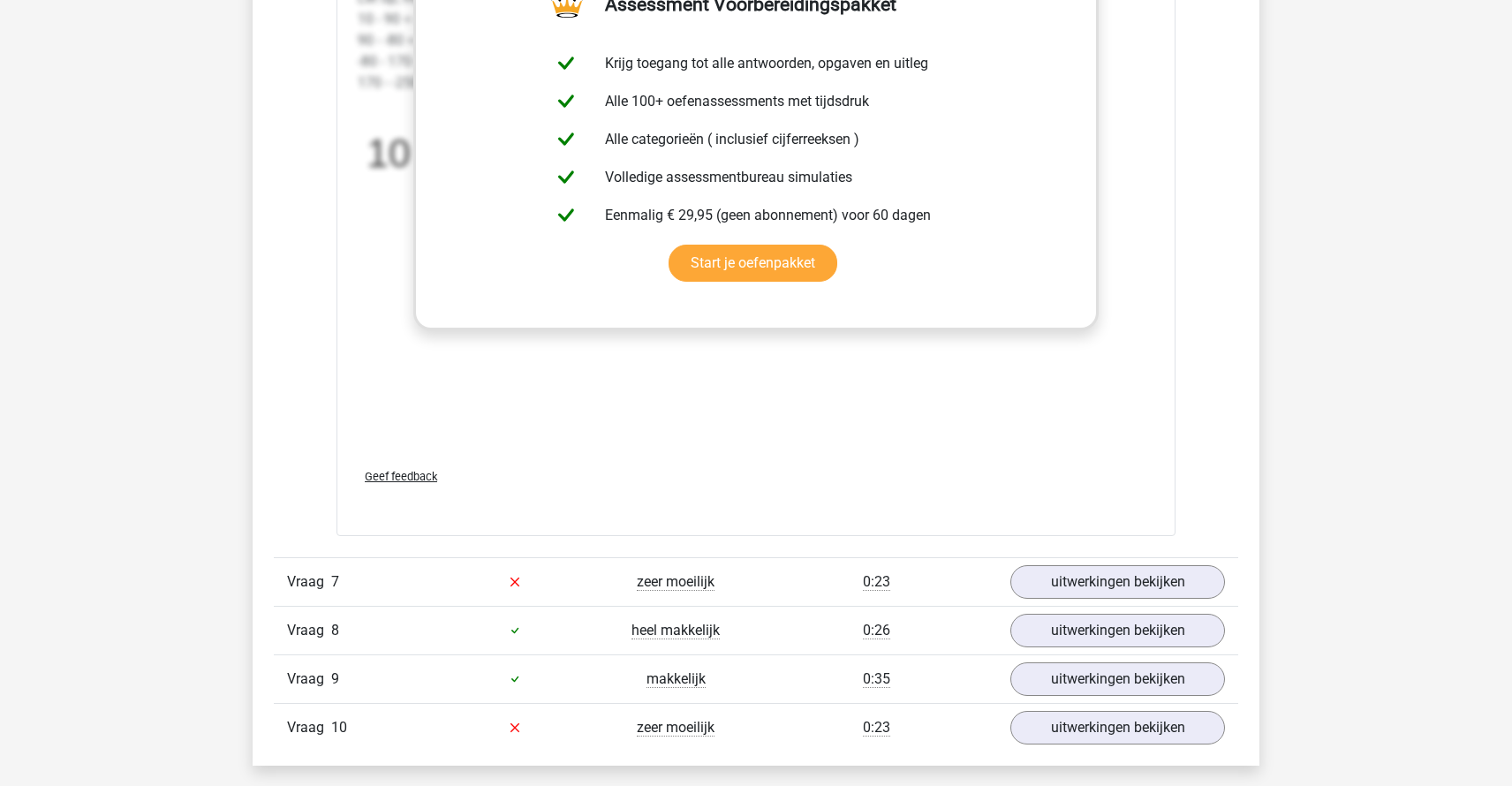
scroll to position [4593, 0]
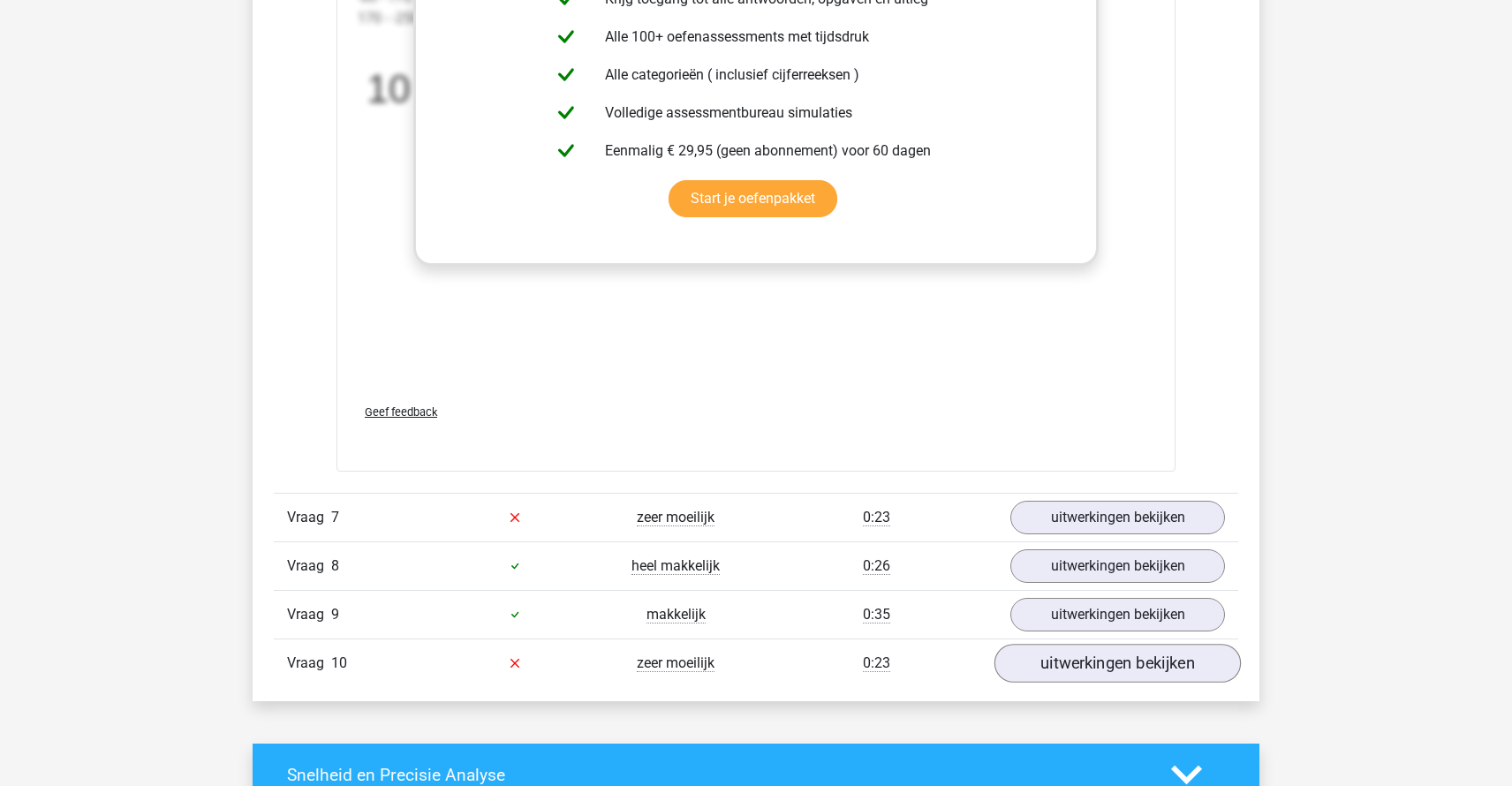
click at [1066, 655] on link "uitwerkingen bekijken" at bounding box center [1117, 664] width 247 height 39
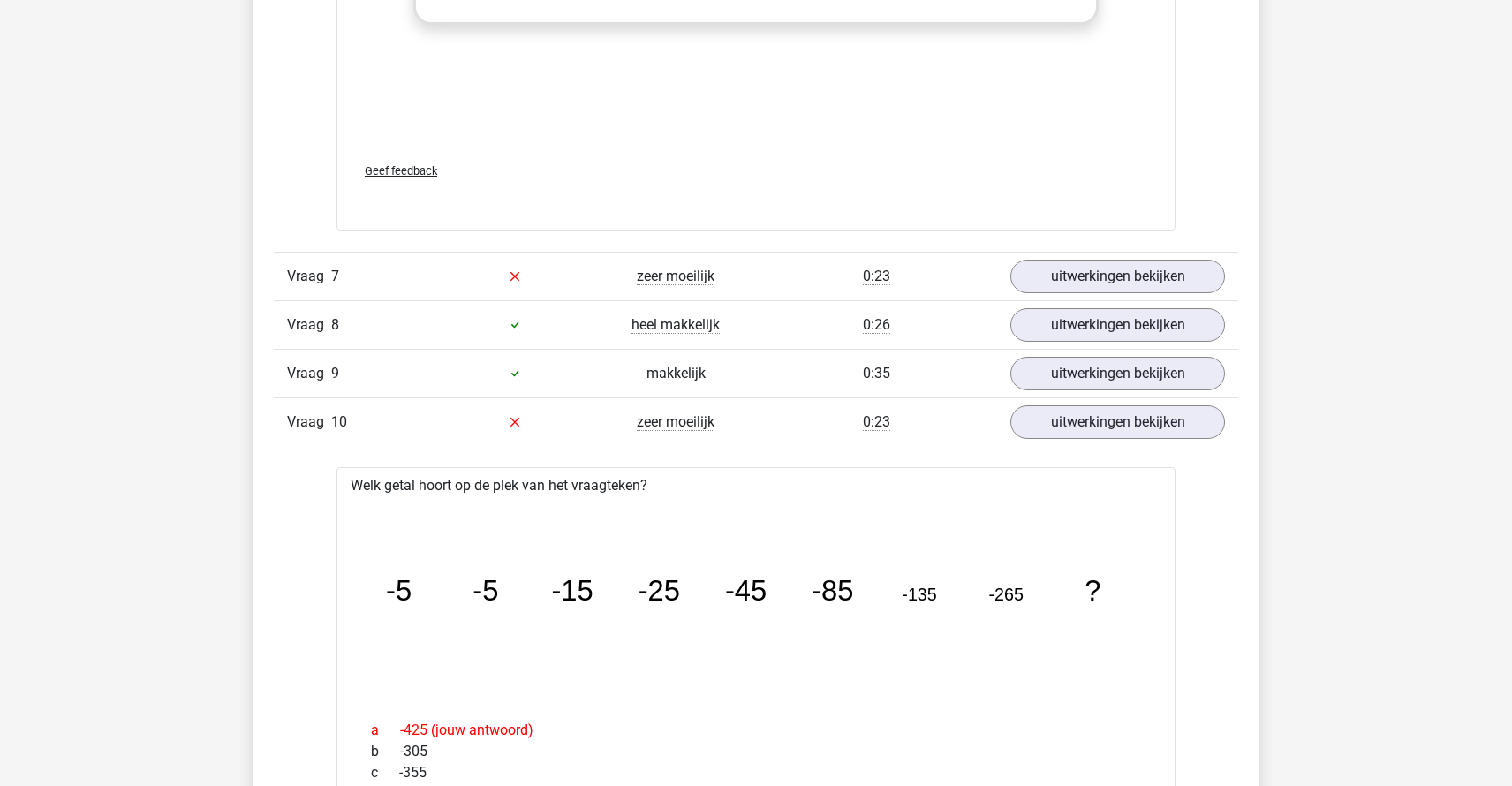
scroll to position [4942, 0]
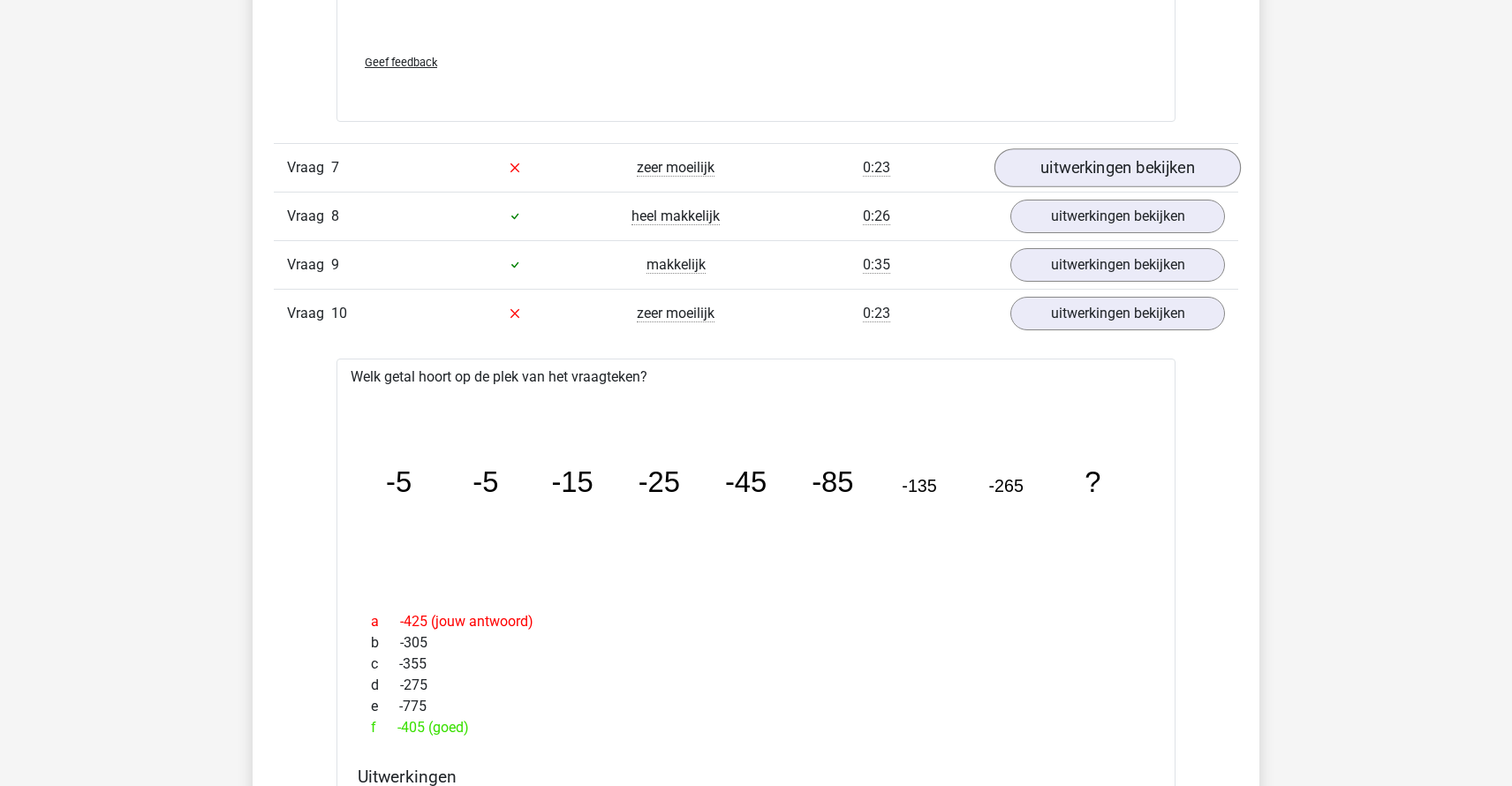
click at [1068, 169] on link "uitwerkingen bekijken" at bounding box center [1117, 168] width 247 height 39
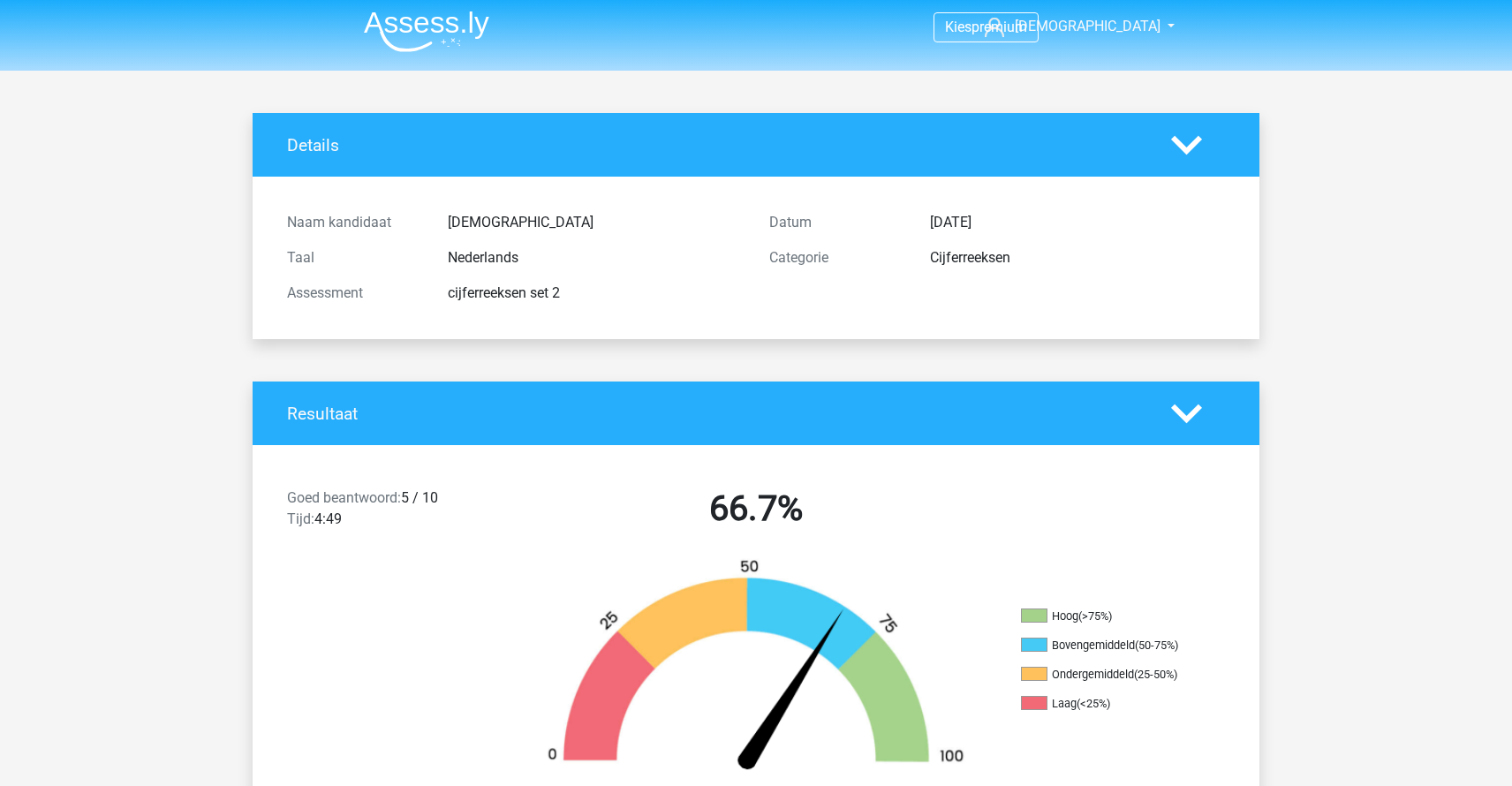
scroll to position [342, 0]
